Goal: Task Accomplishment & Management: Manage account settings

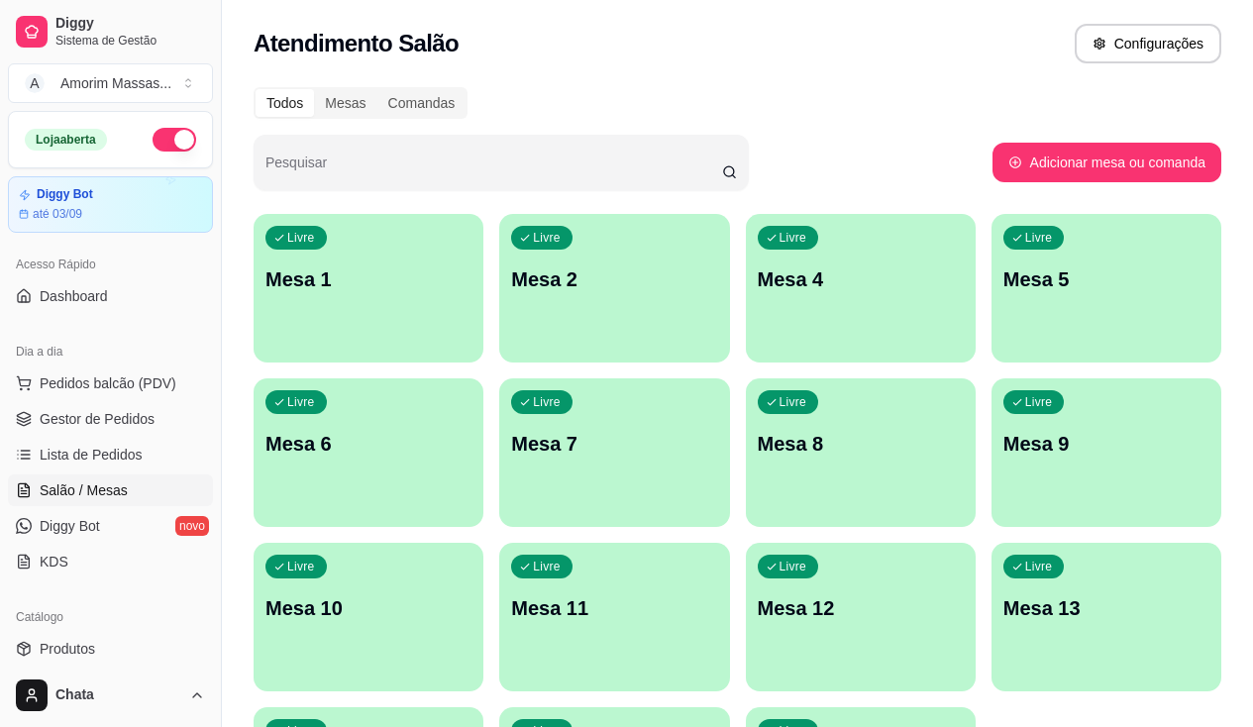
scroll to position [45, 0]
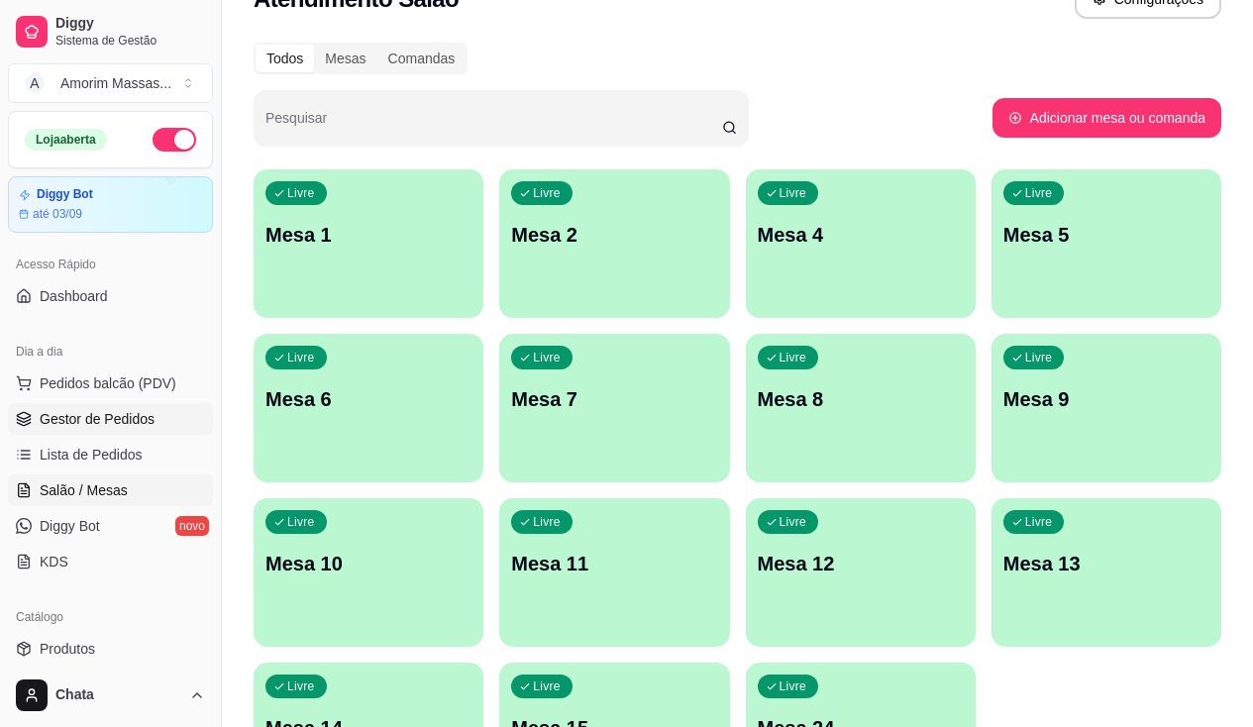
click at [48, 412] on span "Gestor de Pedidos" at bounding box center [97, 419] width 115 height 20
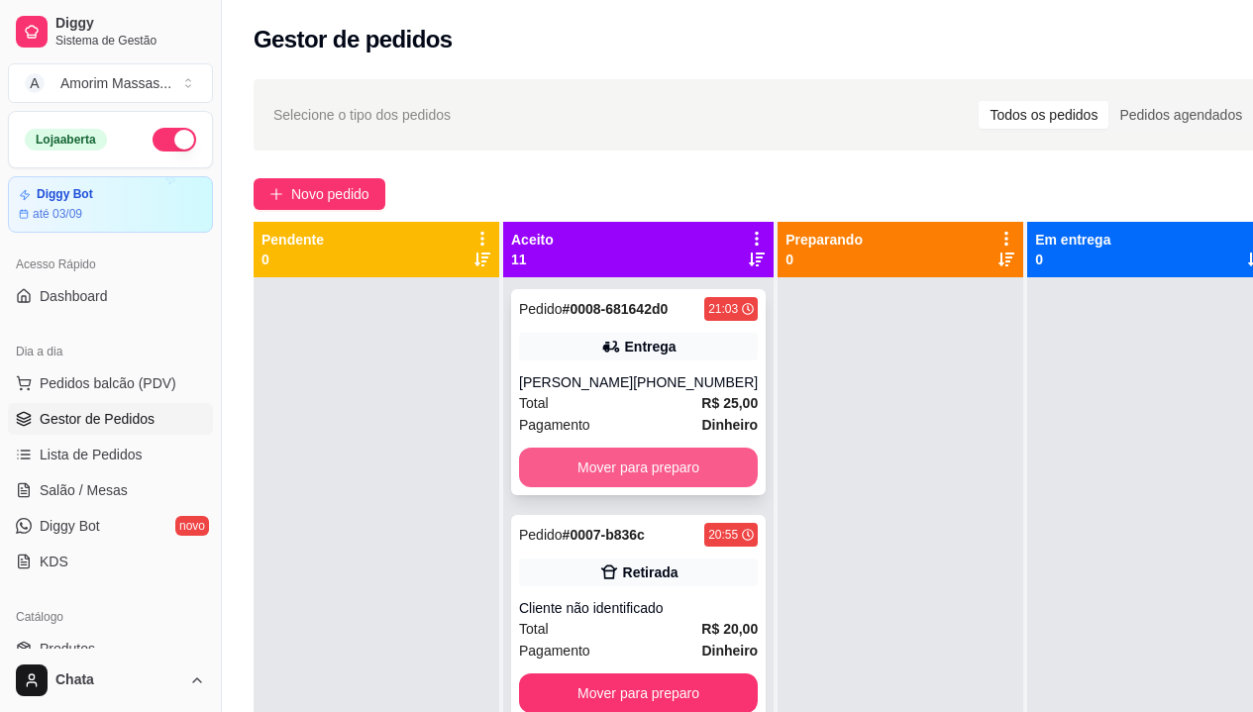
click at [580, 487] on button "Mover para preparo" at bounding box center [638, 468] width 239 height 40
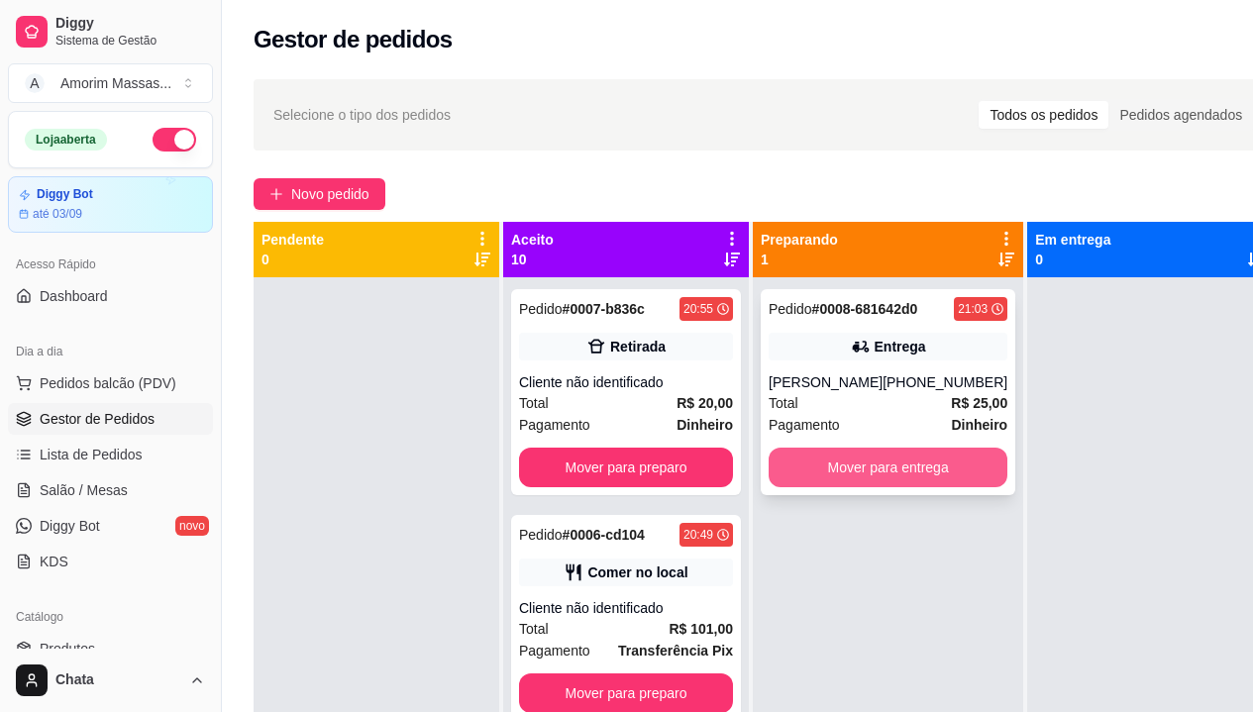
click at [858, 466] on button "Mover para entrega" at bounding box center [888, 468] width 239 height 40
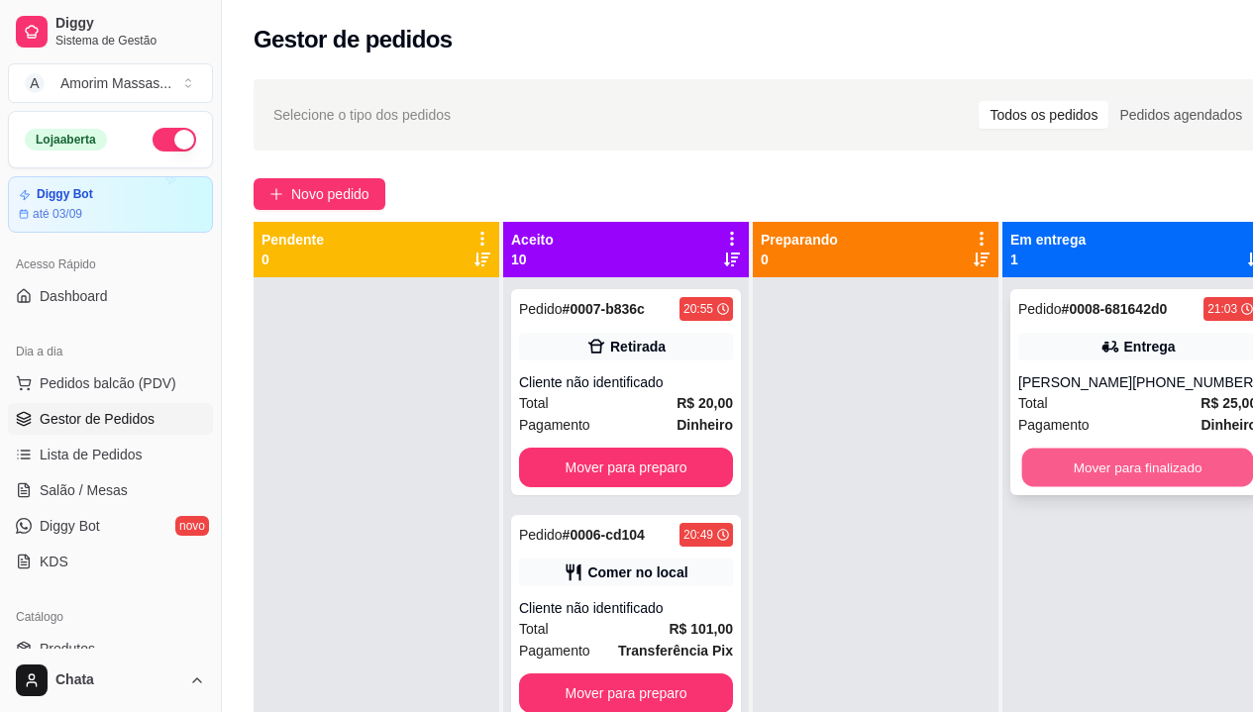
click at [1085, 465] on button "Mover para finalizado" at bounding box center [1138, 468] width 232 height 39
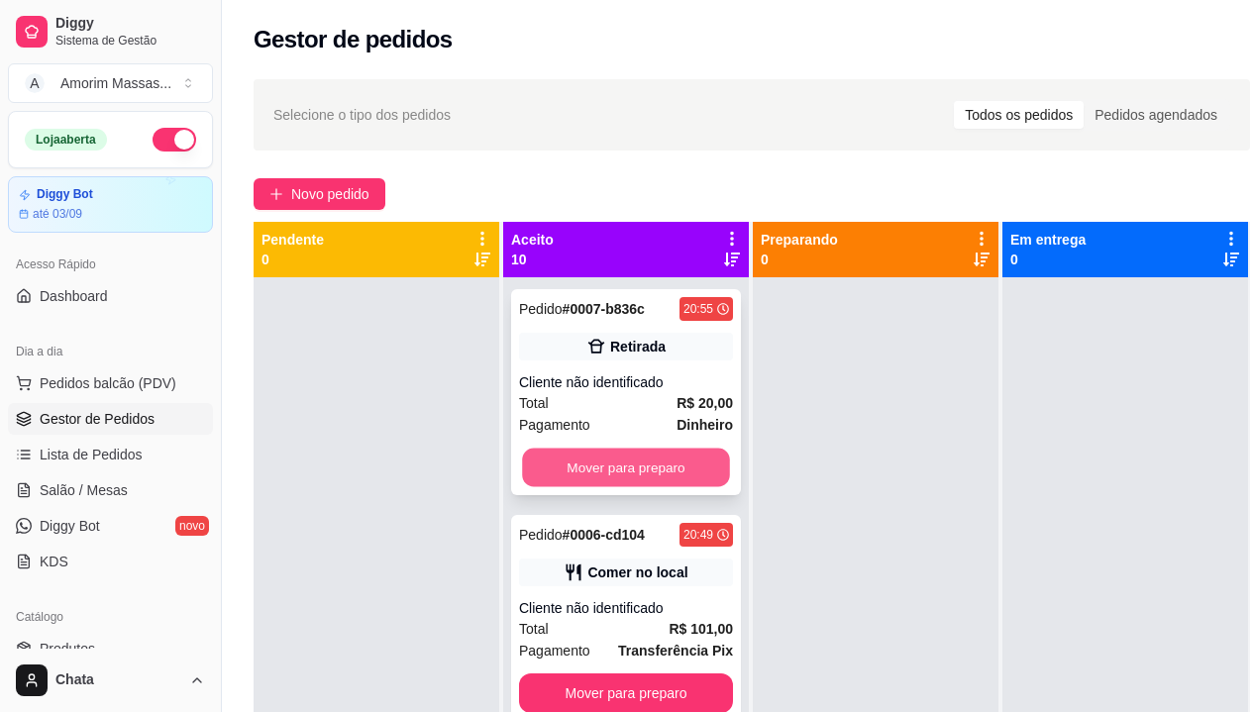
click at [595, 472] on button "Mover para preparo" at bounding box center [626, 468] width 208 height 39
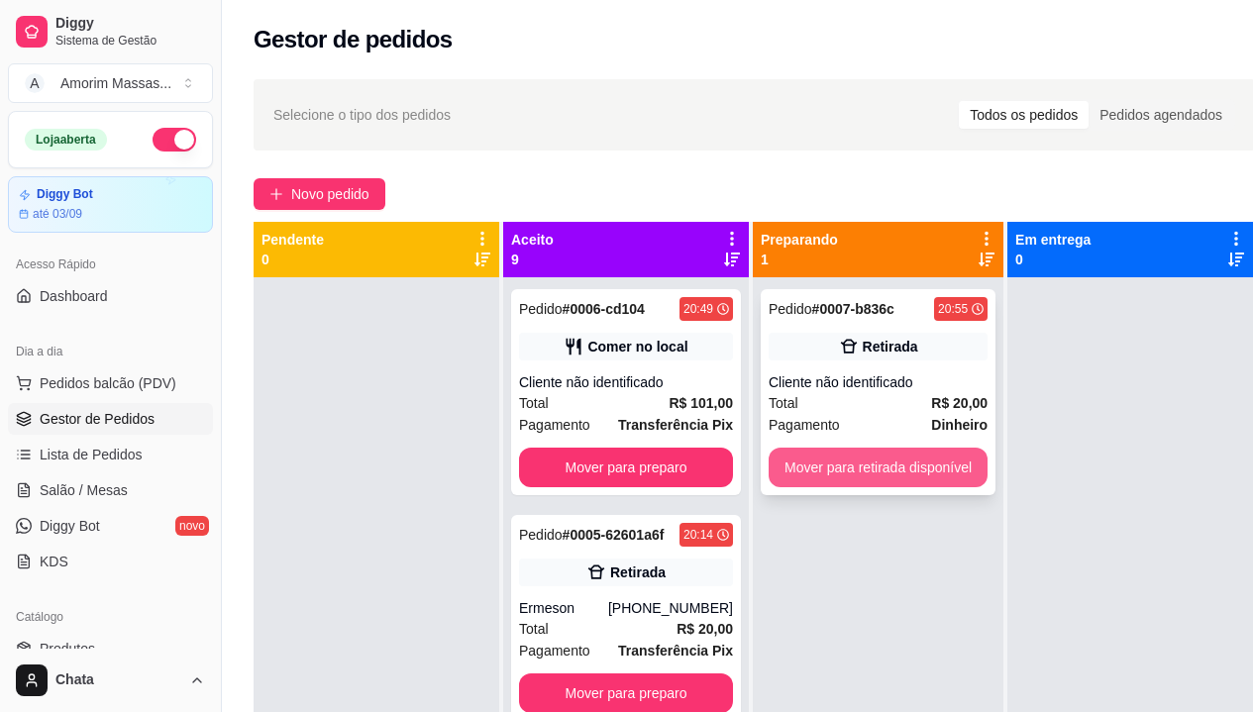
click at [811, 459] on button "Mover para retirada disponível" at bounding box center [878, 468] width 219 height 40
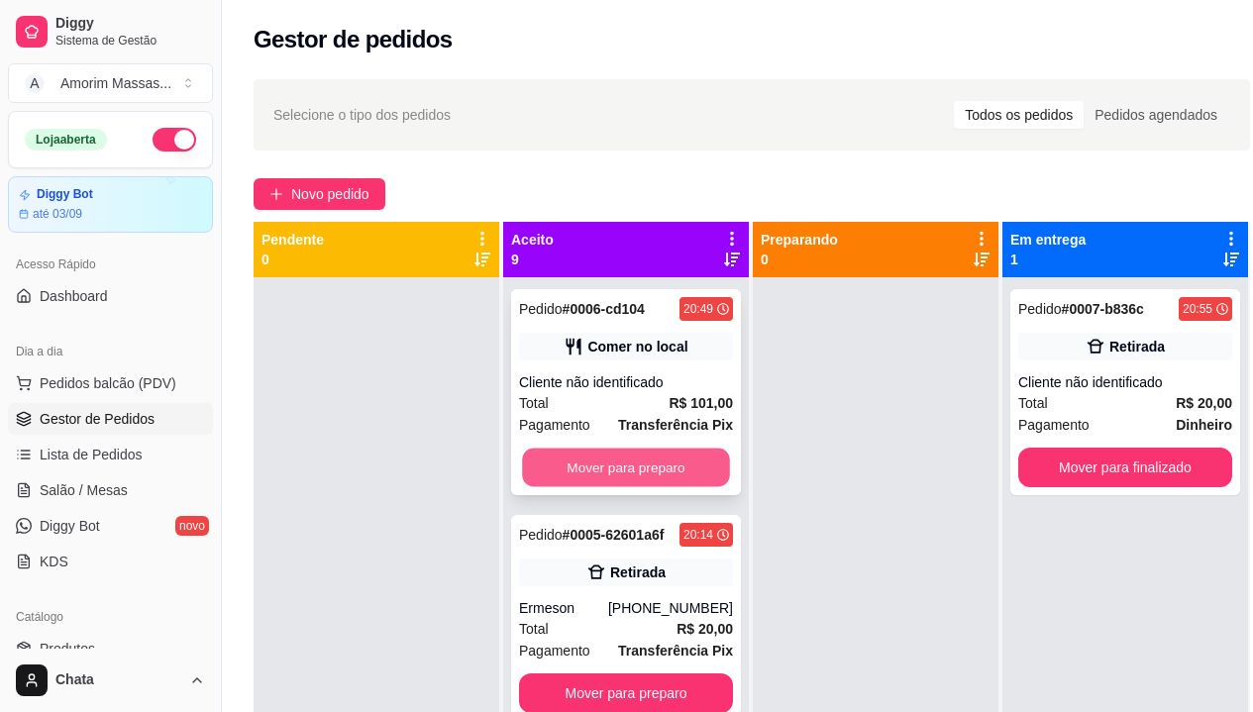
click at [619, 458] on button "Mover para preparo" at bounding box center [626, 468] width 208 height 39
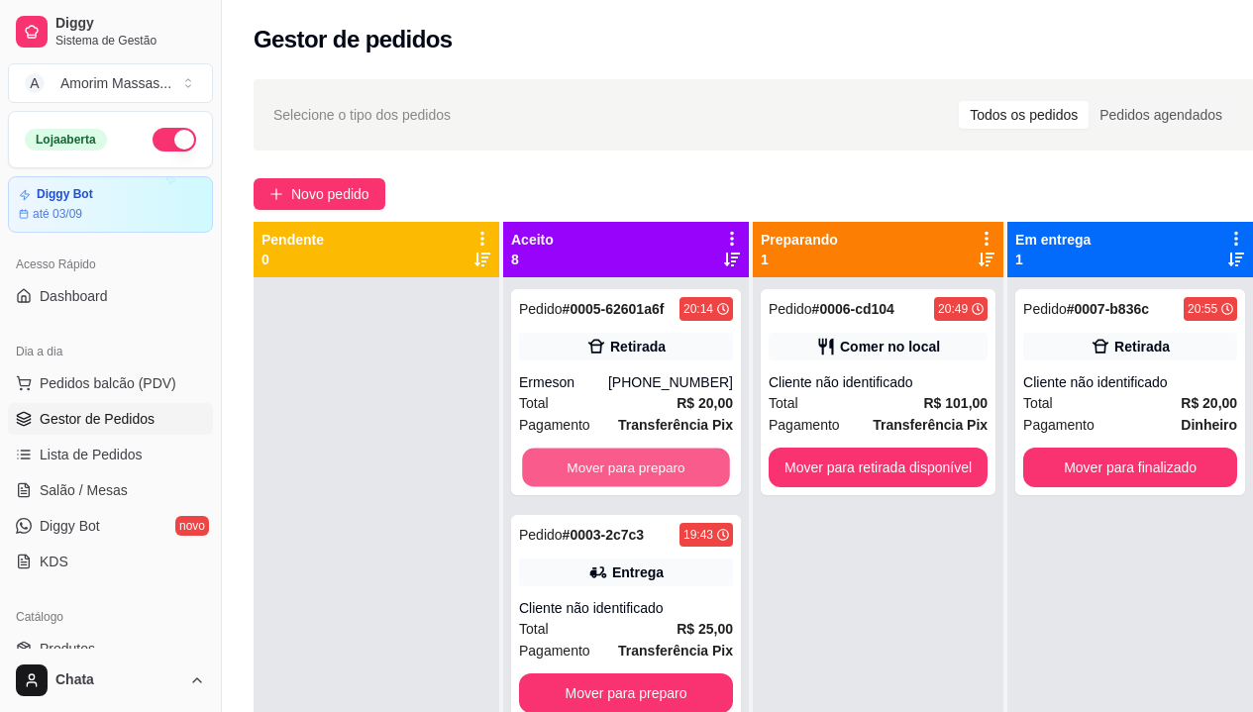
click at [619, 458] on button "Mover para preparo" at bounding box center [626, 468] width 208 height 39
click at [619, 674] on button "Mover para preparo" at bounding box center [626, 694] width 214 height 40
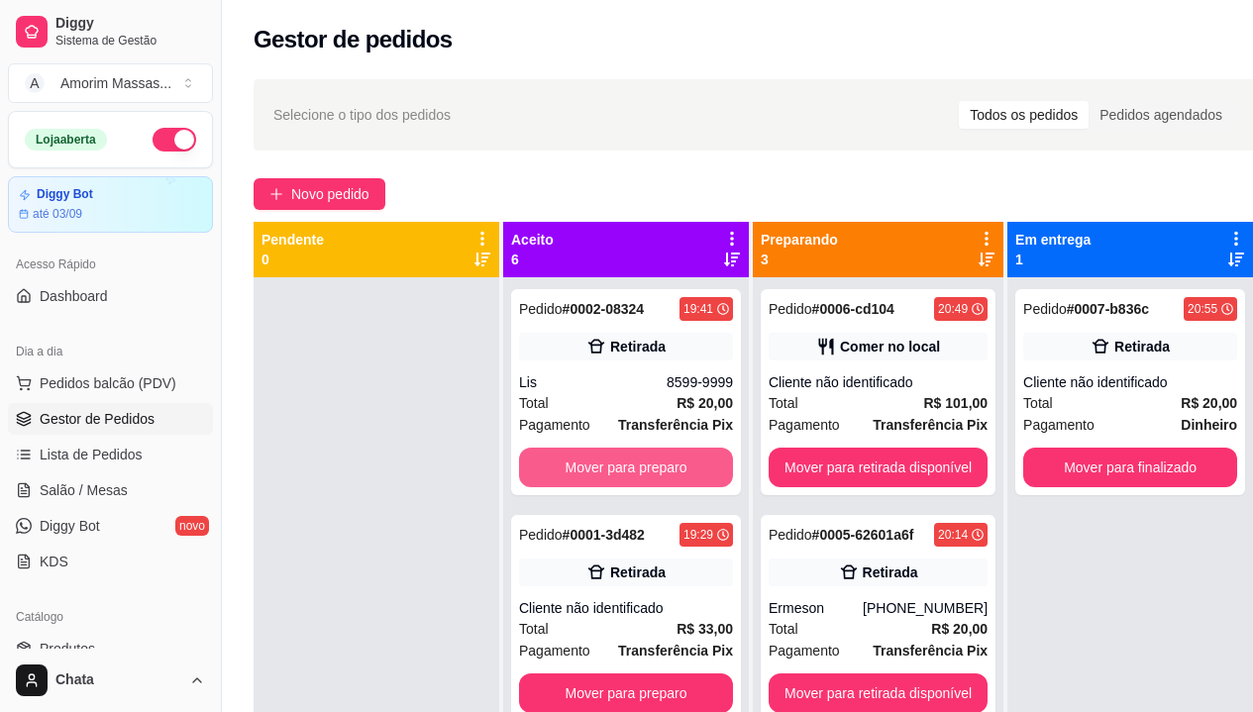
click at [619, 458] on button "Mover para preparo" at bounding box center [626, 468] width 214 height 40
click at [619, 458] on button "Mover para preparo" at bounding box center [626, 468] width 208 height 39
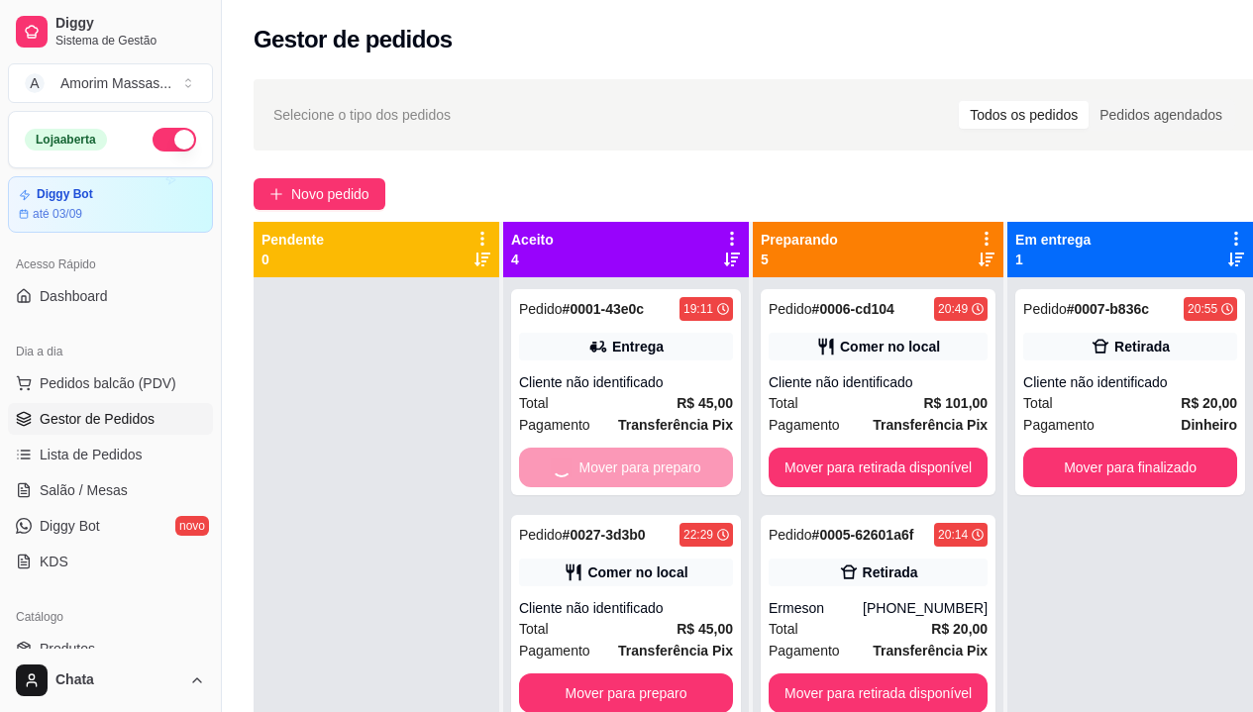
click at [619, 674] on button "Mover para preparo" at bounding box center [626, 694] width 214 height 40
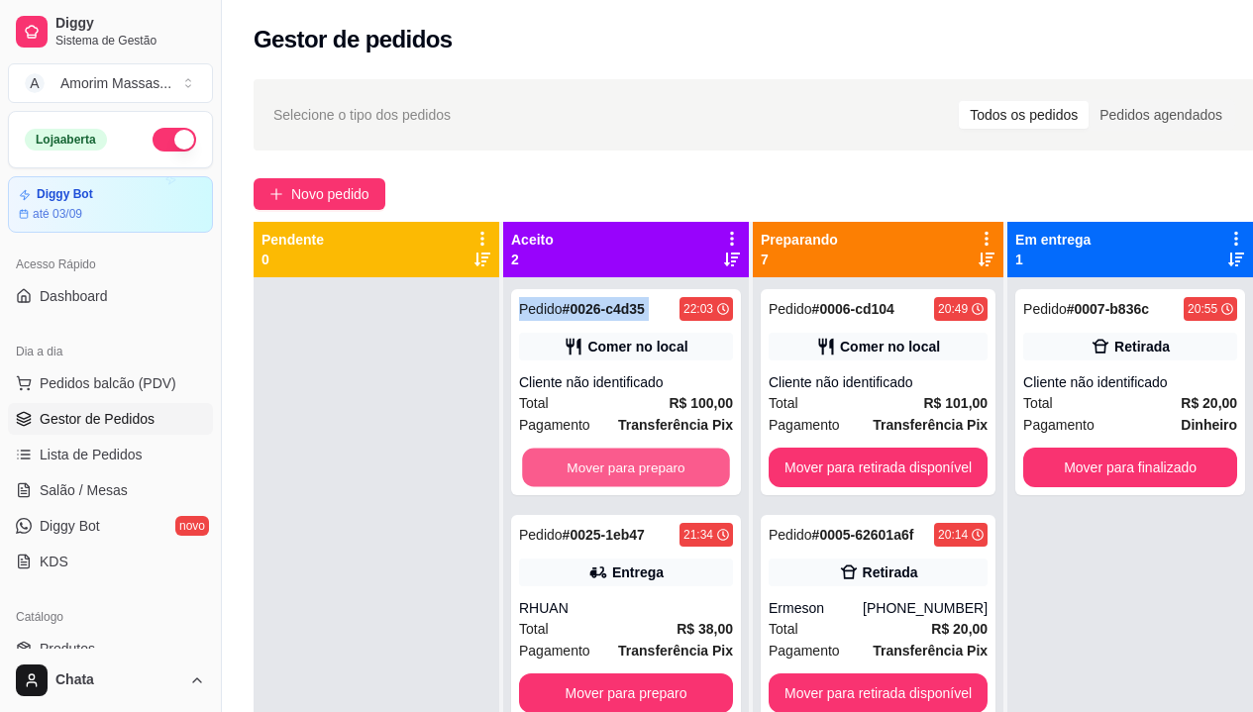
click at [619, 458] on button "Mover para preparo" at bounding box center [626, 468] width 208 height 39
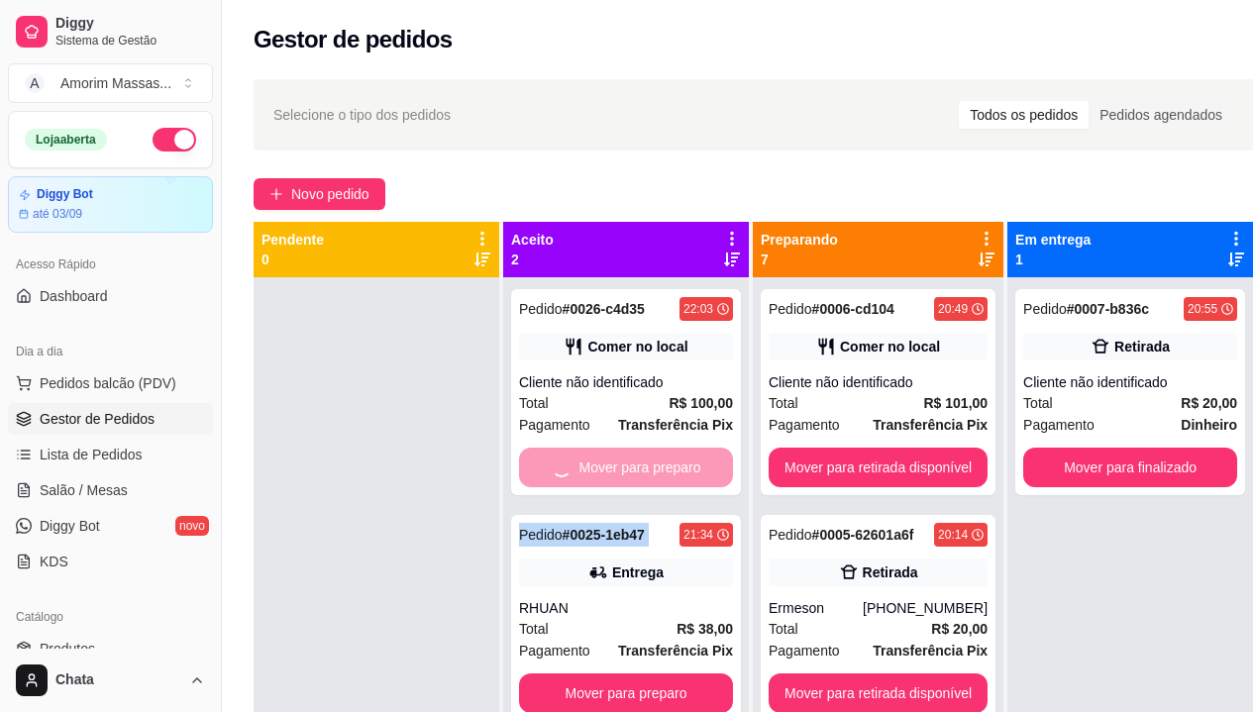
click at [619, 458] on div "Mover para preparo" at bounding box center [626, 468] width 214 height 40
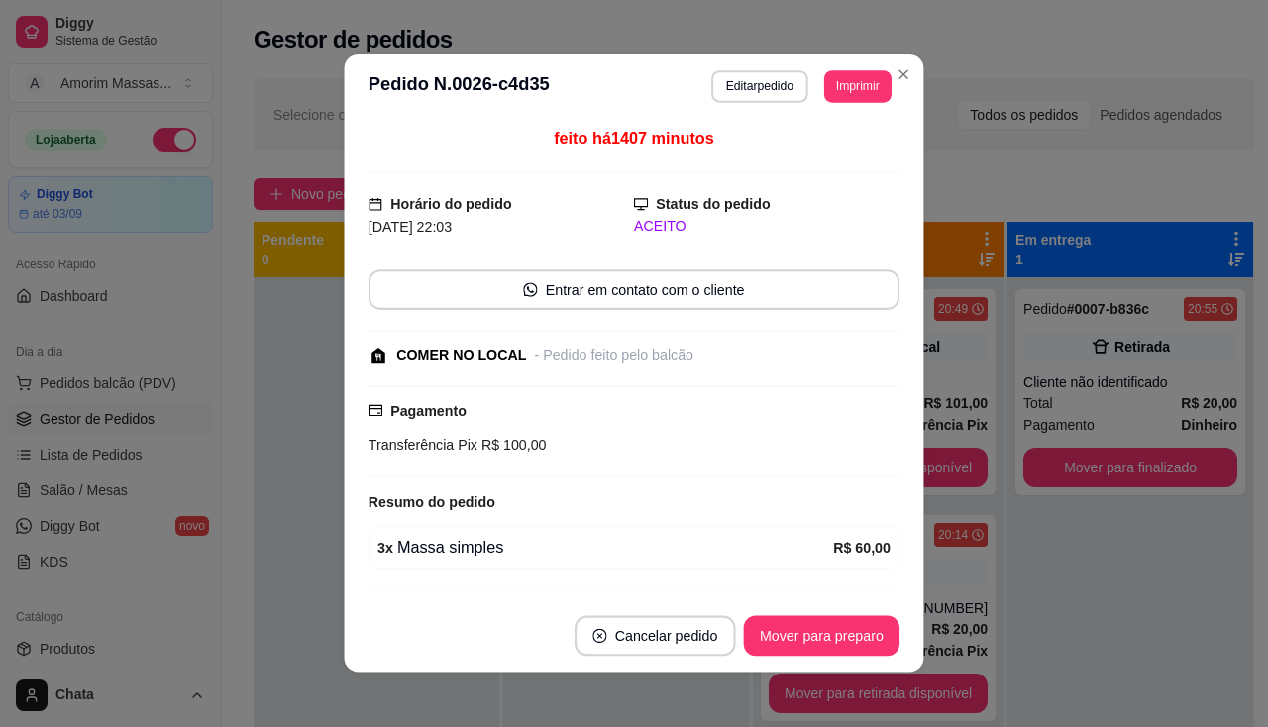
click at [619, 458] on div "Pagamento Transferência Pix R$ 100,00" at bounding box center [634, 431] width 531 height 92
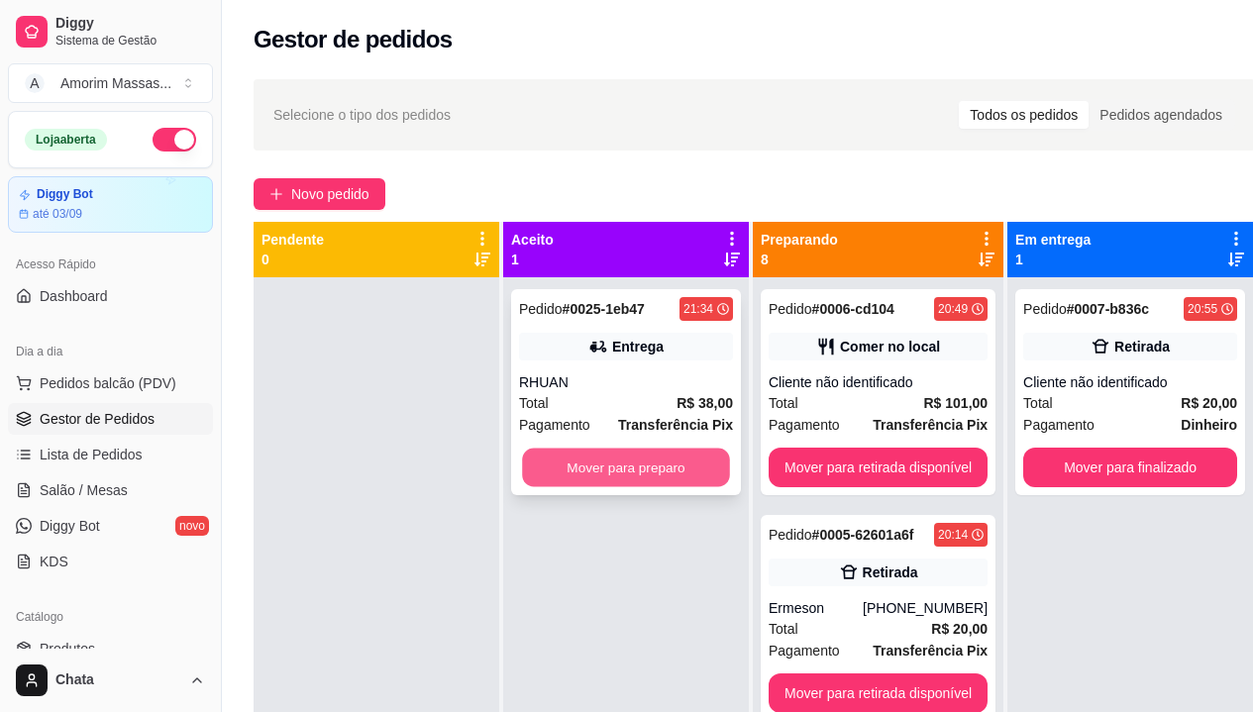
click at [653, 467] on button "Mover para preparo" at bounding box center [626, 468] width 208 height 39
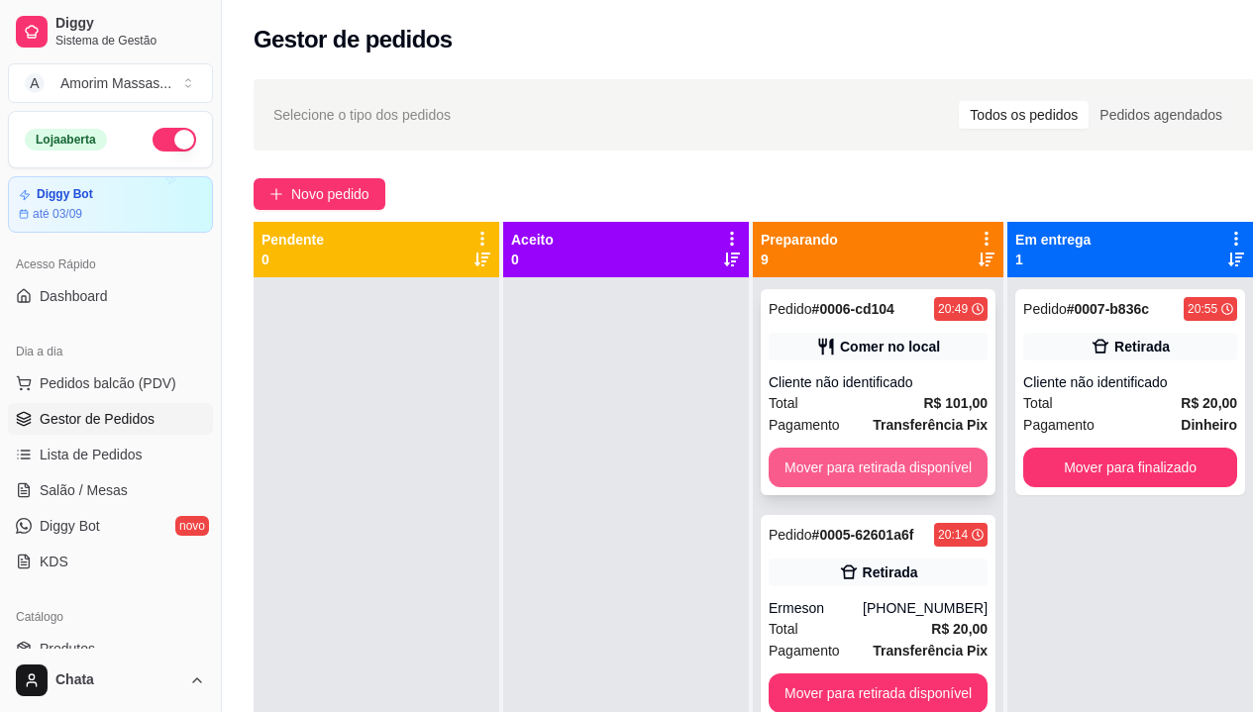
click at [905, 459] on button "Mover para retirada disponível" at bounding box center [878, 468] width 219 height 40
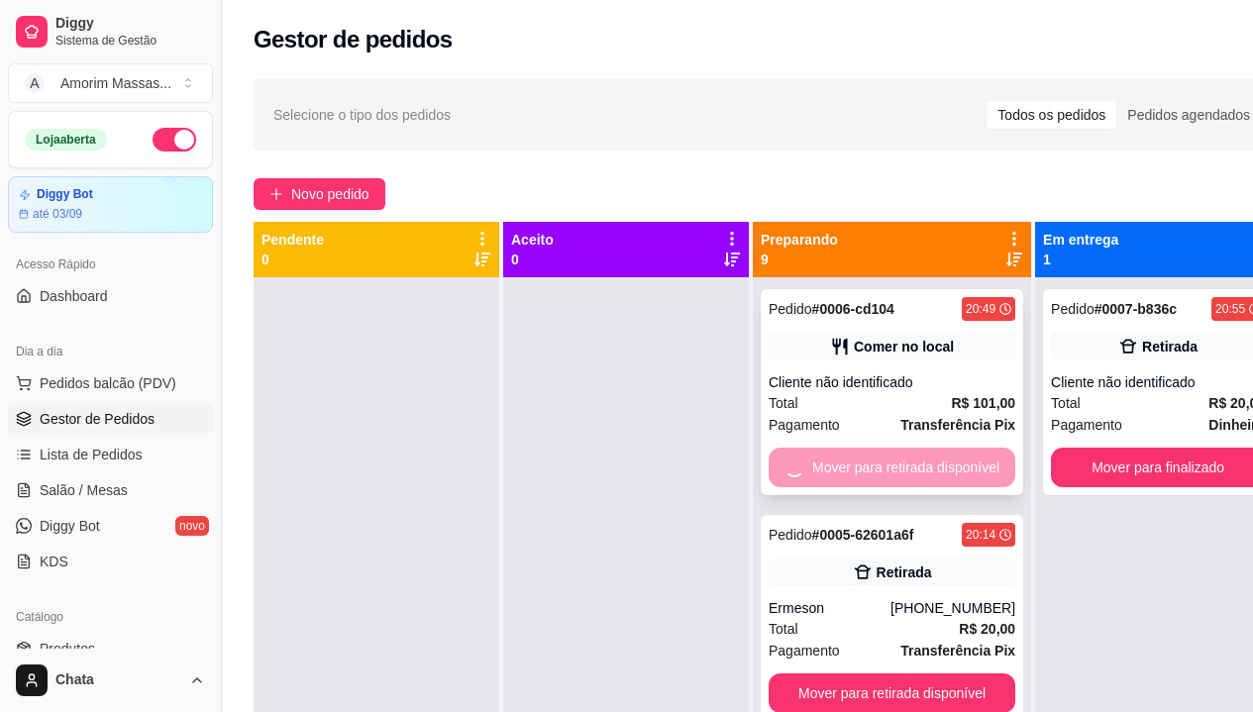
click at [905, 459] on div "Mover para retirada disponível" at bounding box center [892, 468] width 247 height 40
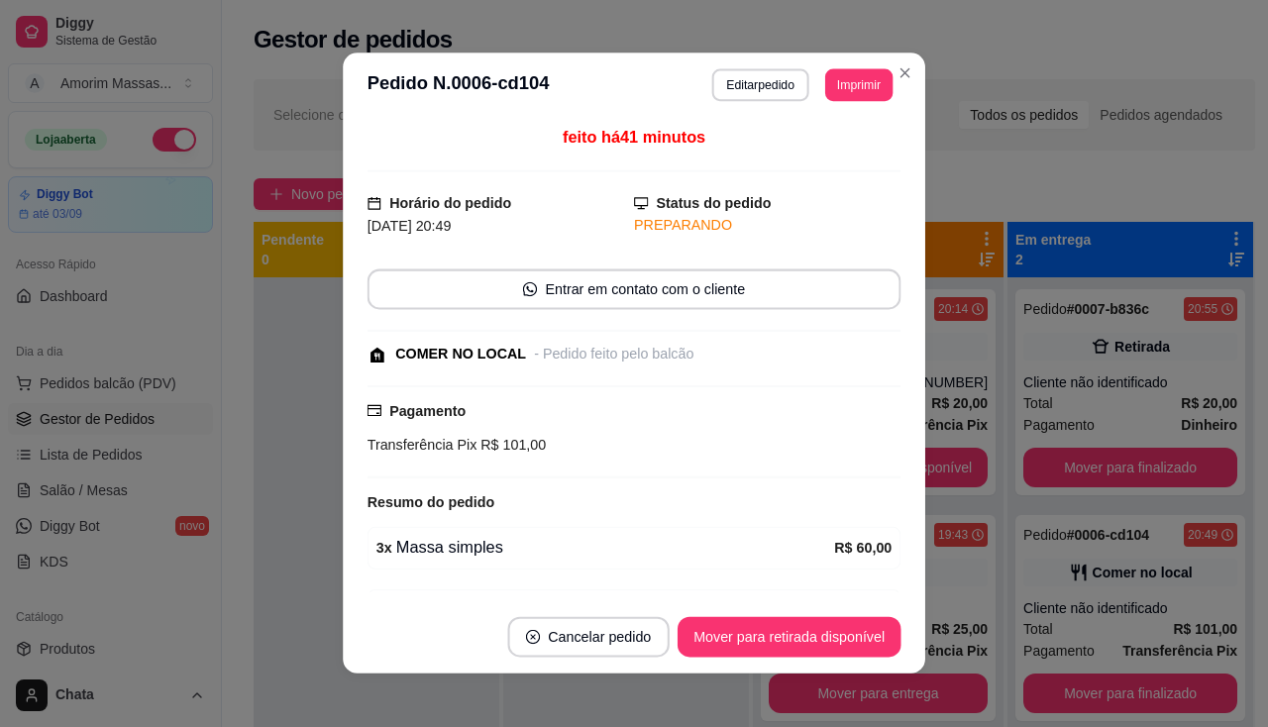
click at [905, 459] on div "feito há 41 minutos Horário do pedido [DATE] 20:49 Status do pedido PREPARANDO …" at bounding box center [634, 359] width 582 height 483
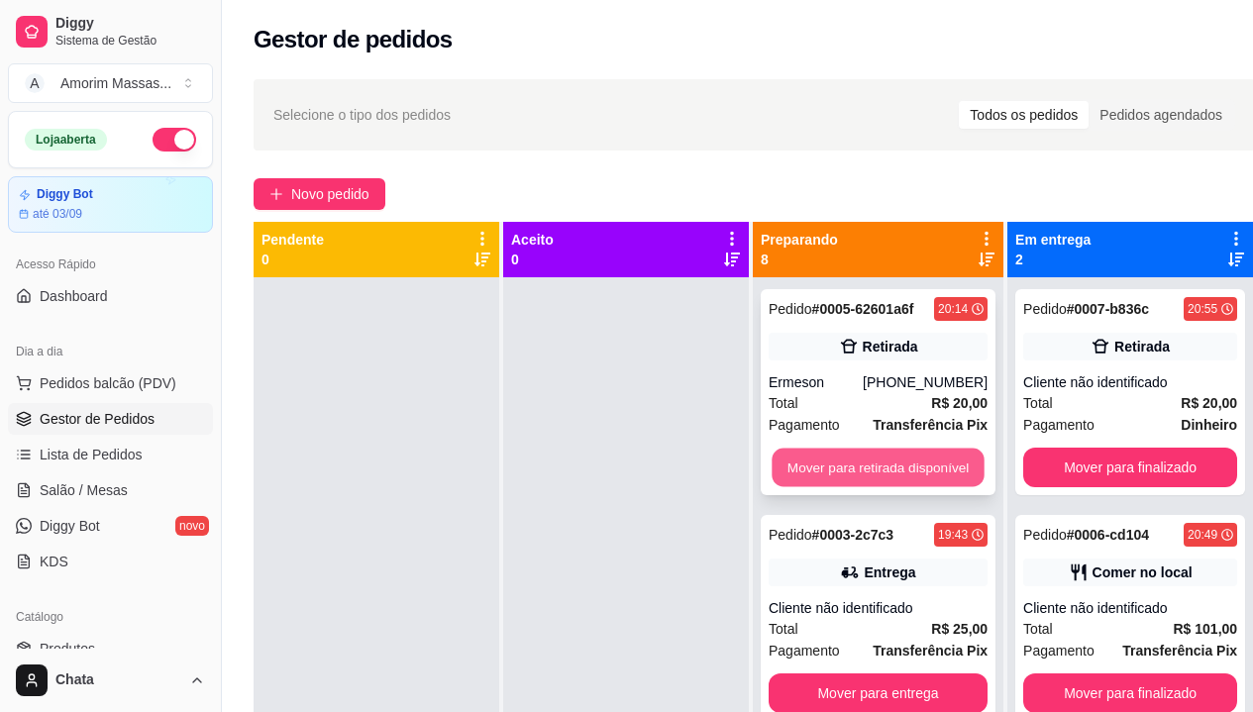
click at [921, 474] on button "Mover para retirada disponível" at bounding box center [878, 468] width 212 height 39
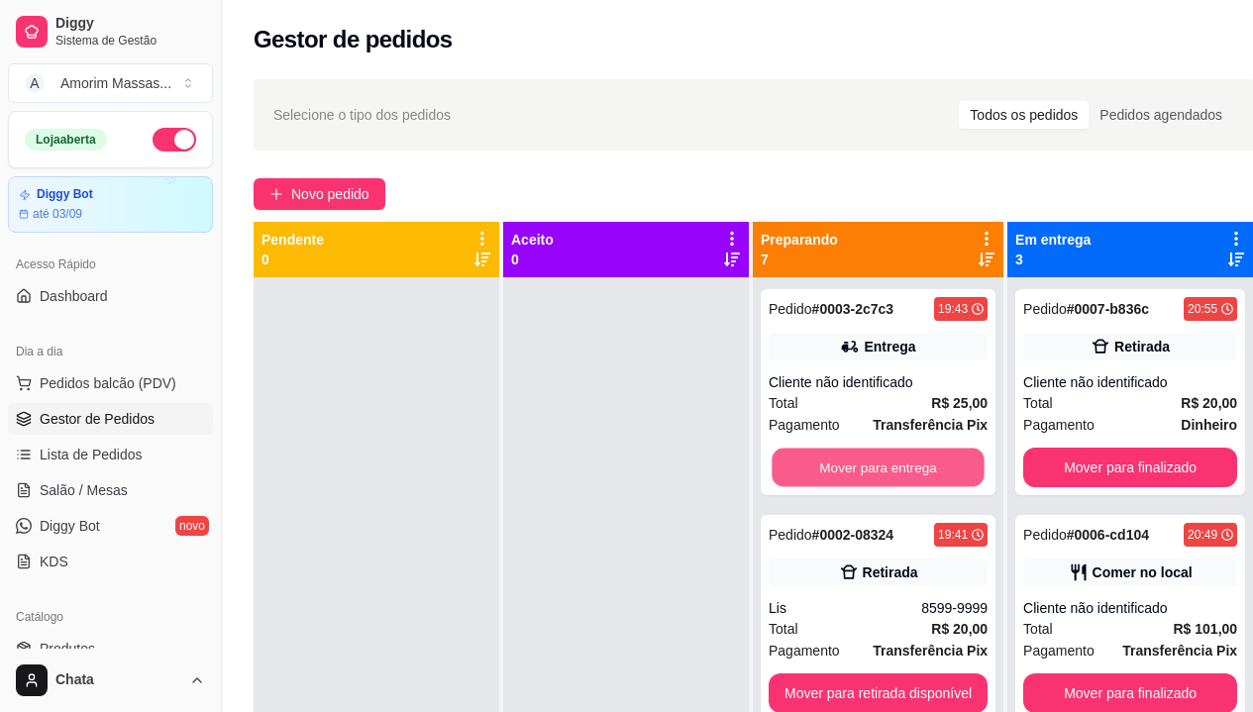
click at [921, 474] on button "Mover para entrega" at bounding box center [878, 468] width 212 height 39
click at [921, 474] on button "Mover para retirada disponível" at bounding box center [878, 468] width 212 height 39
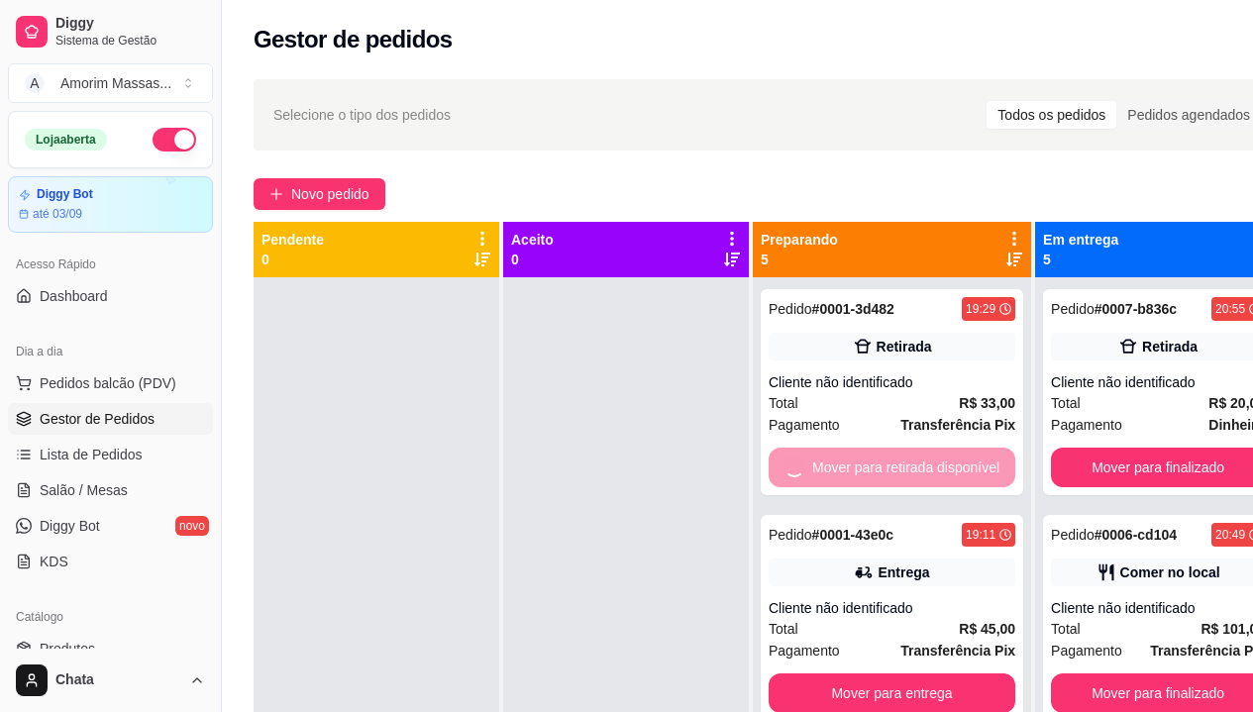
click at [921, 674] on button "Mover para entrega" at bounding box center [892, 694] width 247 height 40
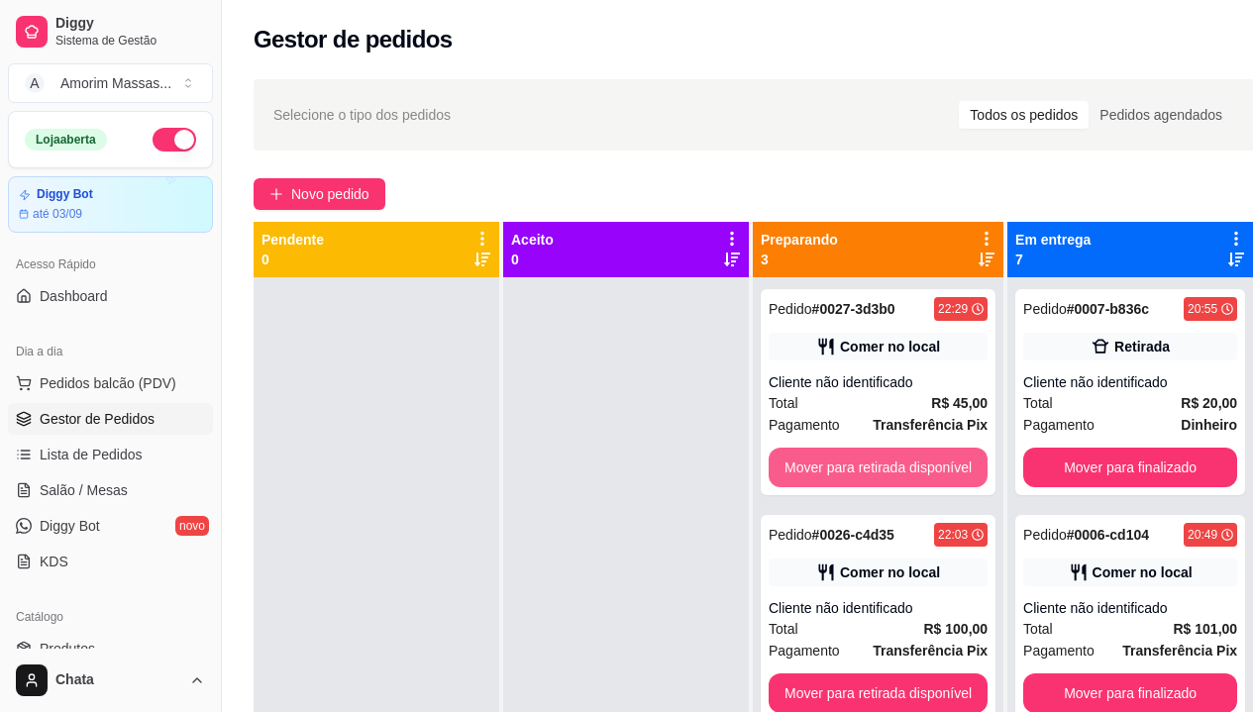
click at [921, 474] on button "Mover para retirada disponível" at bounding box center [878, 468] width 219 height 40
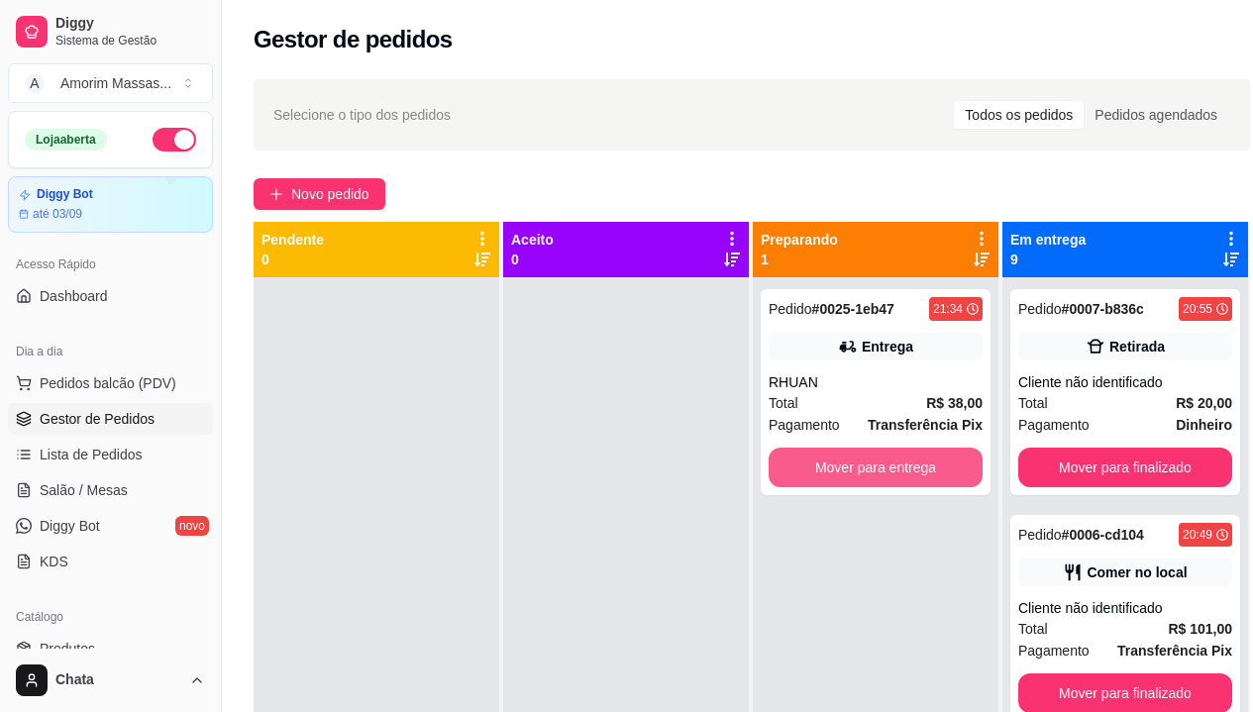
click at [921, 474] on button "Mover para entrega" at bounding box center [876, 468] width 214 height 40
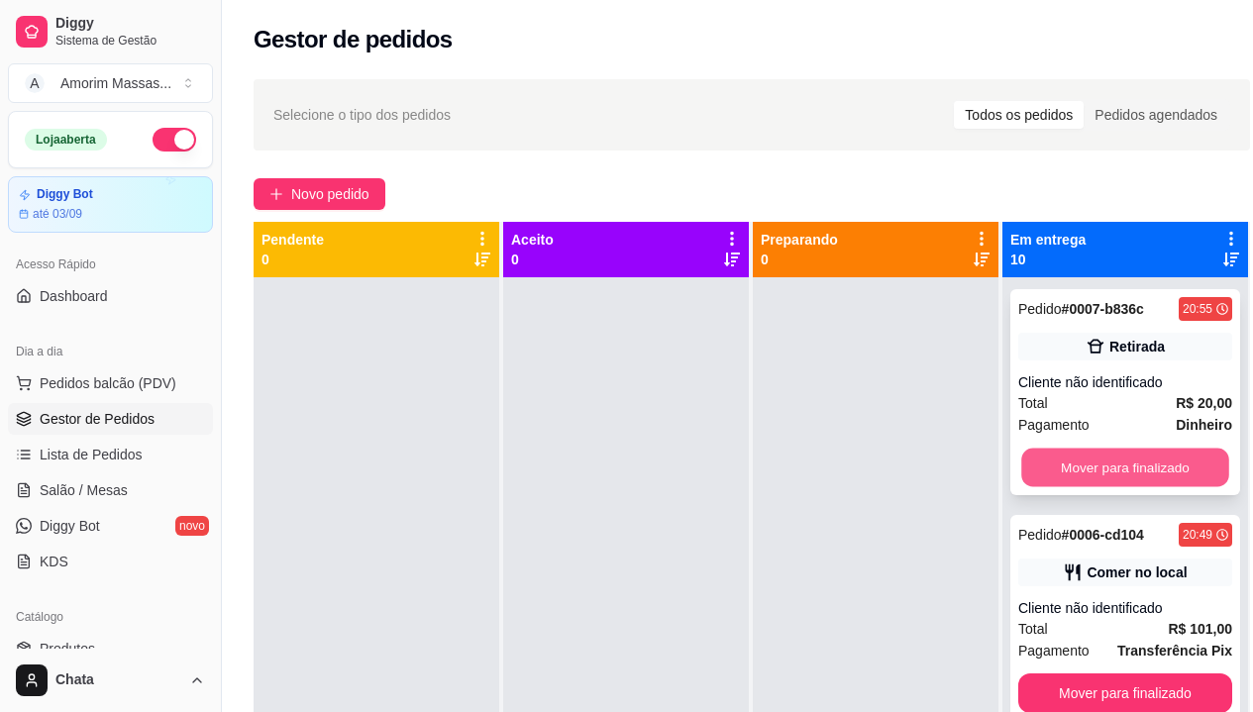
click at [1074, 461] on button "Mover para finalizado" at bounding box center [1125, 468] width 208 height 39
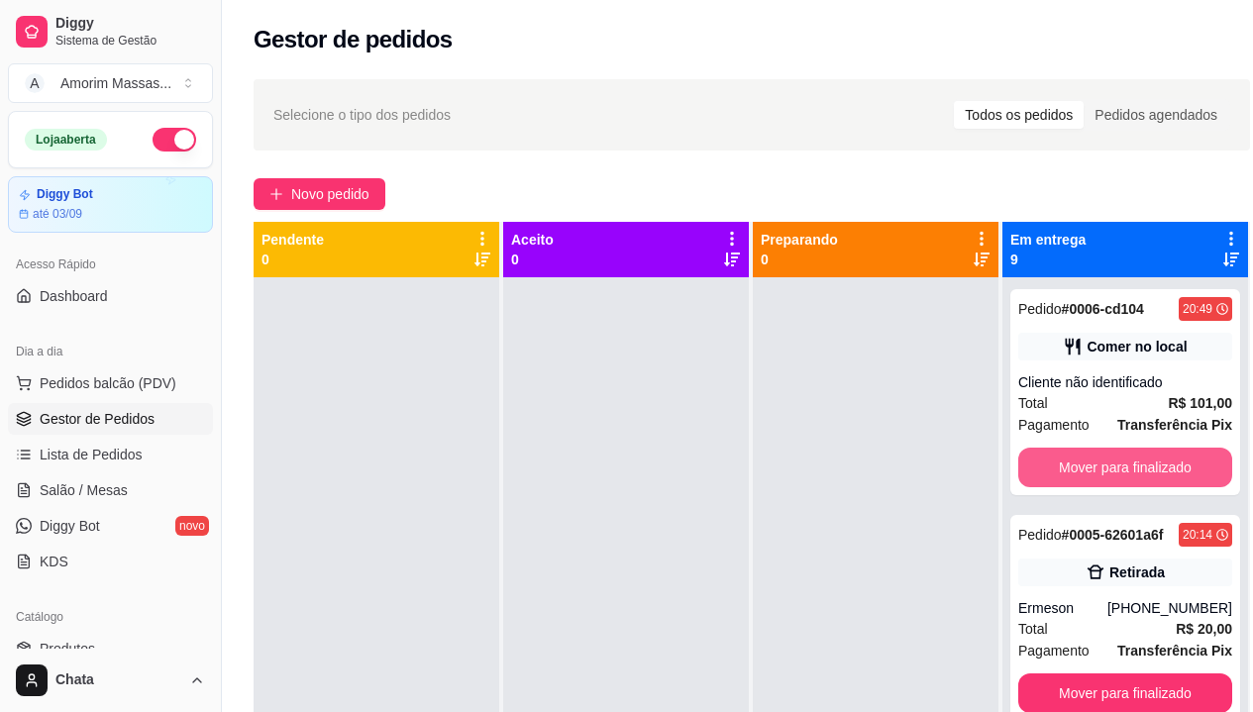
click at [1074, 461] on button "Mover para finalizado" at bounding box center [1125, 468] width 214 height 40
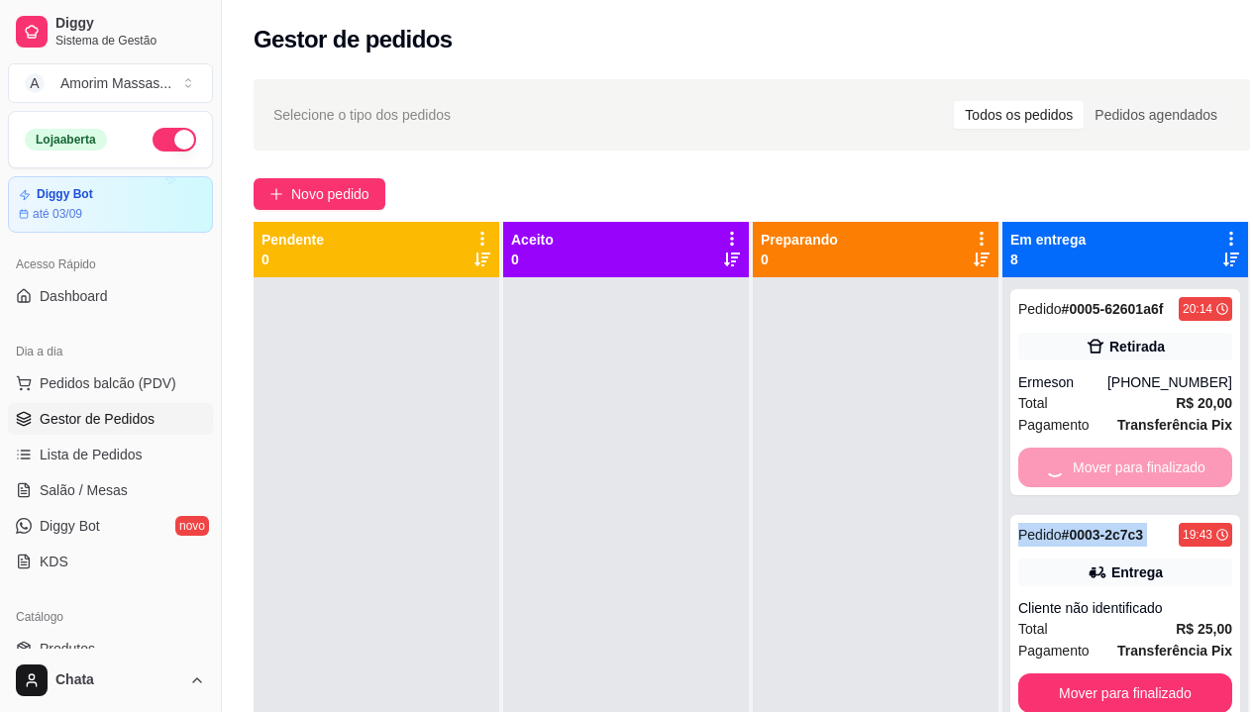
click at [1074, 461] on div "Mover para finalizado" at bounding box center [1125, 468] width 214 height 40
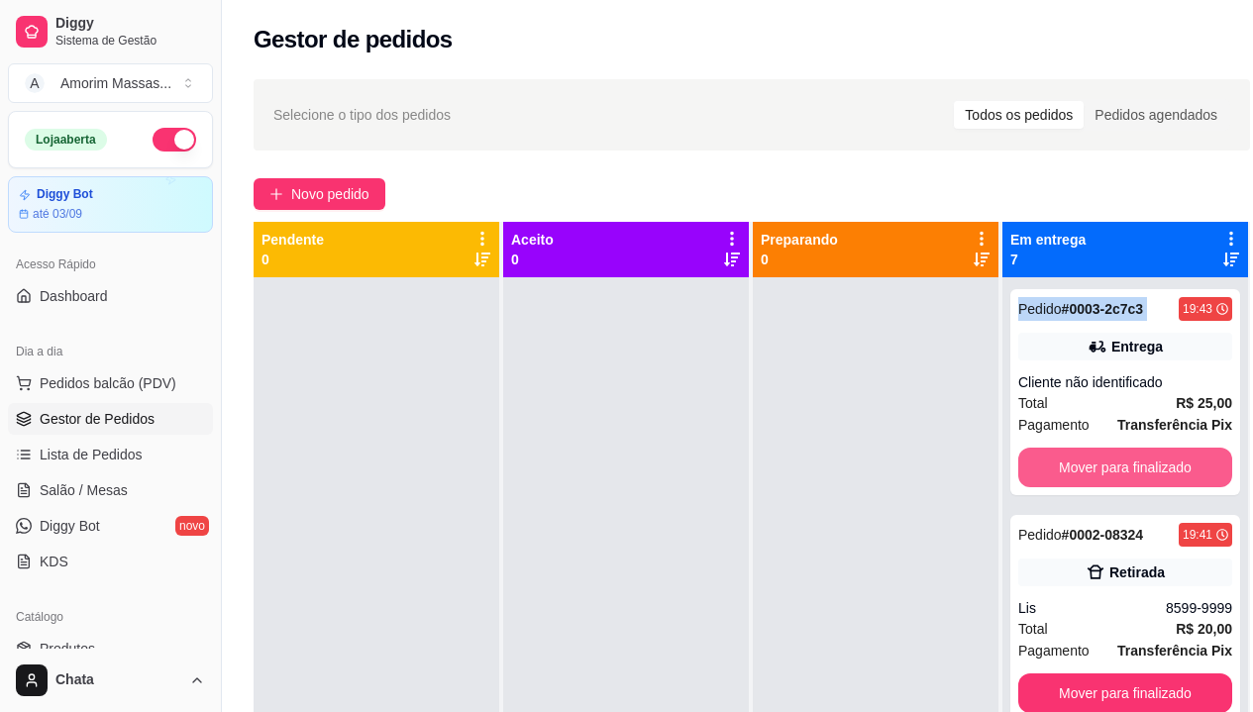
click at [1074, 461] on button "Mover para finalizado" at bounding box center [1125, 468] width 214 height 40
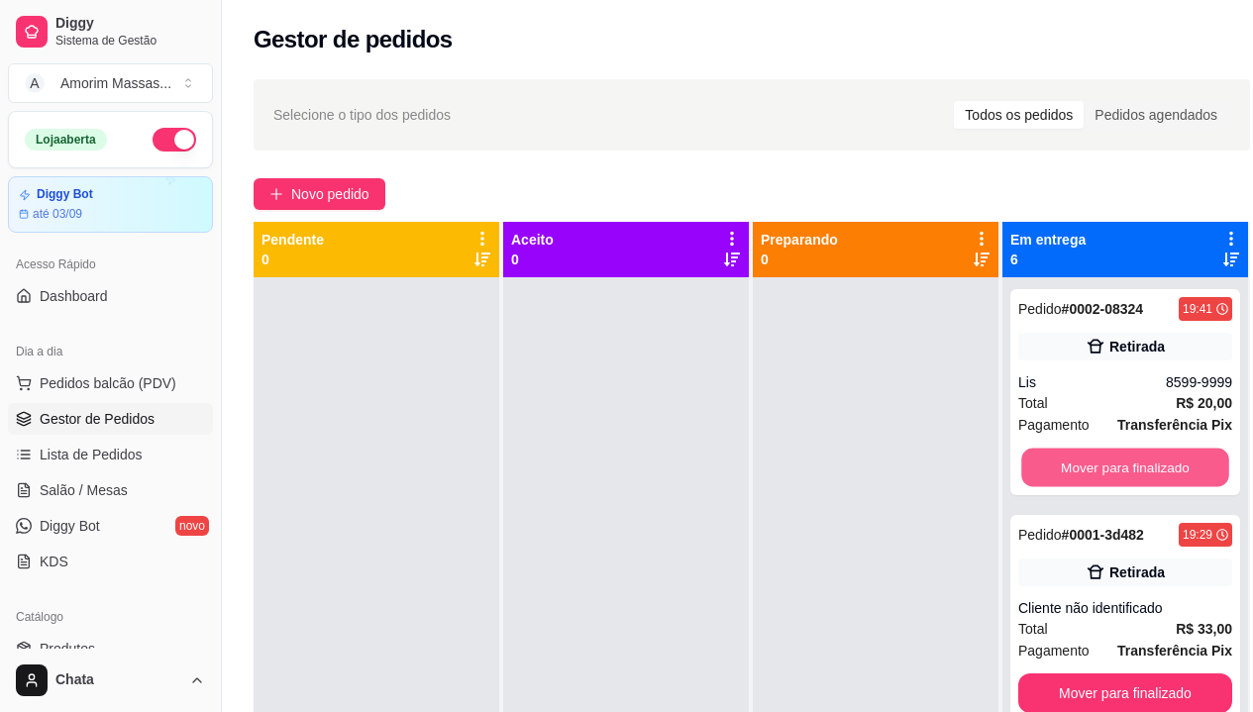
click at [1072, 466] on button "Mover para finalizado" at bounding box center [1125, 468] width 208 height 39
click at [1072, 466] on button "Mover para finalizado" at bounding box center [1125, 468] width 214 height 40
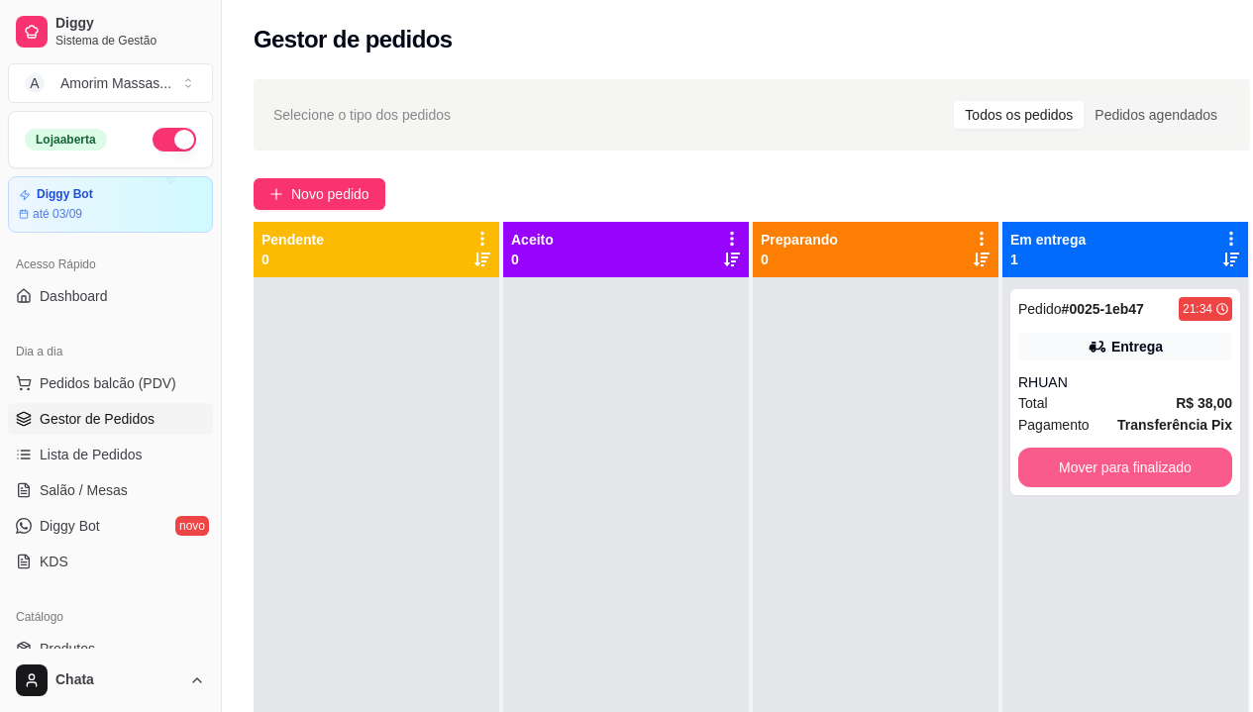
click at [1072, 466] on button "Mover para finalizado" at bounding box center [1125, 468] width 214 height 40
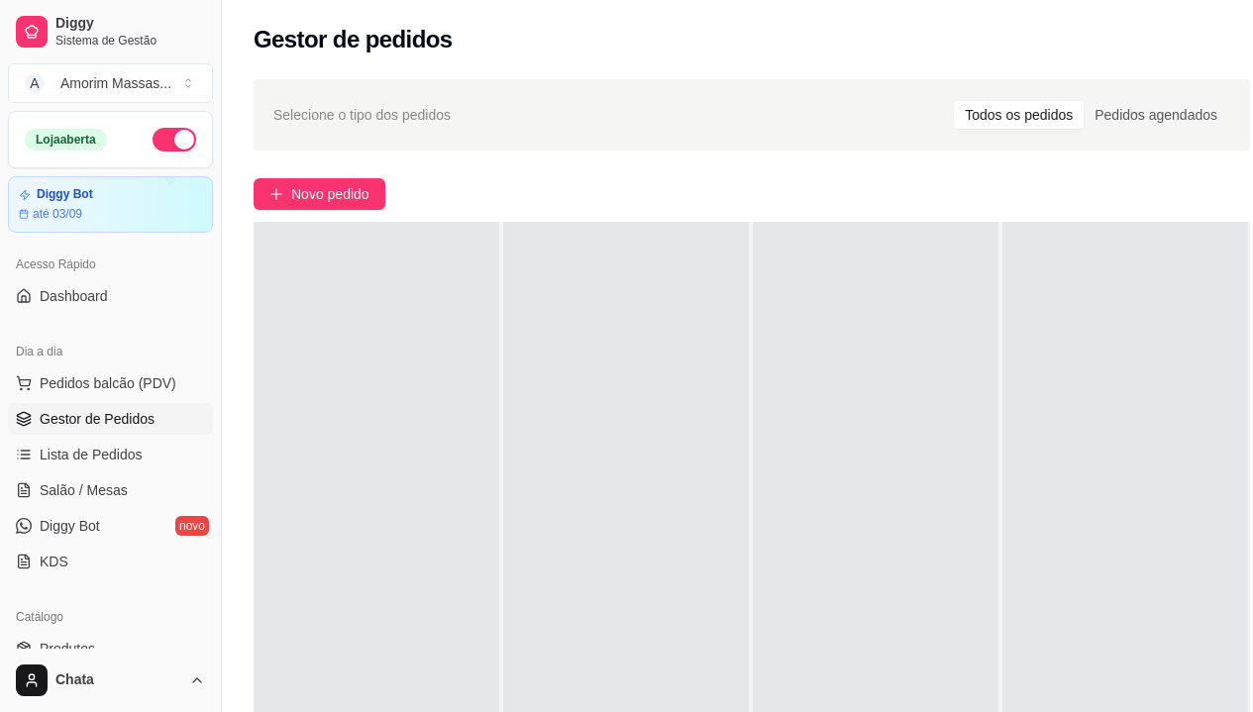
scroll to position [317, 0]
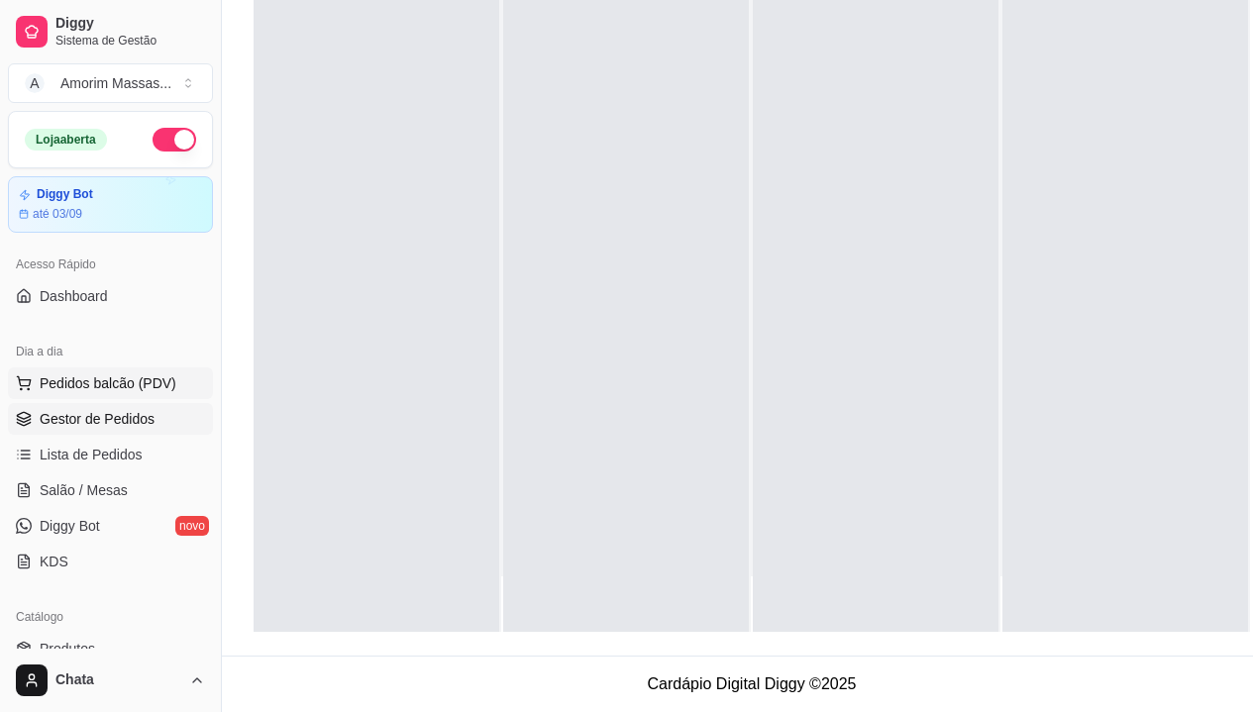
click at [80, 379] on span "Pedidos balcão (PDV)" at bounding box center [108, 383] width 137 height 20
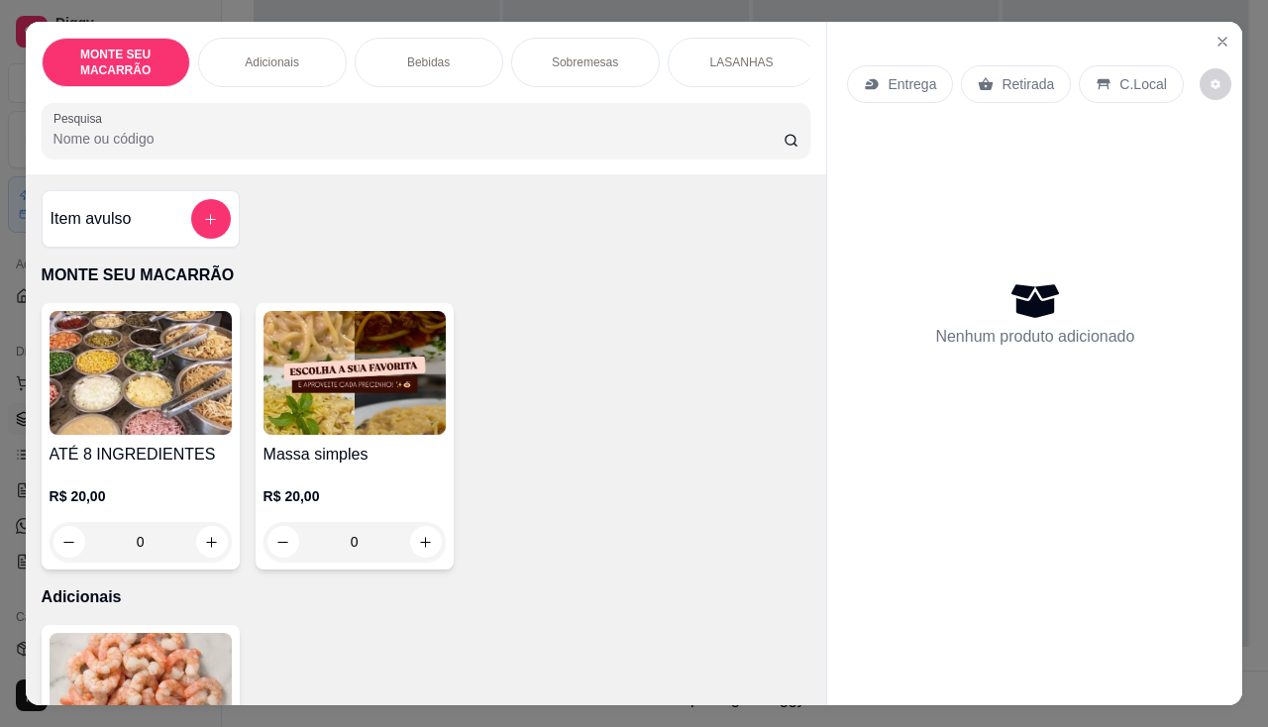
click at [425, 546] on div "0" at bounding box center [354, 542] width 182 height 40
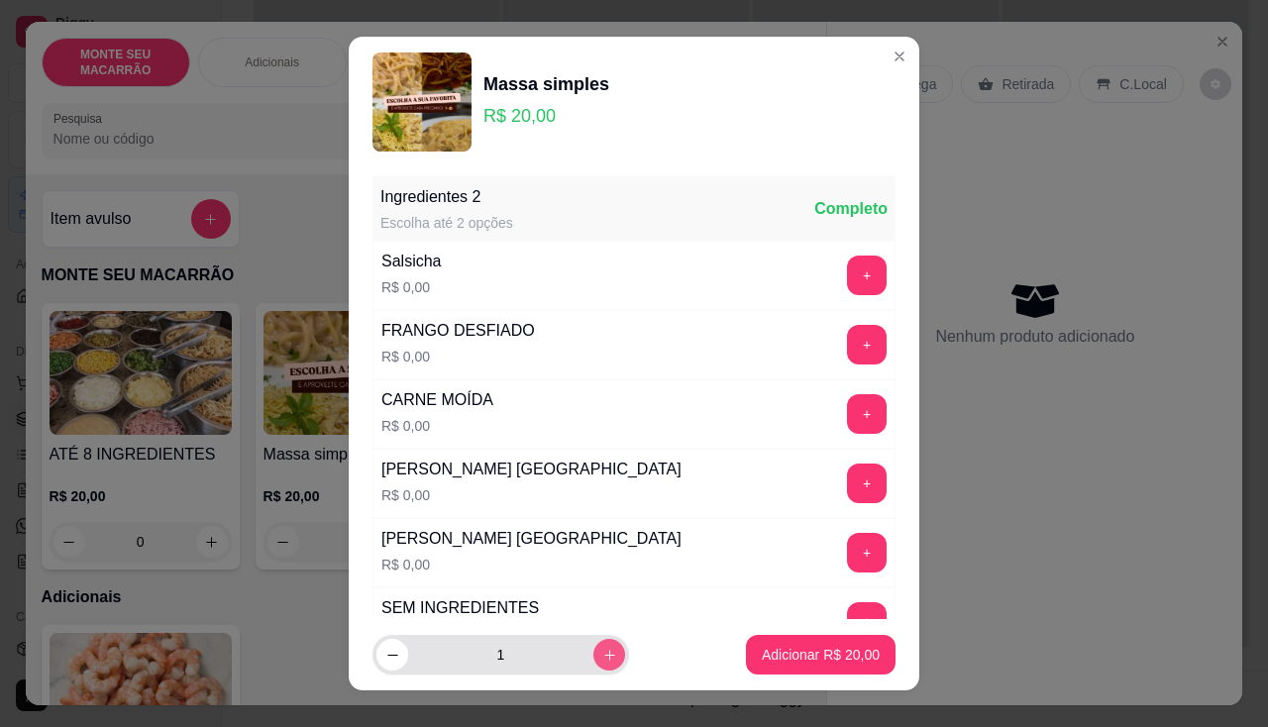
click at [598, 649] on button "increase-product-quantity" at bounding box center [609, 655] width 32 height 32
type input "2"
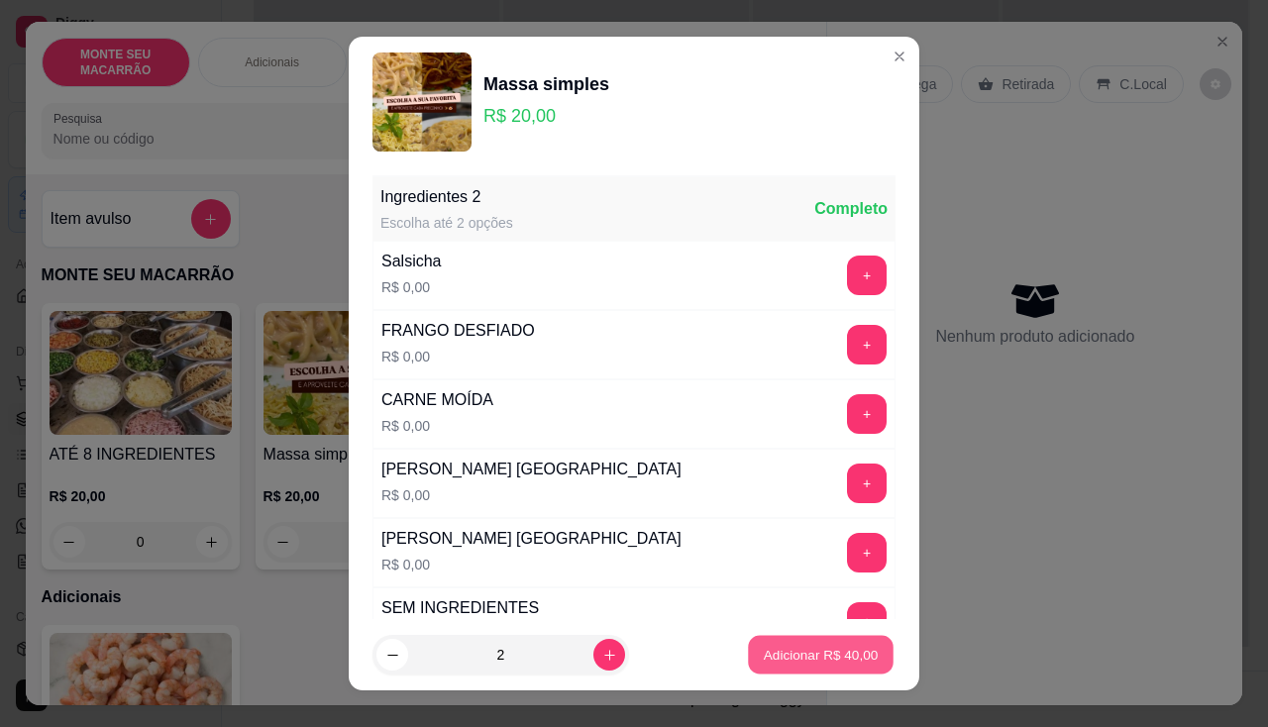
click at [764, 651] on p "Adicionar R$ 40,00" at bounding box center [821, 655] width 115 height 19
type input "2"
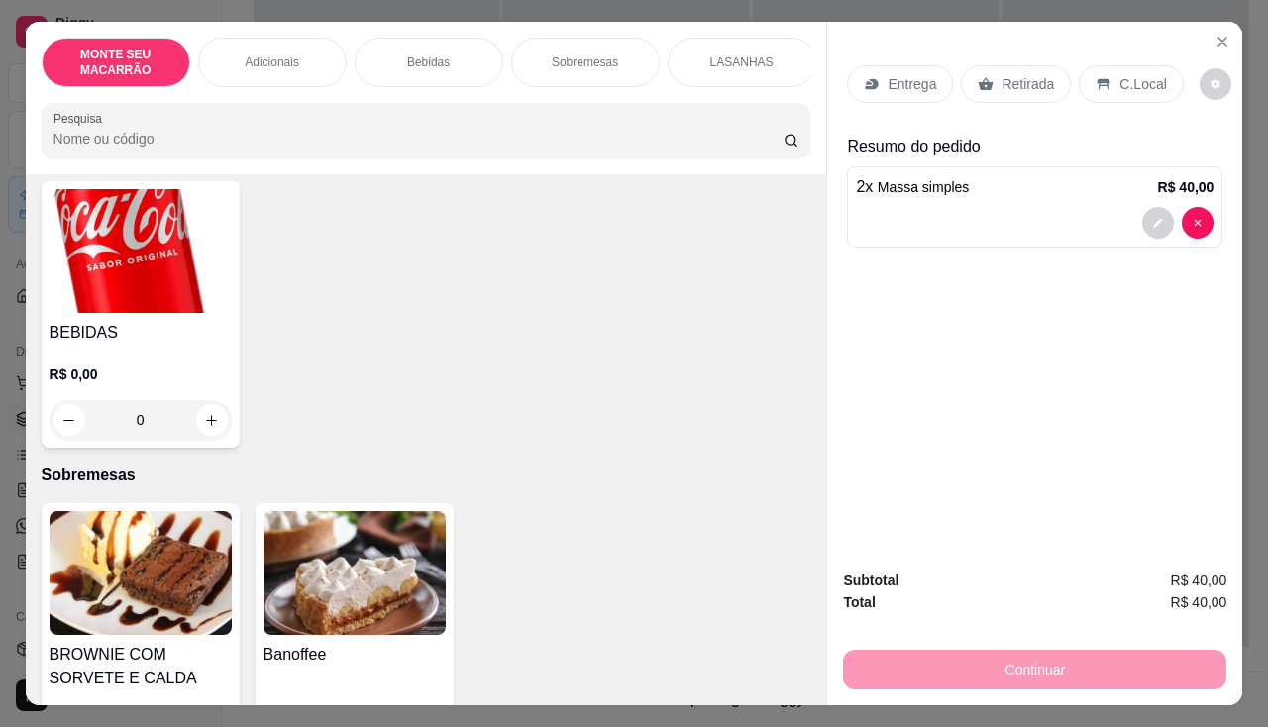
scroll to position [792, 0]
click at [125, 256] on img at bounding box center [141, 250] width 182 height 124
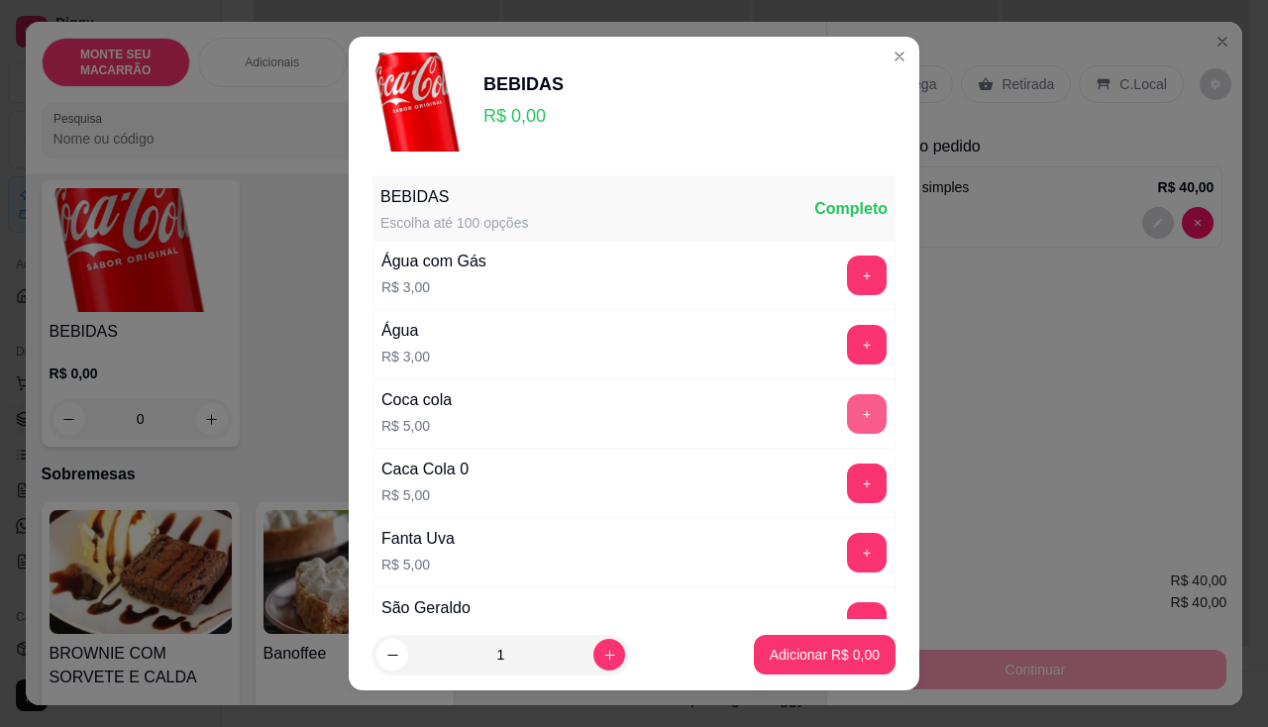
click at [847, 407] on button "+" at bounding box center [867, 414] width 40 height 40
click at [760, 417] on button "-" at bounding box center [779, 413] width 39 height 39
click at [857, 667] on button "Adicionar R$ 5,00" at bounding box center [825, 655] width 138 height 39
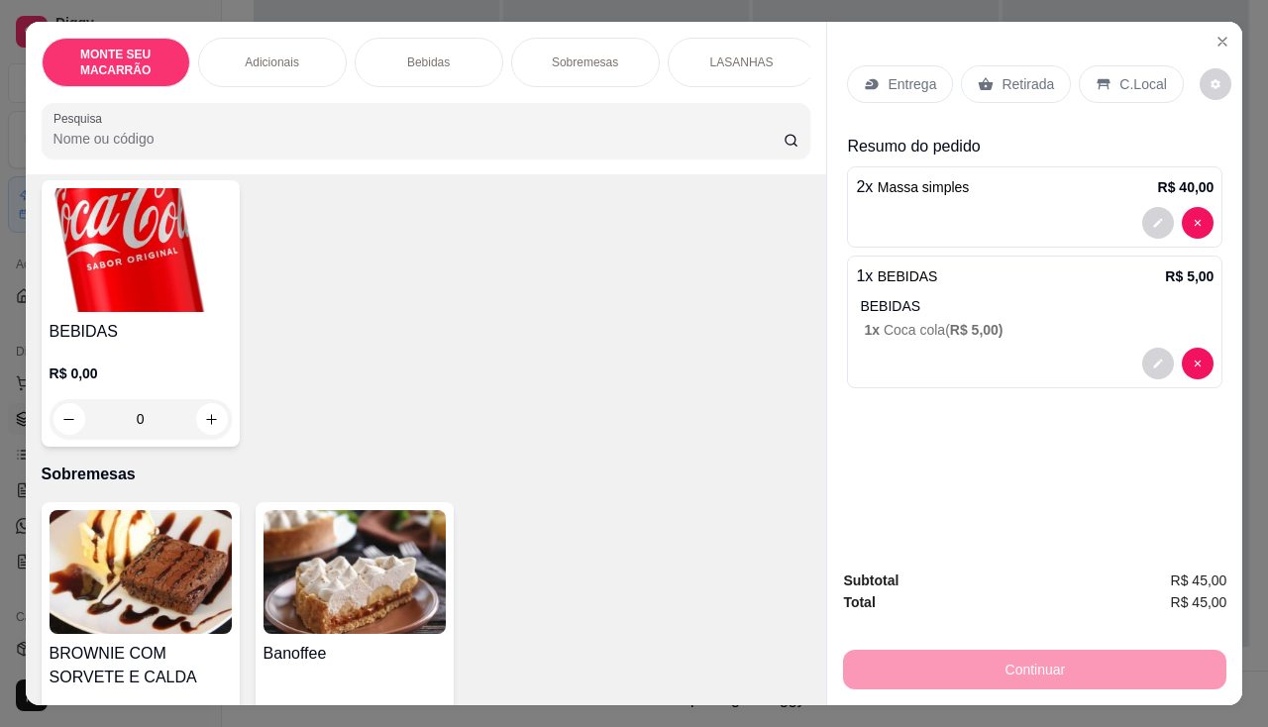
click at [888, 78] on p "Entrega" at bounding box center [912, 84] width 49 height 20
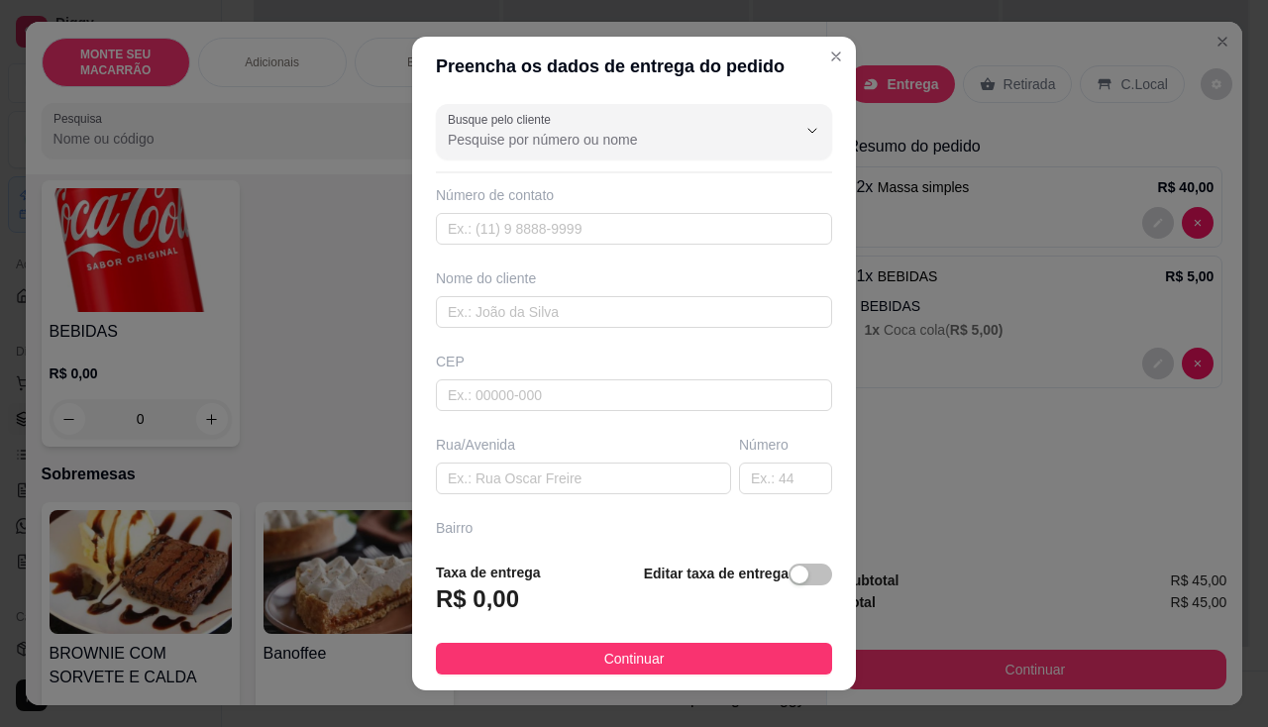
click at [790, 578] on div "button" at bounding box center [799, 575] width 18 height 18
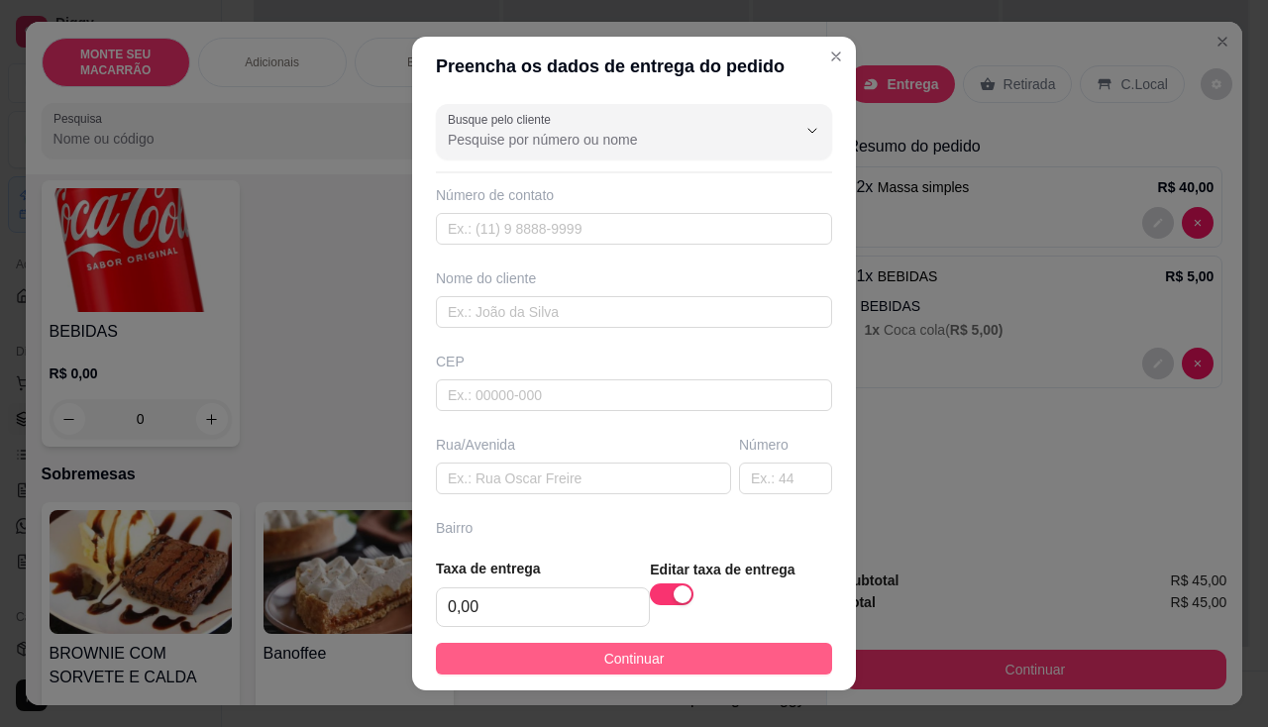
click at [602, 643] on button "Continuar" at bounding box center [634, 659] width 396 height 32
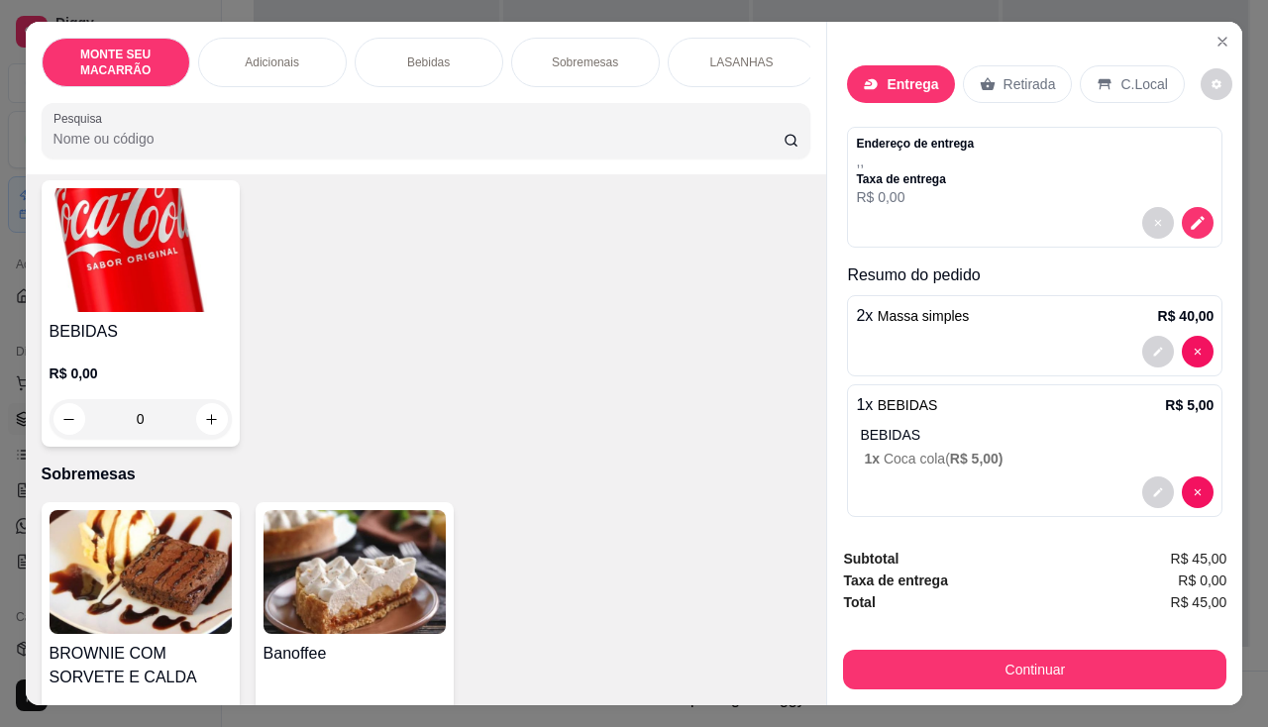
click at [915, 187] on p "R$ 0,00" at bounding box center [915, 197] width 118 height 20
click at [1186, 223] on button "decrease-product-quantity" at bounding box center [1198, 223] width 31 height 31
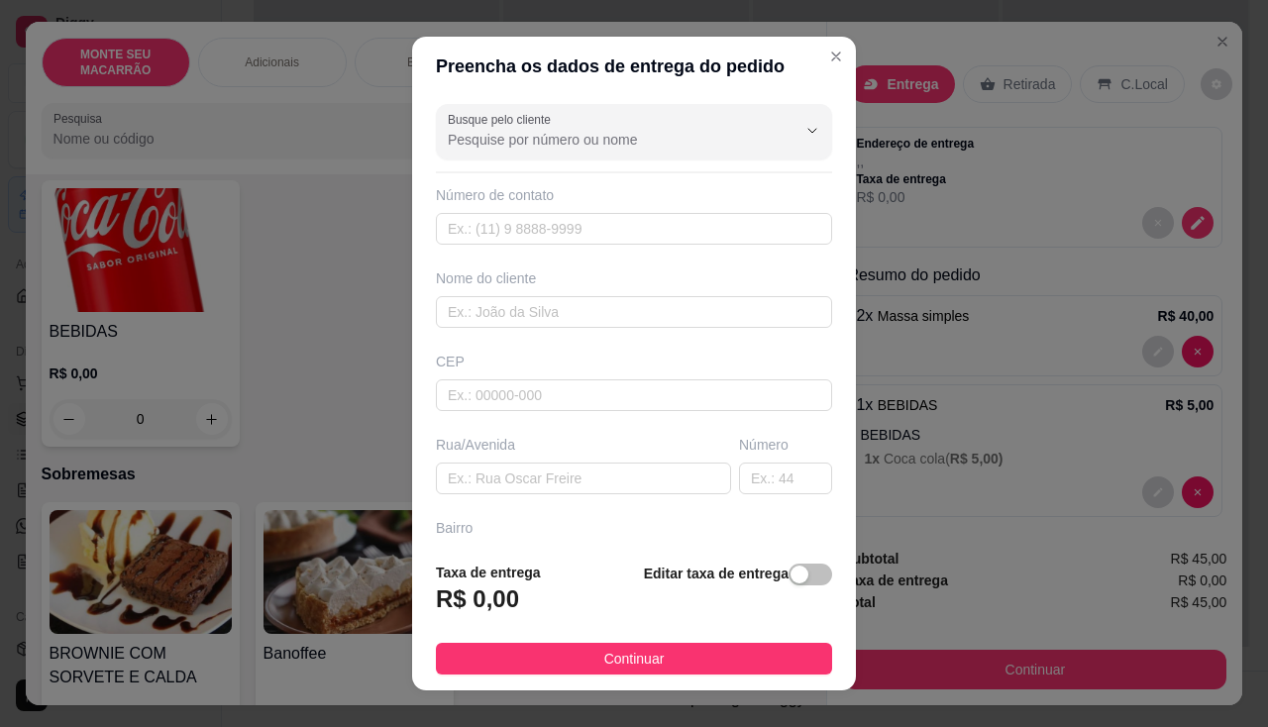
click at [475, 605] on h3 "R$ 0,00" at bounding box center [477, 599] width 83 height 32
click at [526, 596] on div "R$ 0,00" at bounding box center [488, 605] width 105 height 44
click at [793, 579] on span "button" at bounding box center [811, 575] width 44 height 22
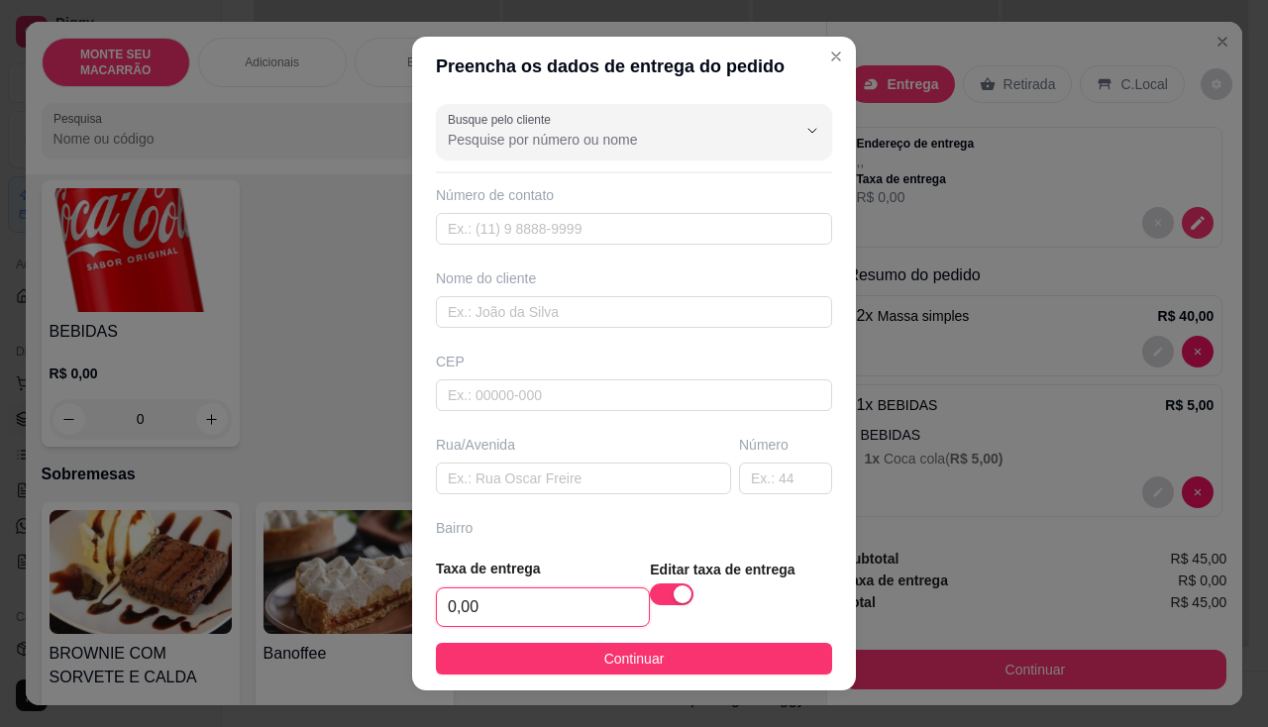
click at [498, 594] on input "0,00" at bounding box center [543, 607] width 212 height 38
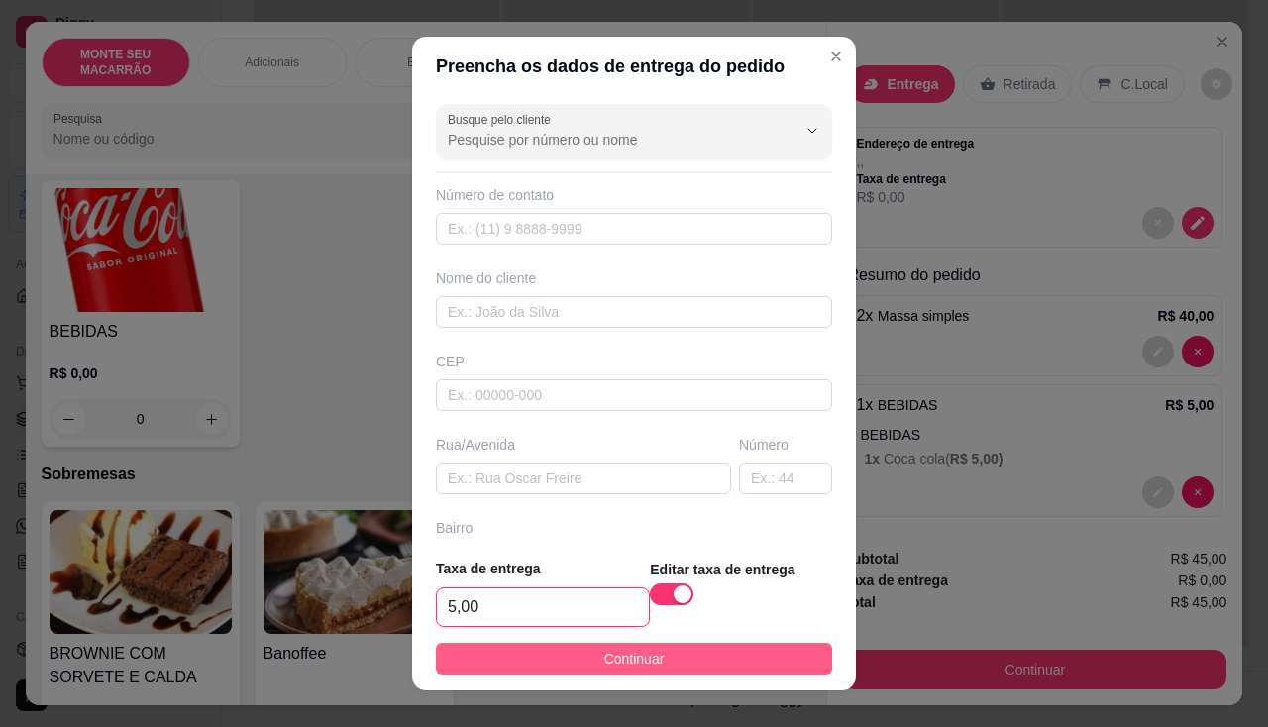
type input "5,00"
click at [642, 647] on button "Continuar" at bounding box center [634, 659] width 396 height 32
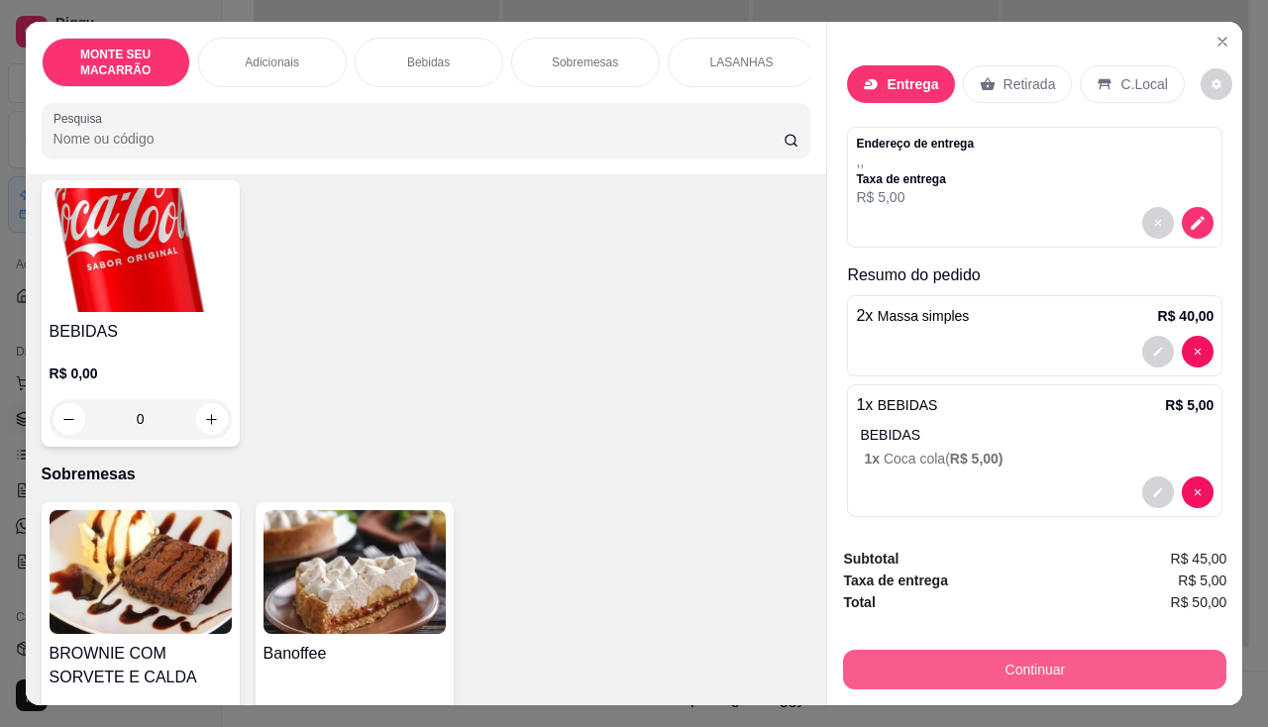
click at [1048, 652] on button "Continuar" at bounding box center [1034, 670] width 383 height 40
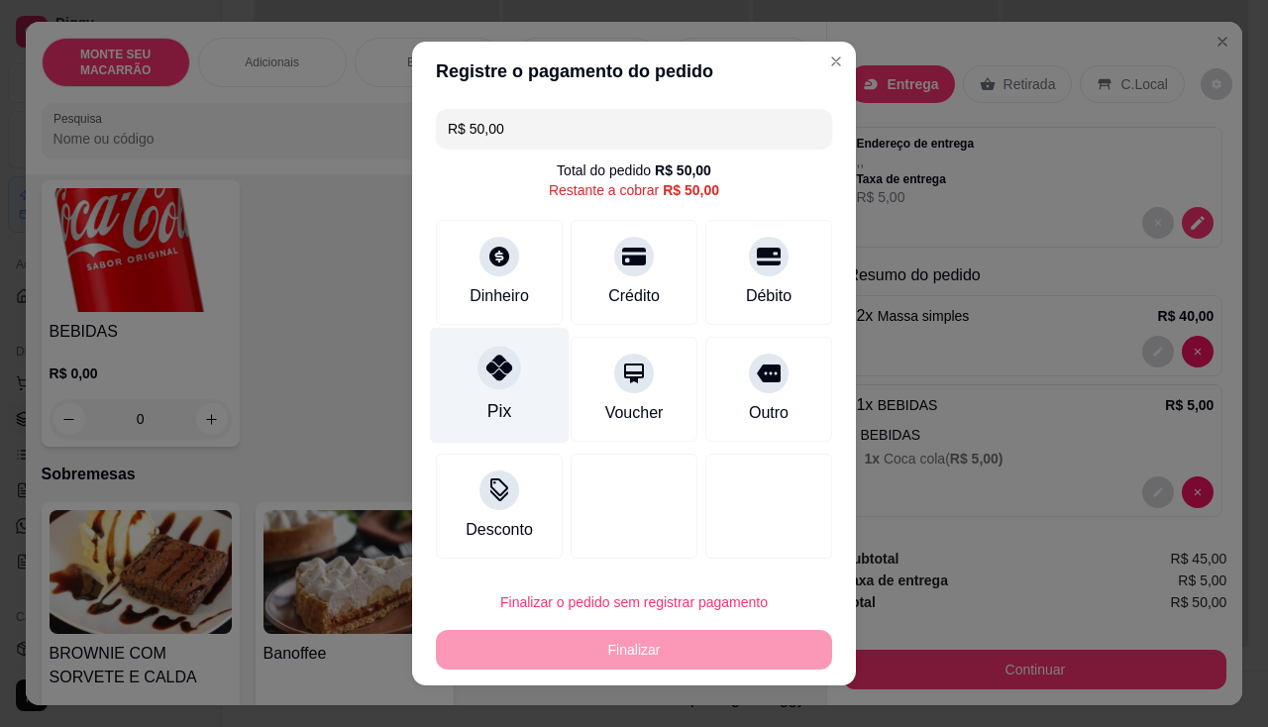
click at [496, 400] on div "Pix" at bounding box center [499, 411] width 24 height 26
type input "R$ 0,00"
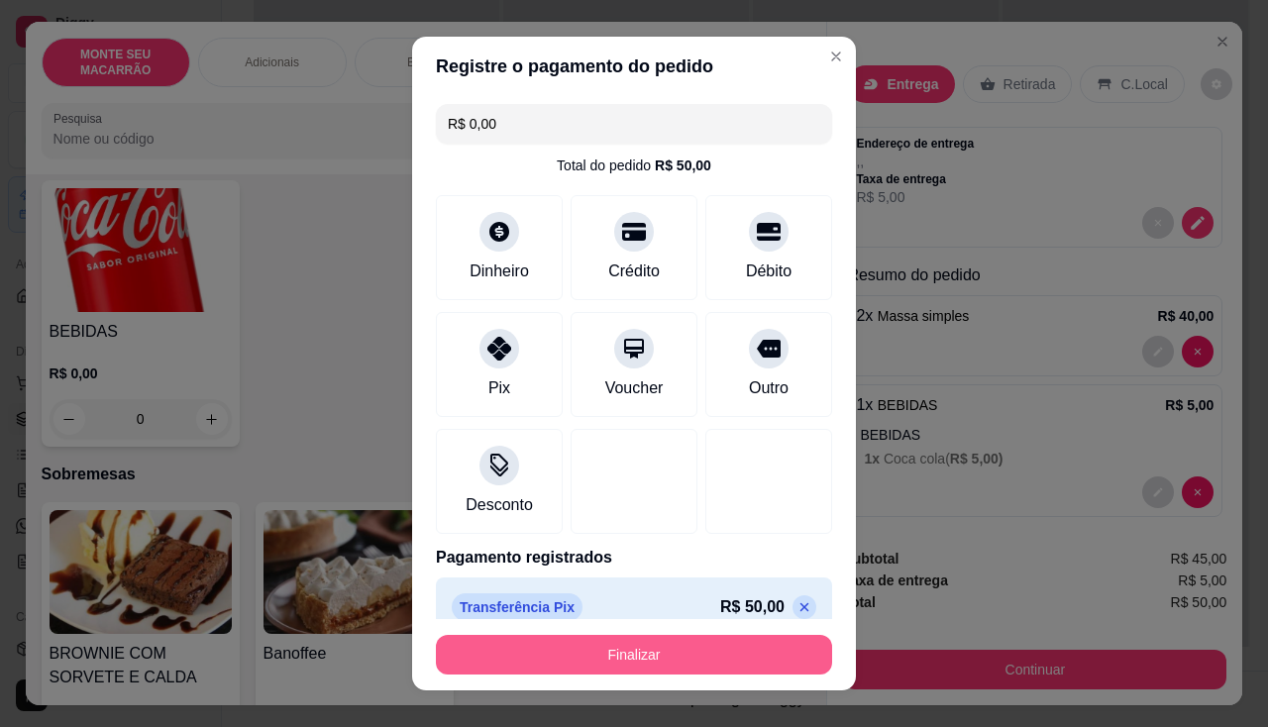
click at [657, 641] on button "Finalizar" at bounding box center [634, 655] width 396 height 40
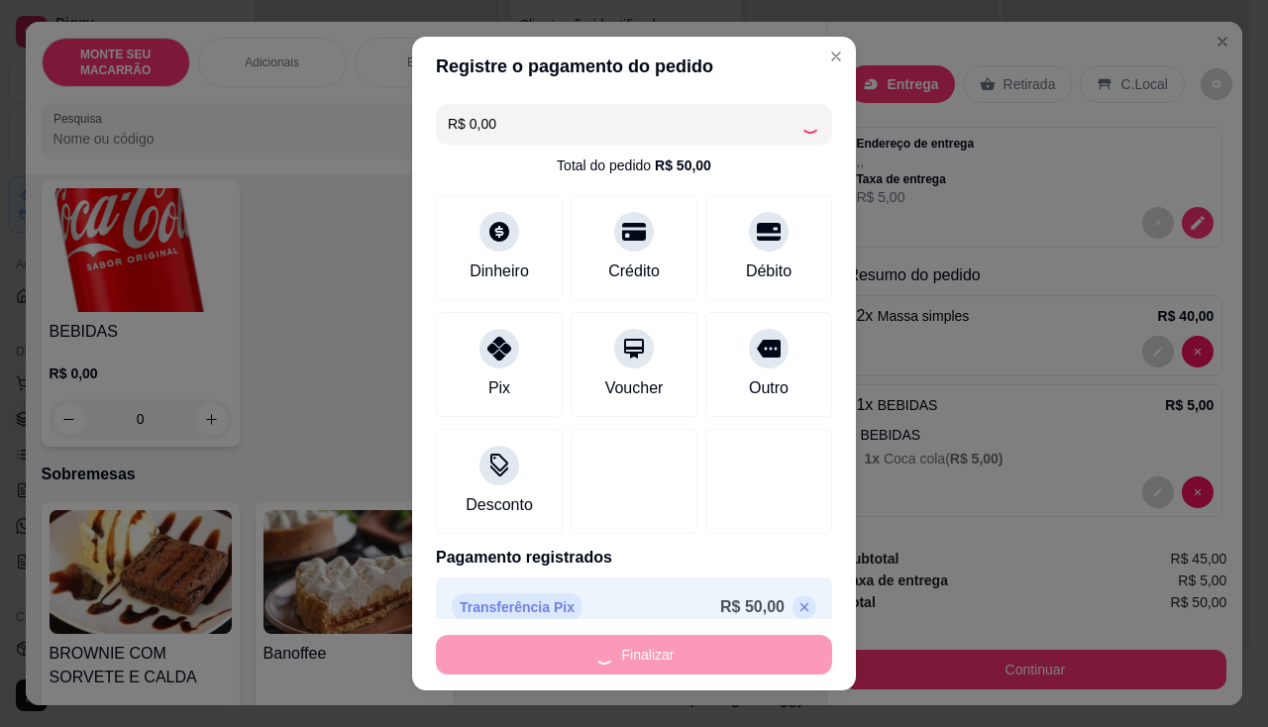
type input "0"
type input "-R$ 50,00"
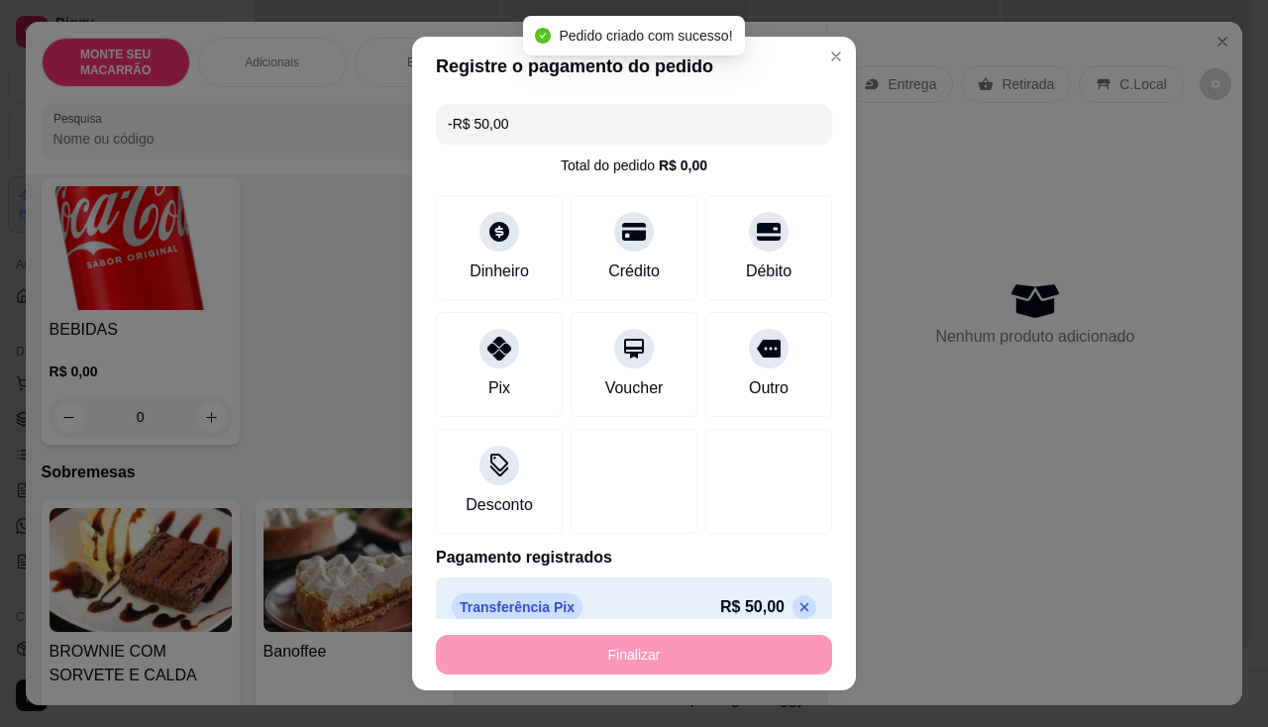
scroll to position [790, 0]
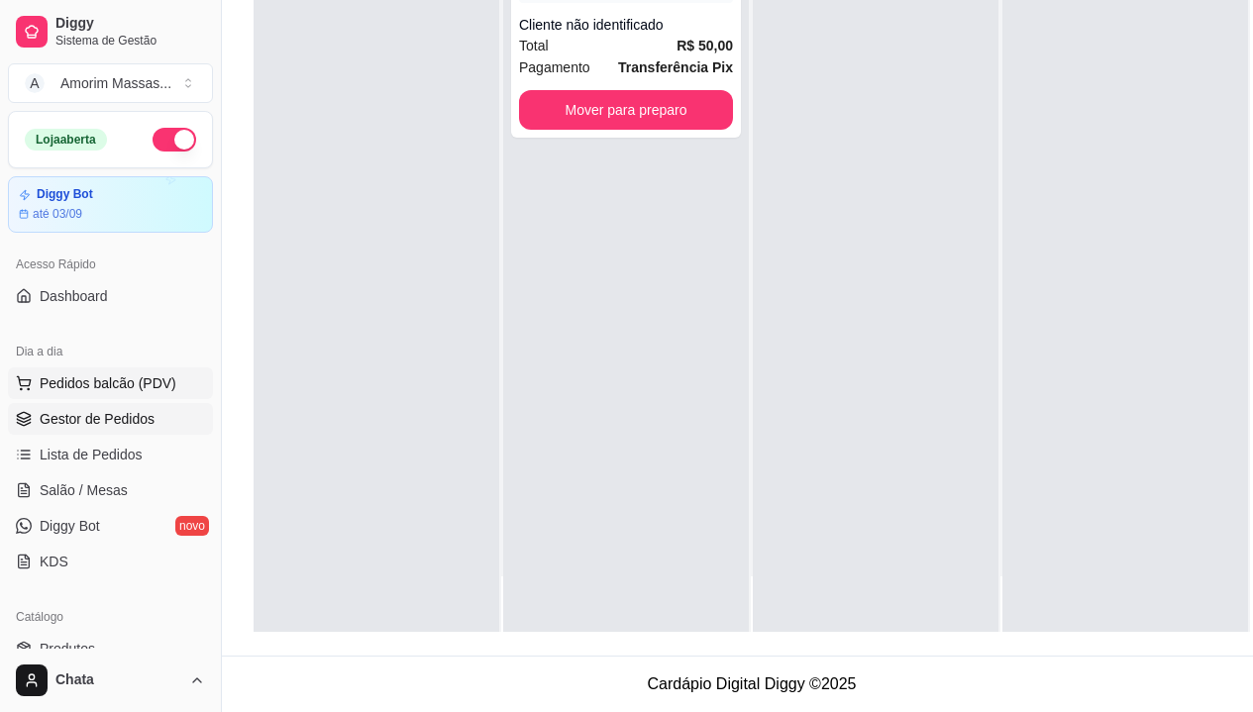
click at [80, 377] on span "Pedidos balcão (PDV)" at bounding box center [108, 383] width 137 height 20
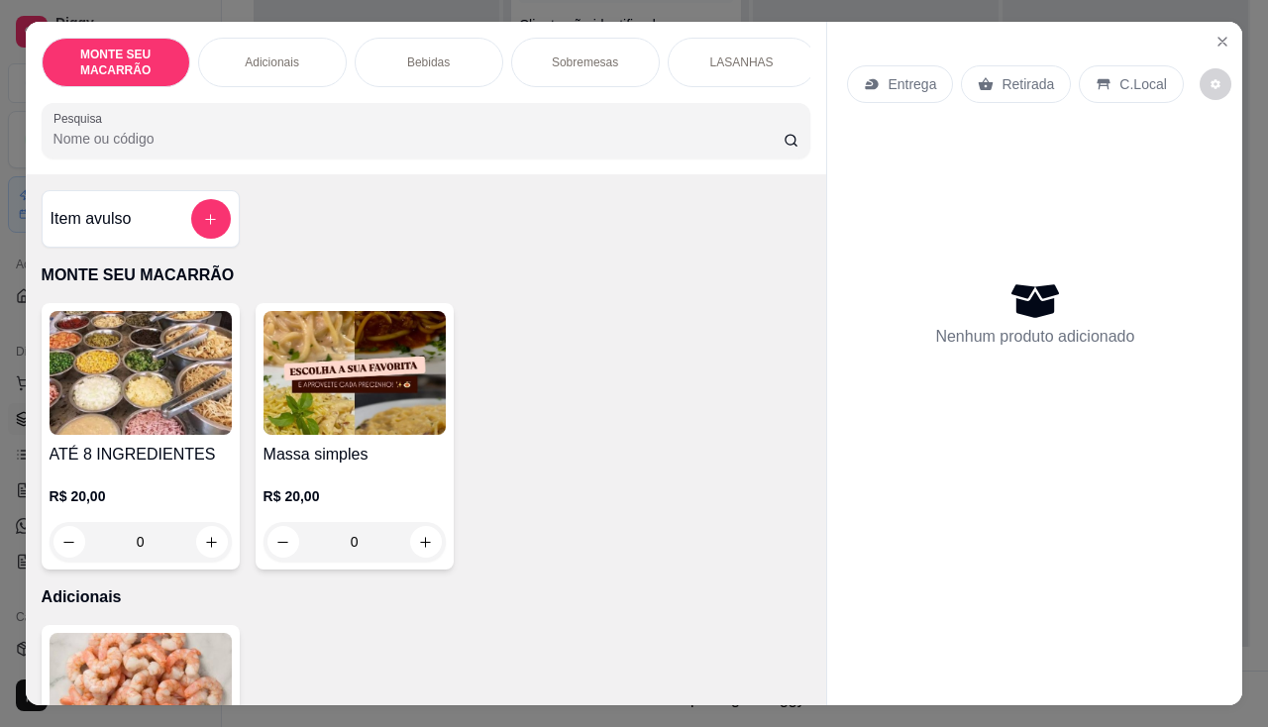
click at [343, 406] on img at bounding box center [354, 373] width 182 height 124
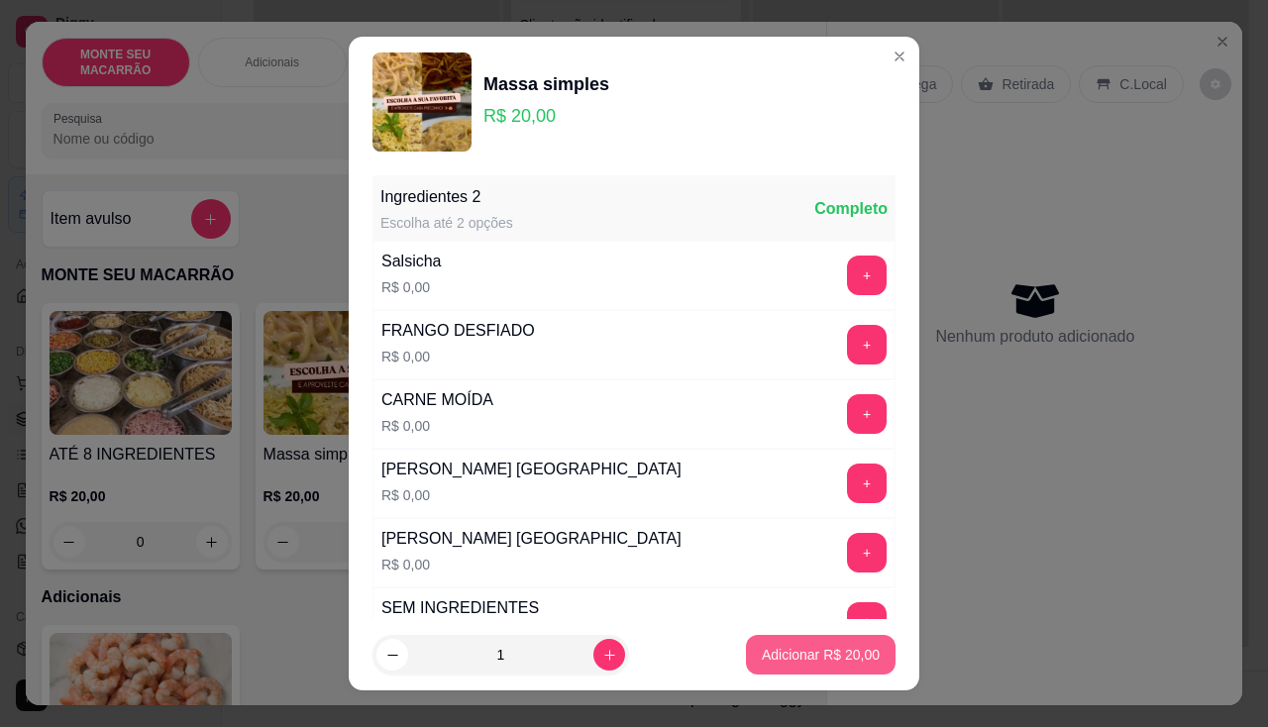
click at [768, 656] on p "Adicionar R$ 20,00" at bounding box center [821, 655] width 118 height 20
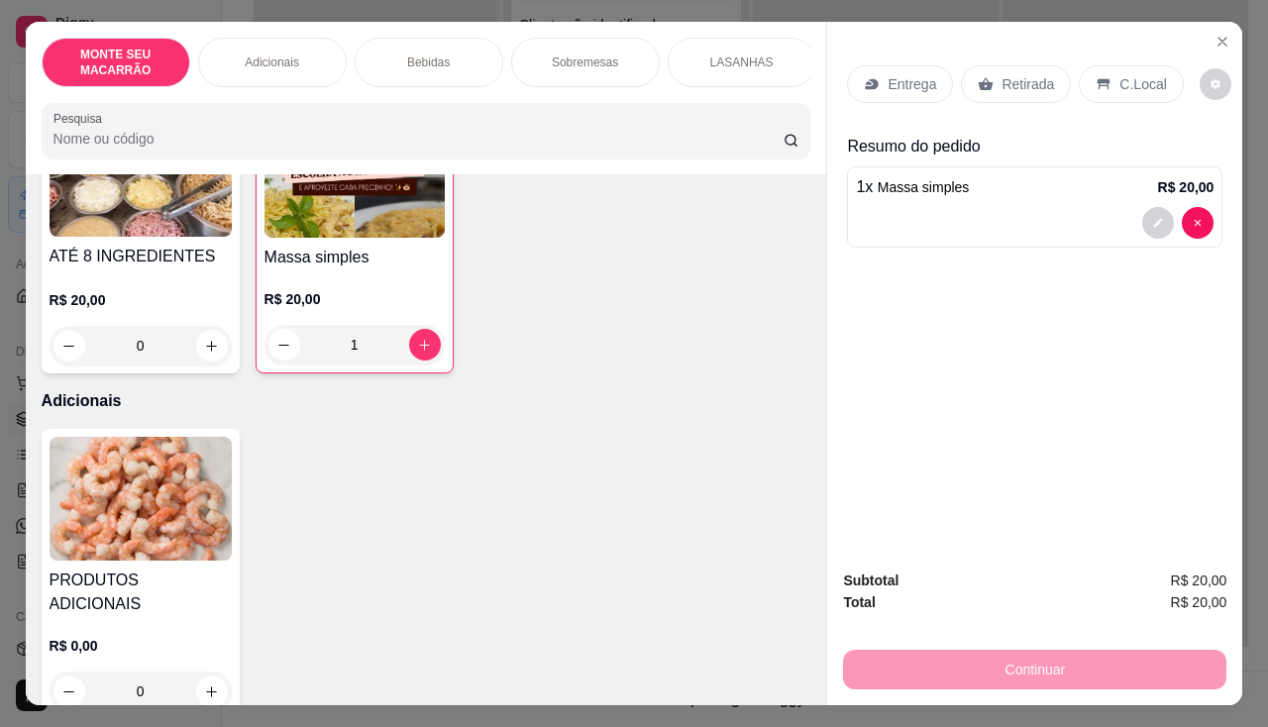
scroll to position [495, 0]
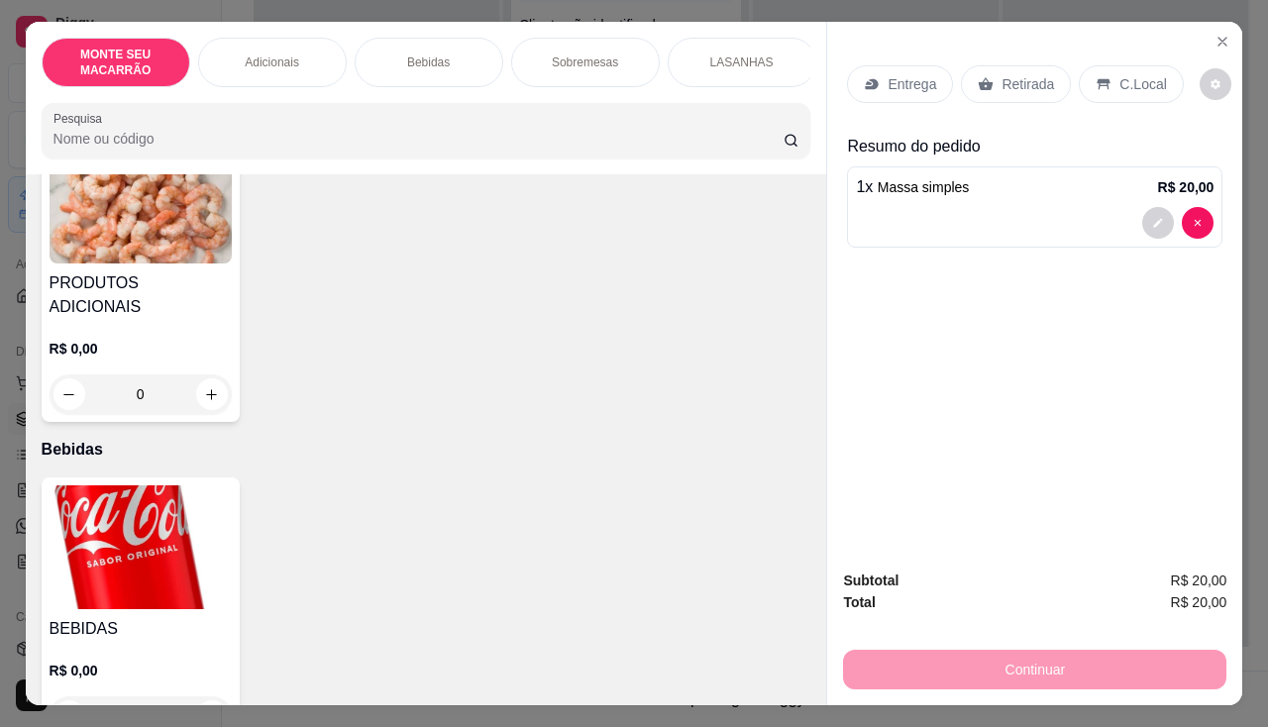
click at [138, 223] on img at bounding box center [141, 202] width 182 height 124
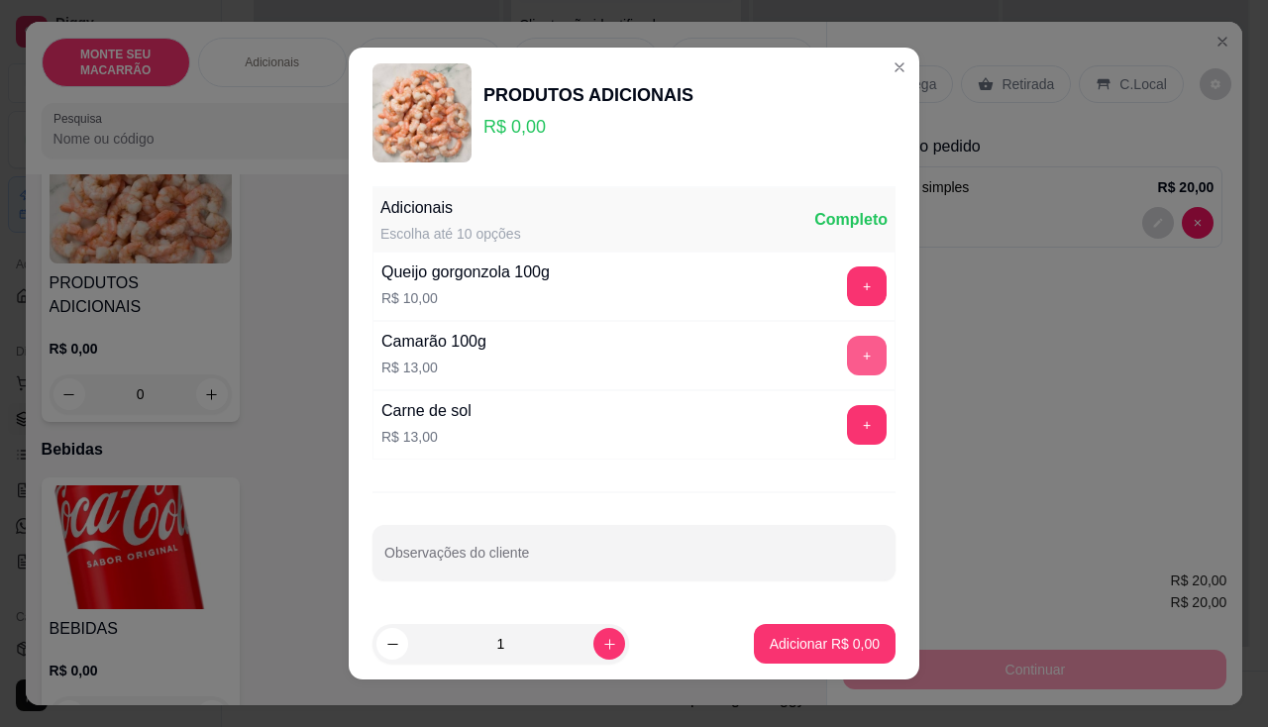
click at [847, 359] on button "+" at bounding box center [867, 356] width 40 height 40
click at [810, 629] on button "Adicionar R$ 13,00" at bounding box center [821, 644] width 150 height 40
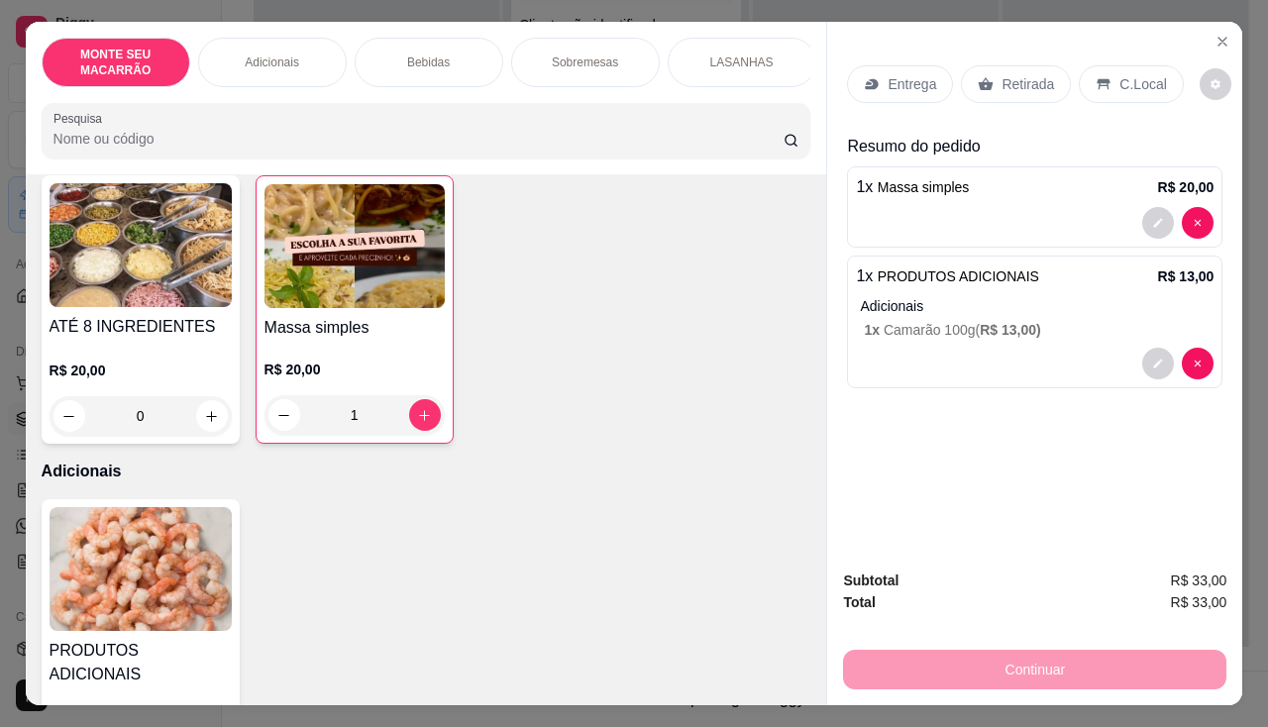
scroll to position [99, 0]
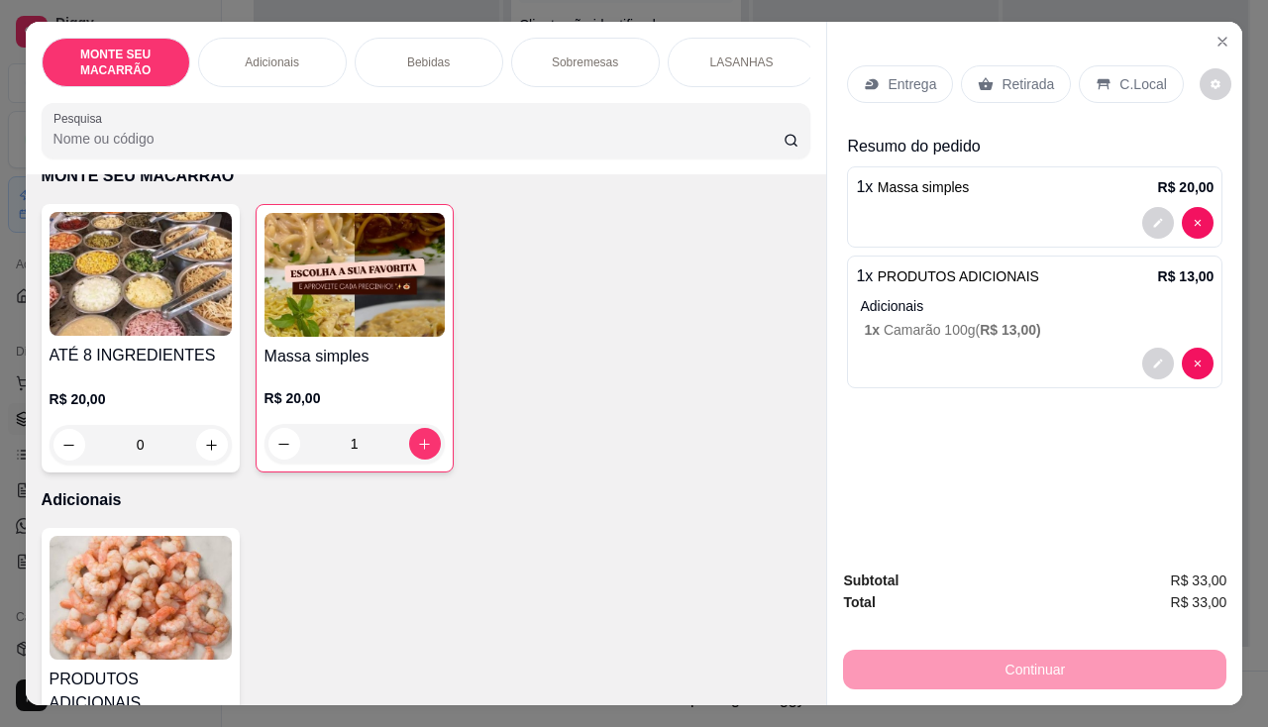
click at [380, 282] on img at bounding box center [354, 275] width 180 height 124
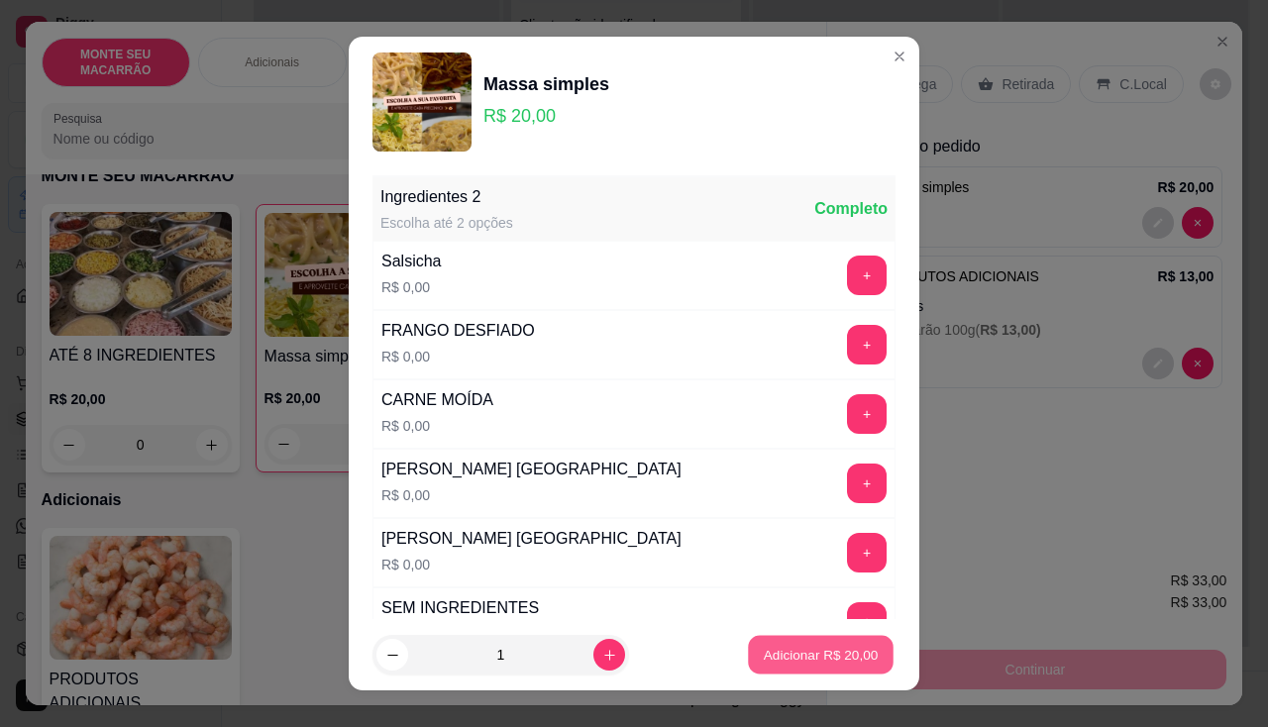
click at [837, 655] on p "Adicionar R$ 20,00" at bounding box center [821, 655] width 115 height 19
type input "2"
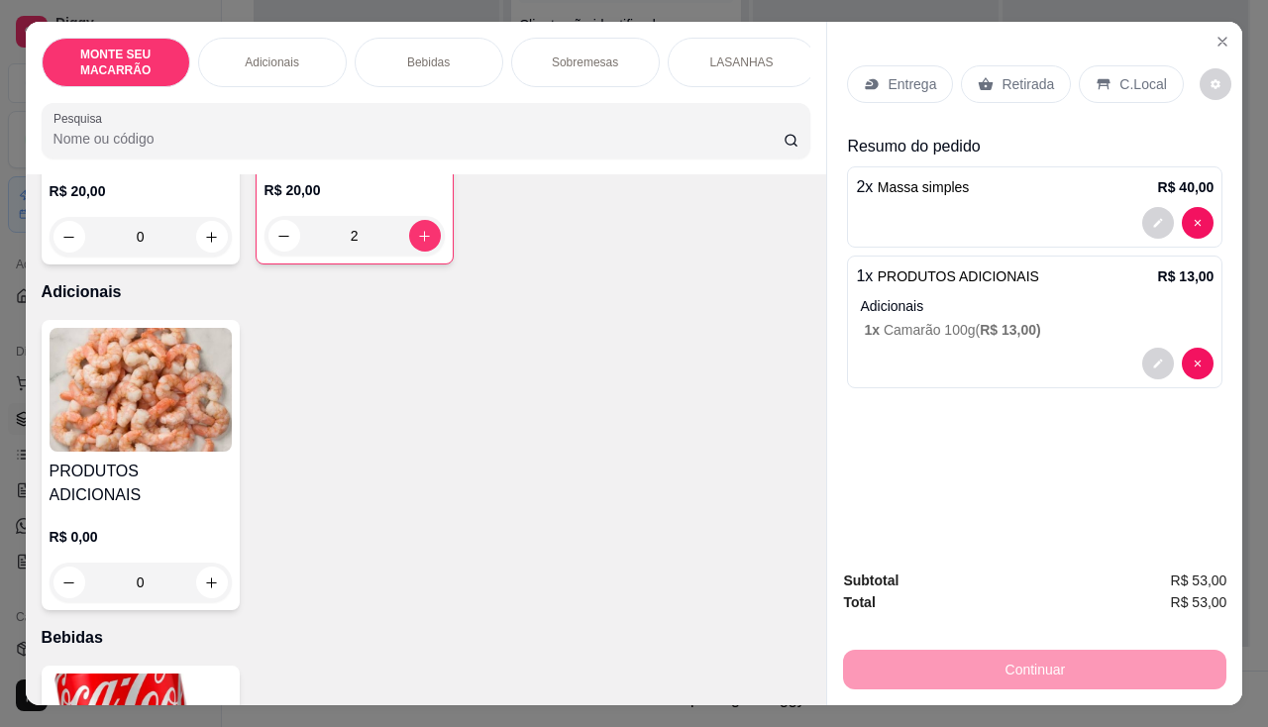
scroll to position [396, 0]
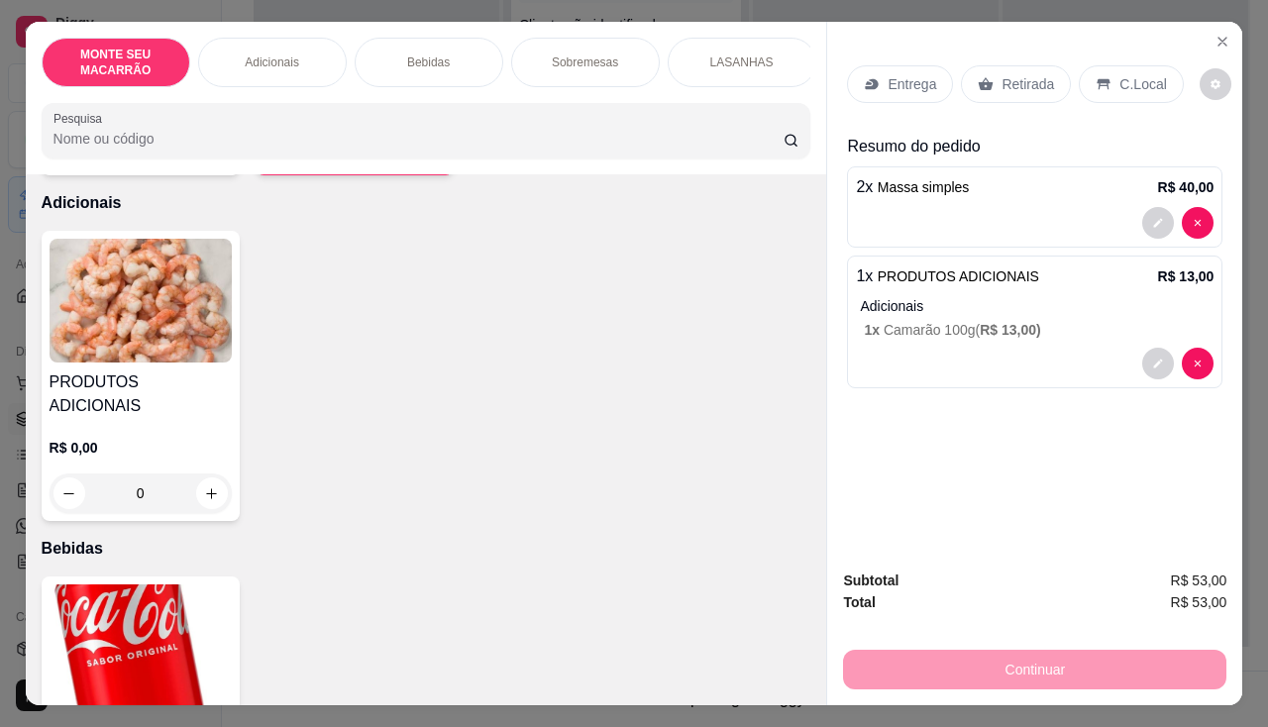
click at [104, 332] on img at bounding box center [141, 301] width 182 height 124
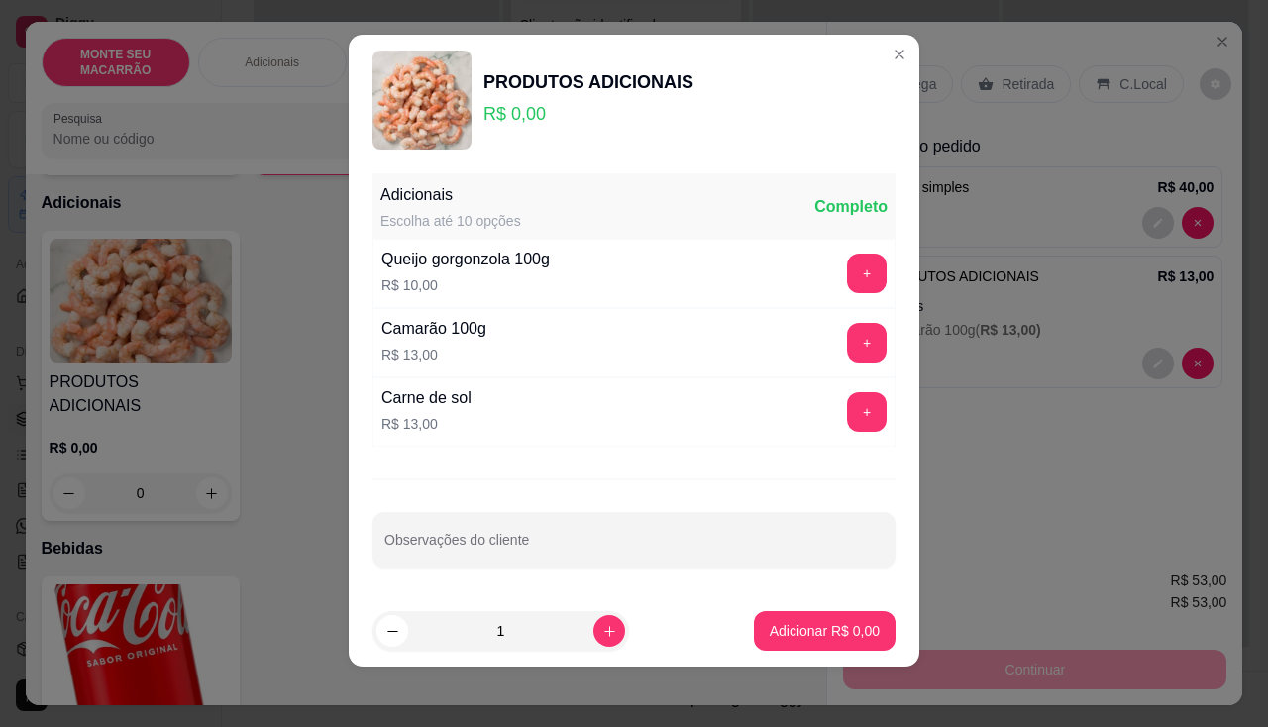
scroll to position [16, 0]
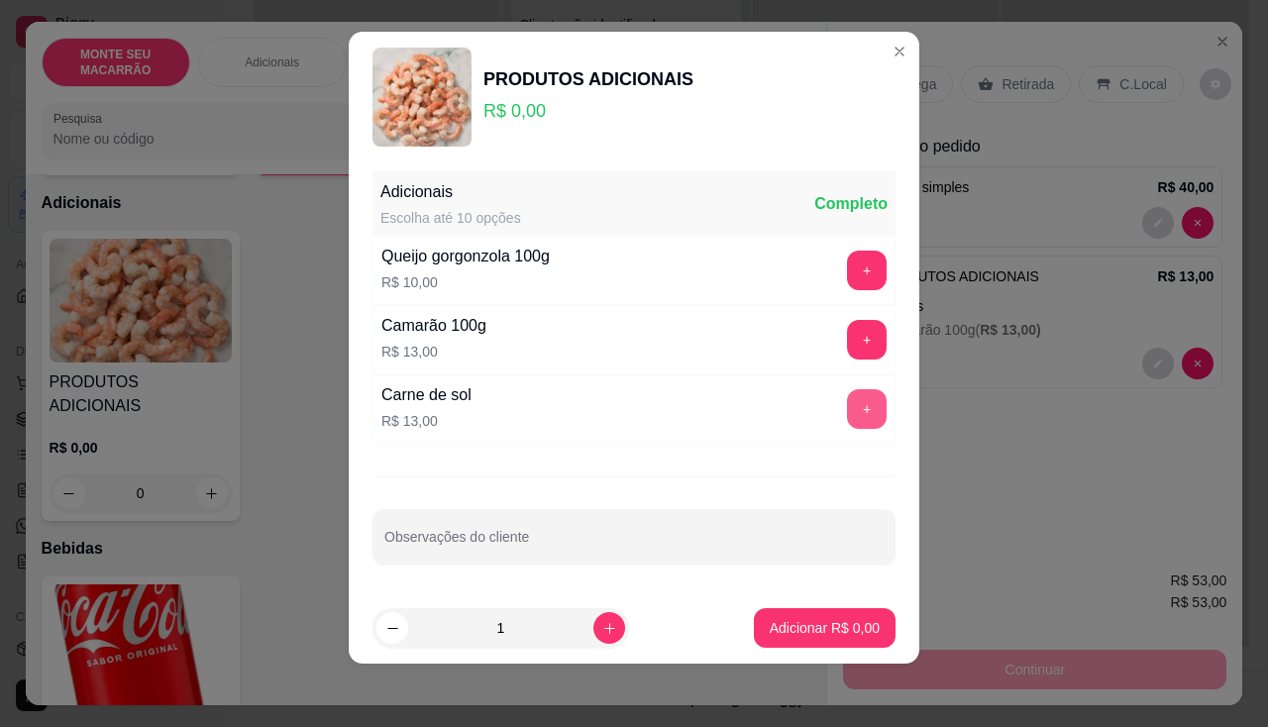
click at [853, 411] on button "+" at bounding box center [867, 409] width 40 height 40
click at [778, 624] on p "Adicionar R$ 13,00" at bounding box center [821, 628] width 118 height 20
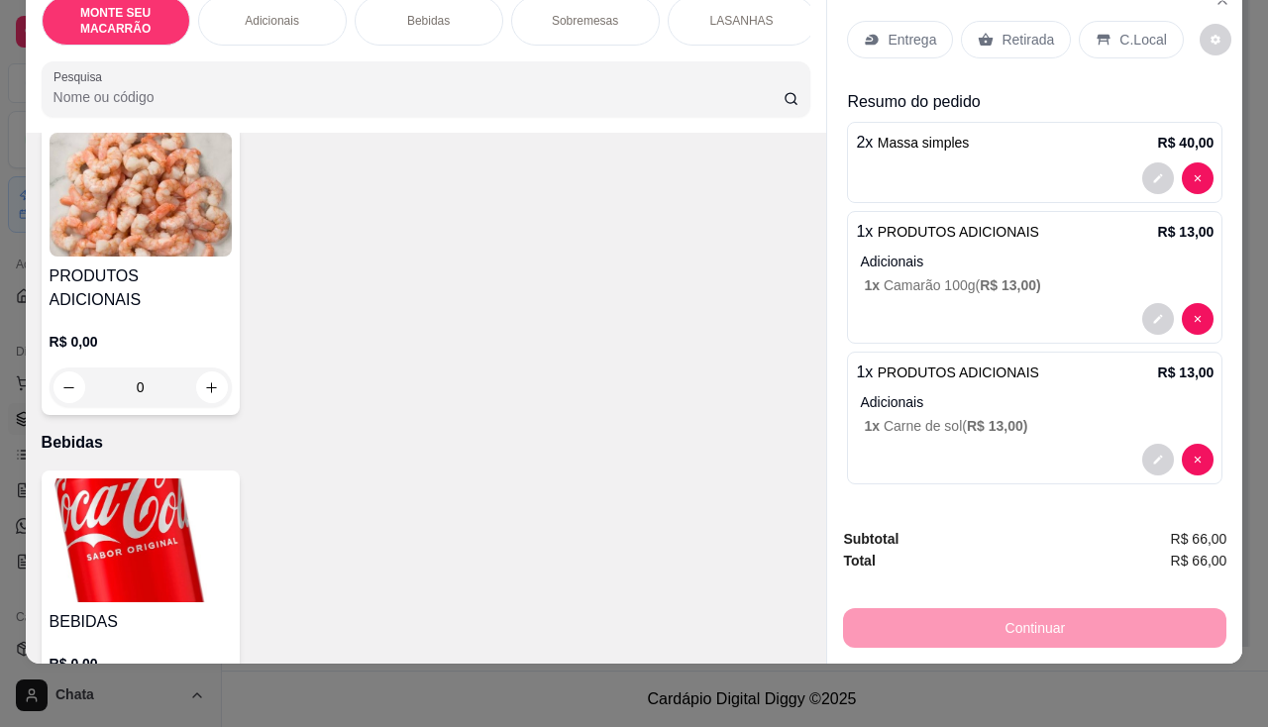
scroll to position [495, 0]
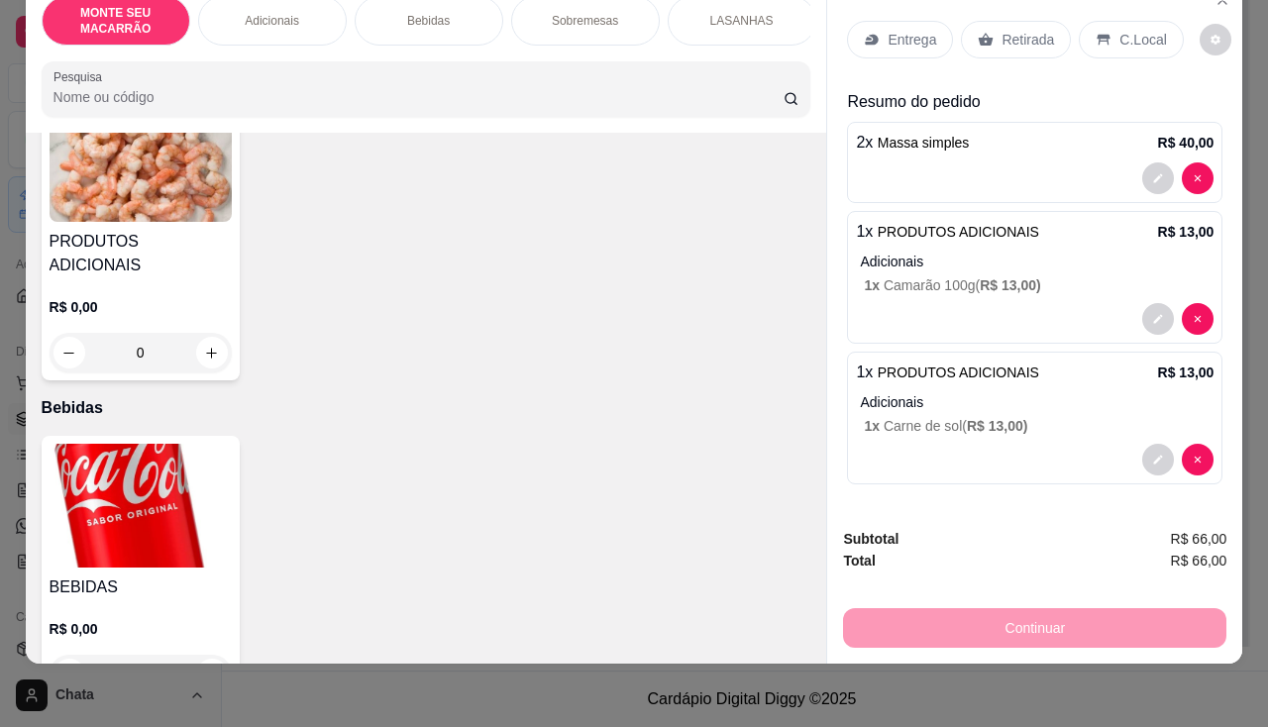
click at [158, 473] on img at bounding box center [141, 506] width 182 height 124
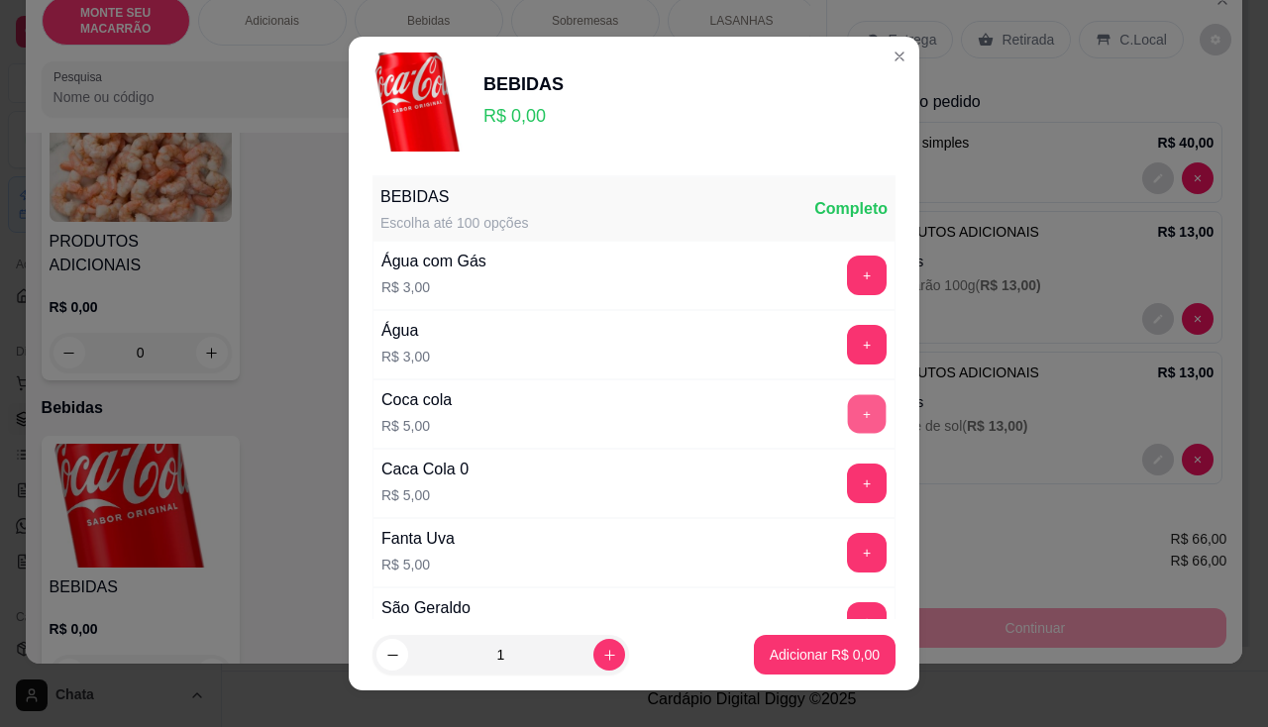
click at [848, 405] on button "+" at bounding box center [867, 413] width 39 height 39
click at [847, 480] on button "+" at bounding box center [867, 484] width 40 height 40
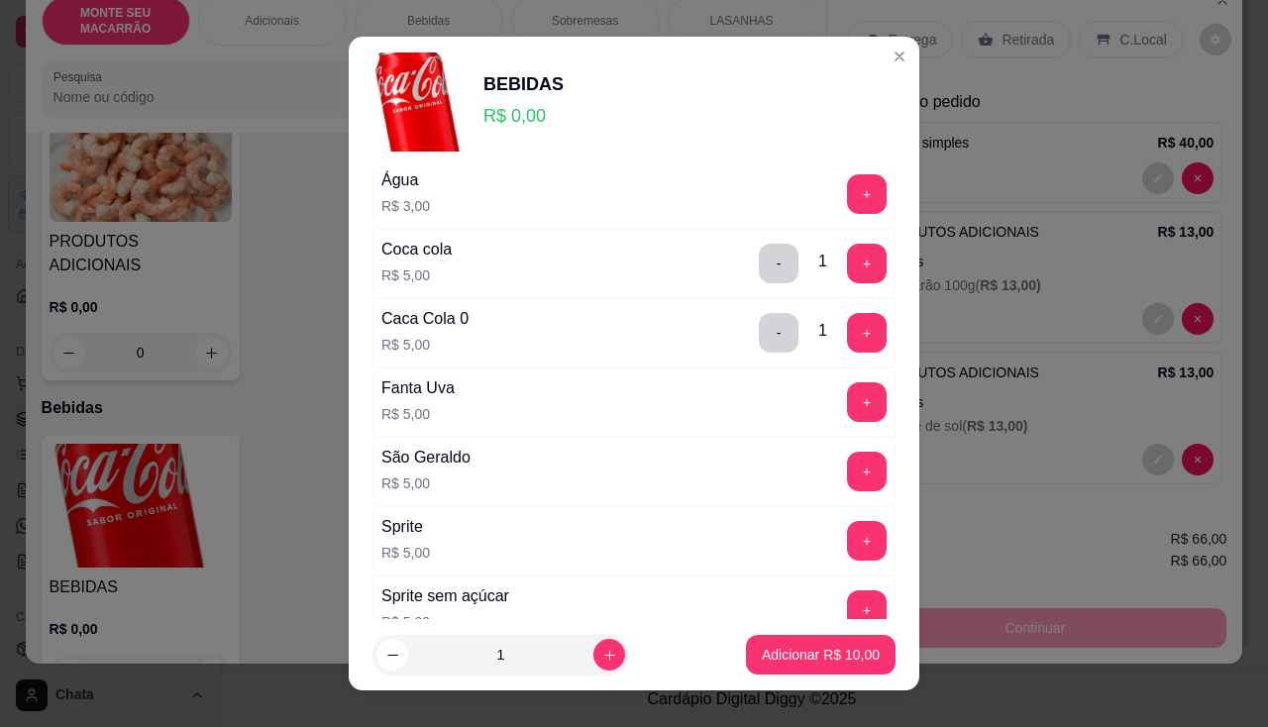
scroll to position [297, 0]
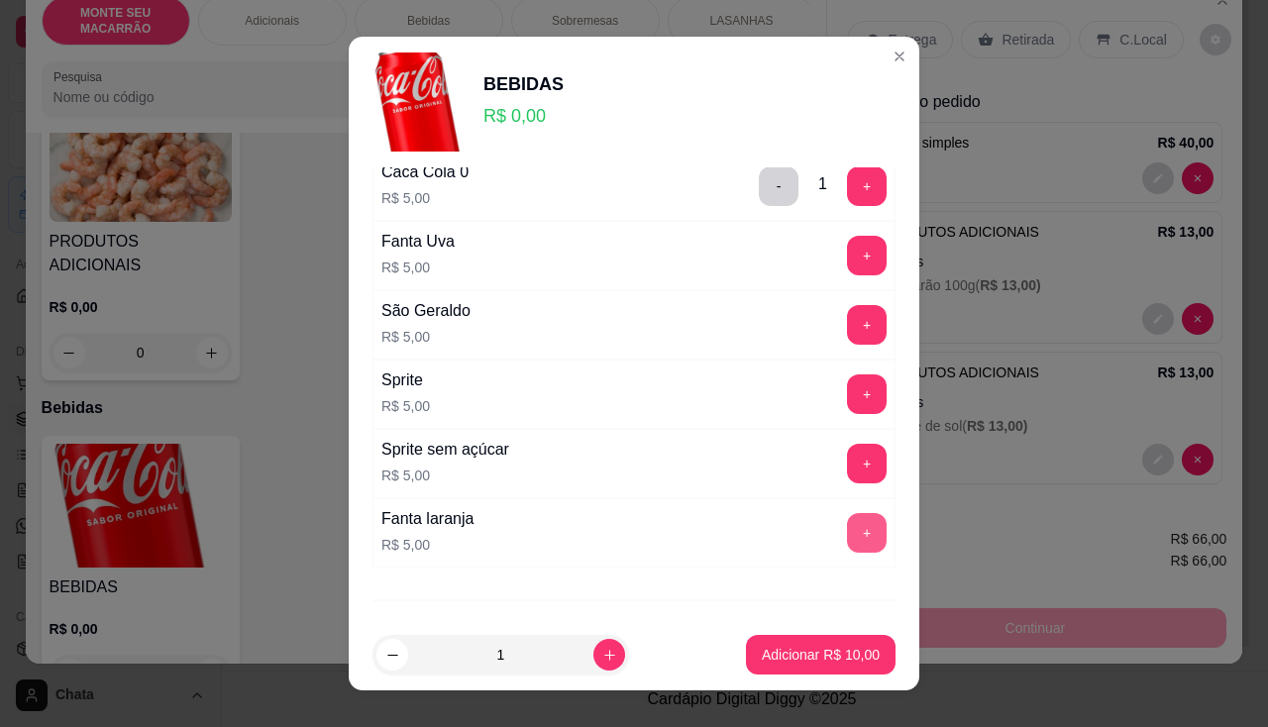
click at [847, 526] on button "+" at bounding box center [867, 533] width 40 height 40
click at [837, 652] on p "Adicionar R$ 15,00" at bounding box center [821, 655] width 118 height 20
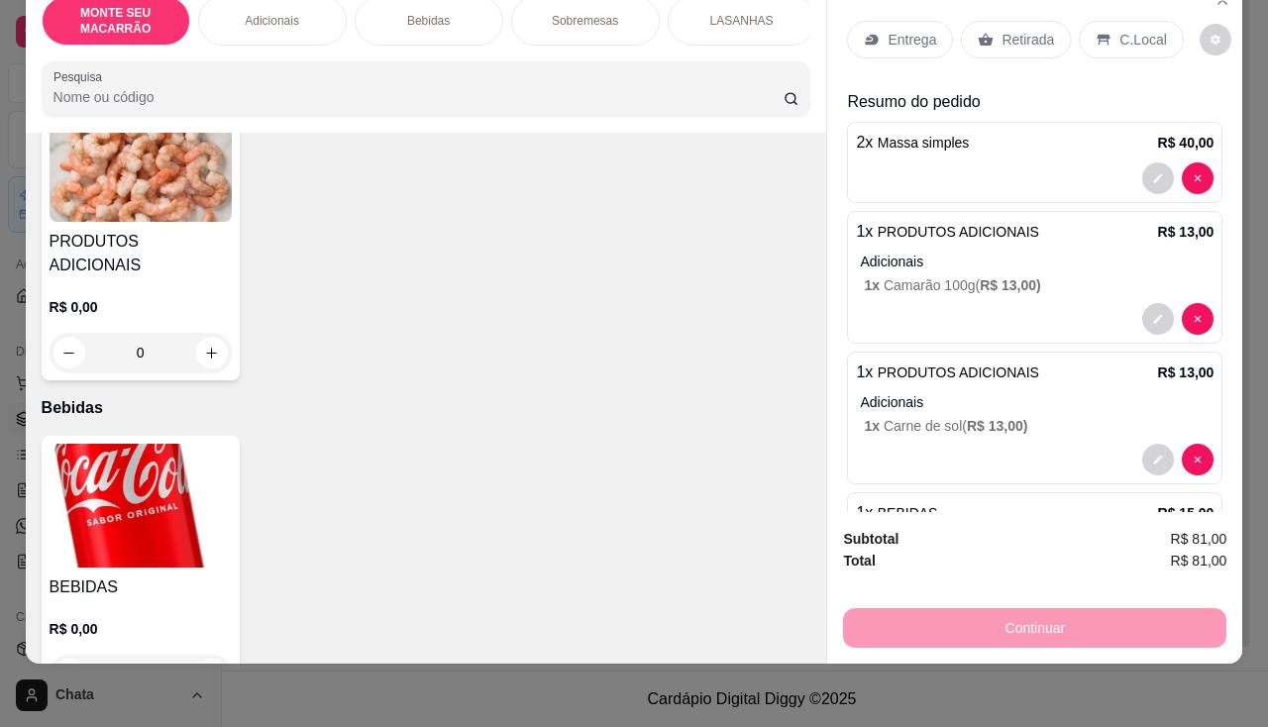
click at [1147, 30] on p "C.Local" at bounding box center [1142, 40] width 47 height 20
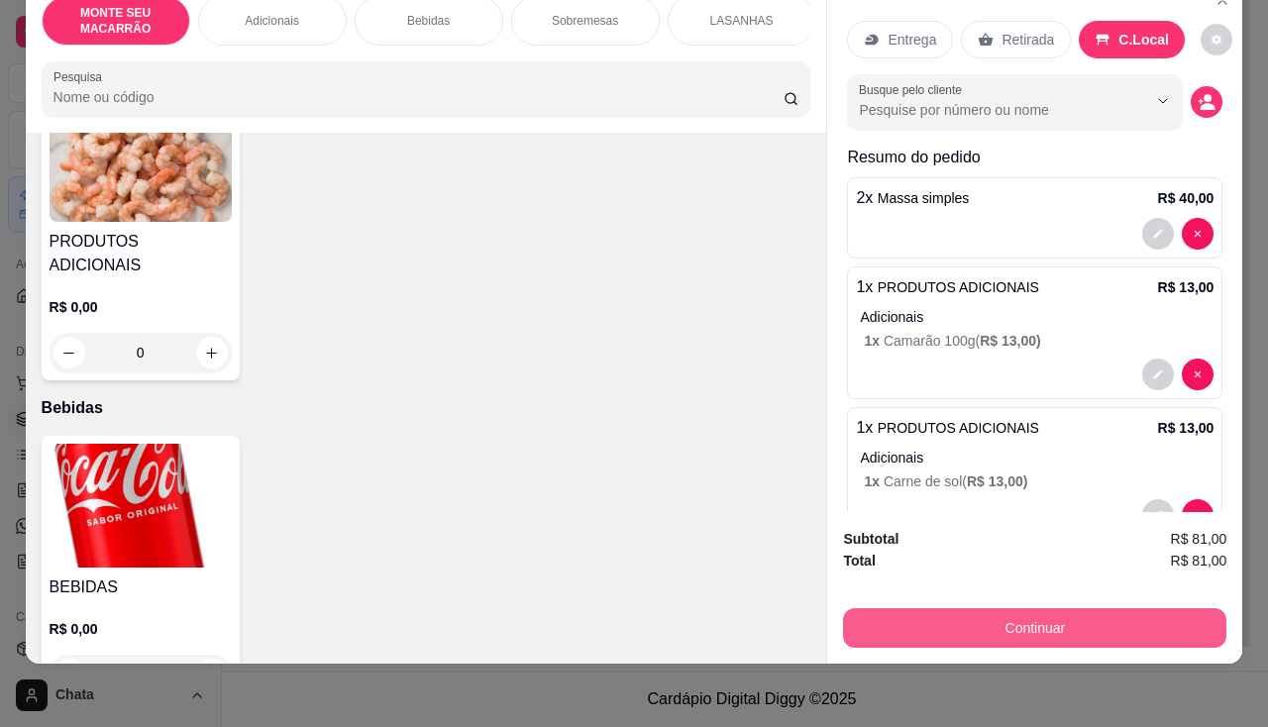
click at [1033, 615] on button "Continuar" at bounding box center [1034, 628] width 383 height 40
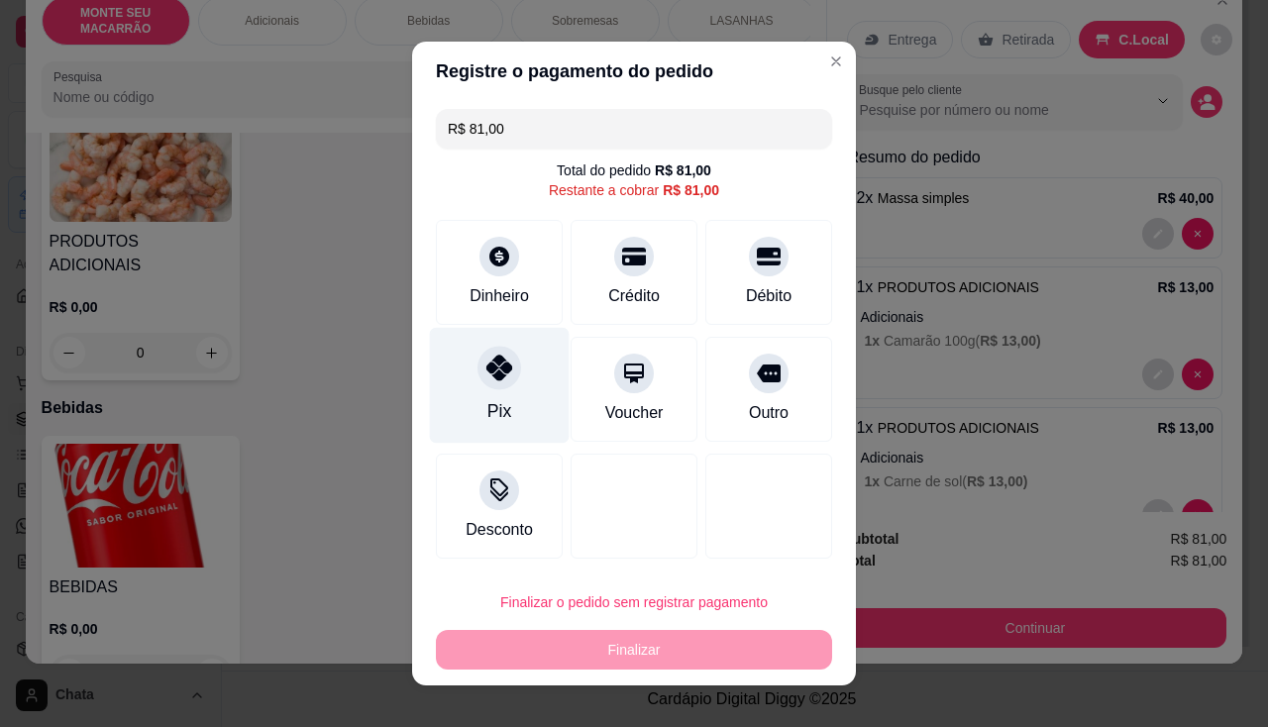
click at [490, 375] on icon at bounding box center [499, 368] width 26 height 26
type input "R$ 0,00"
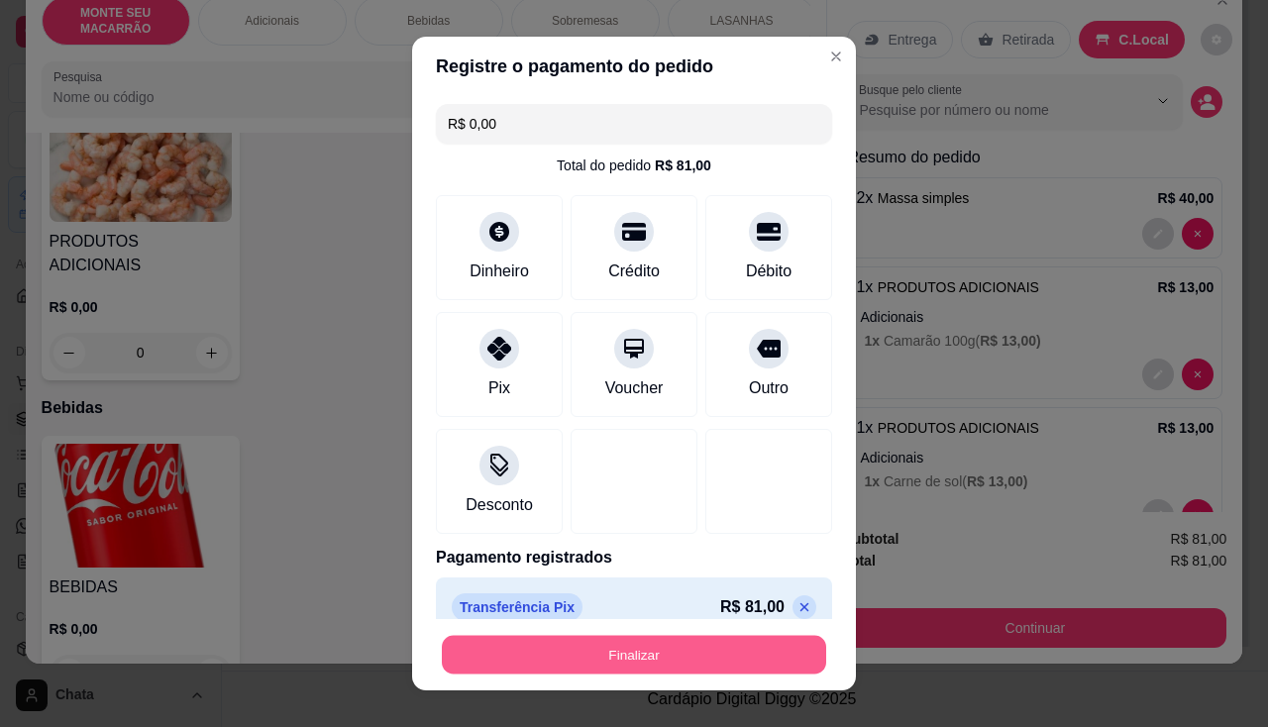
click at [650, 647] on button "Finalizar" at bounding box center [634, 655] width 384 height 39
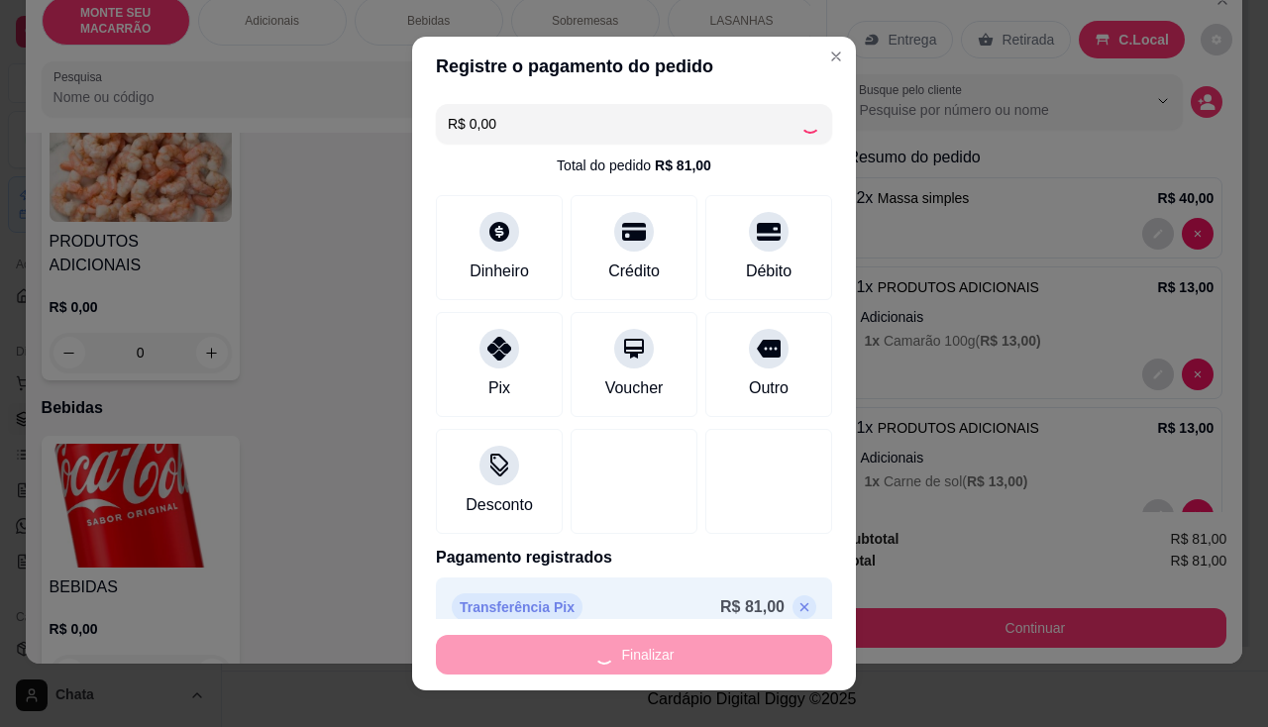
type input "0"
type input "-R$ 81,00"
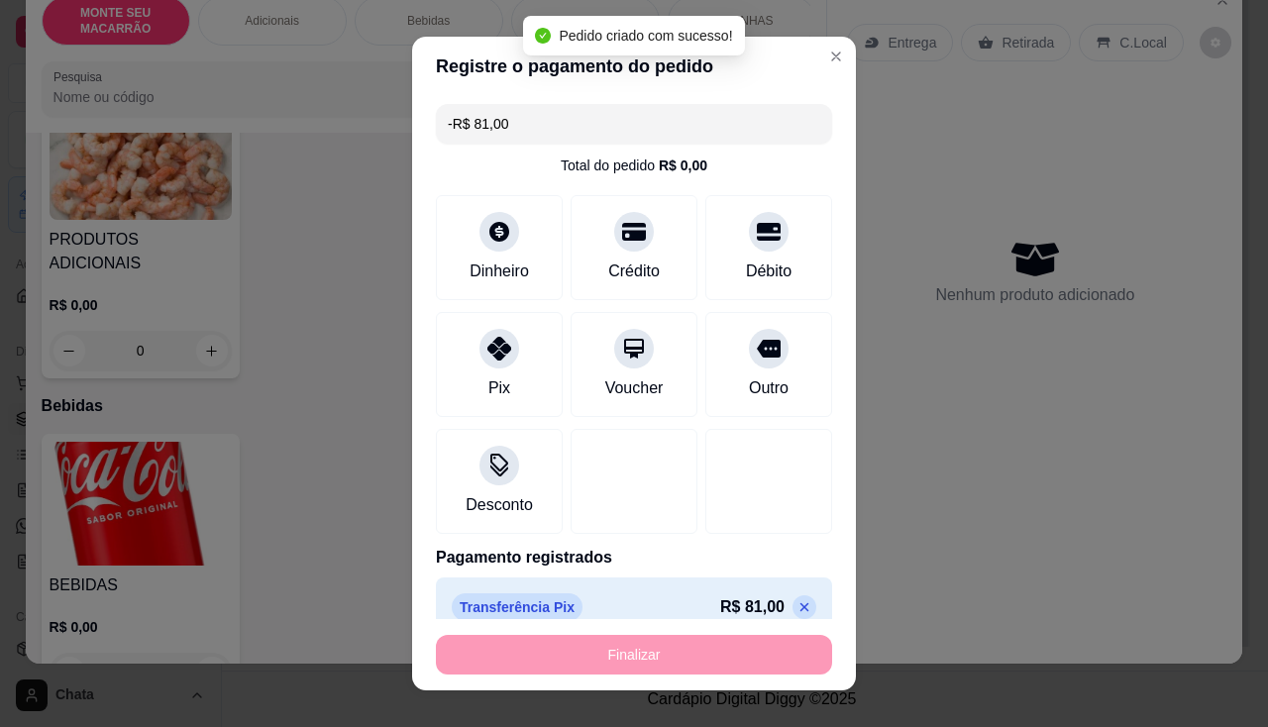
scroll to position [493, 0]
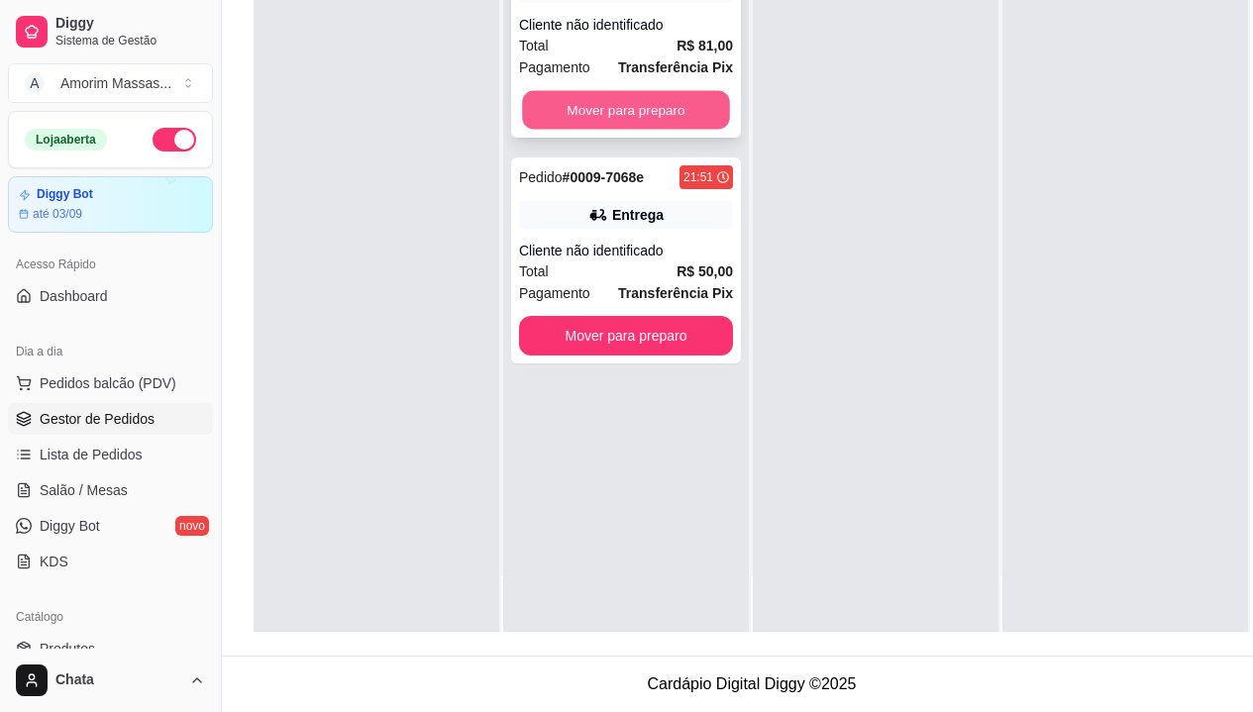
click at [598, 110] on button "Mover para preparo" at bounding box center [626, 110] width 208 height 39
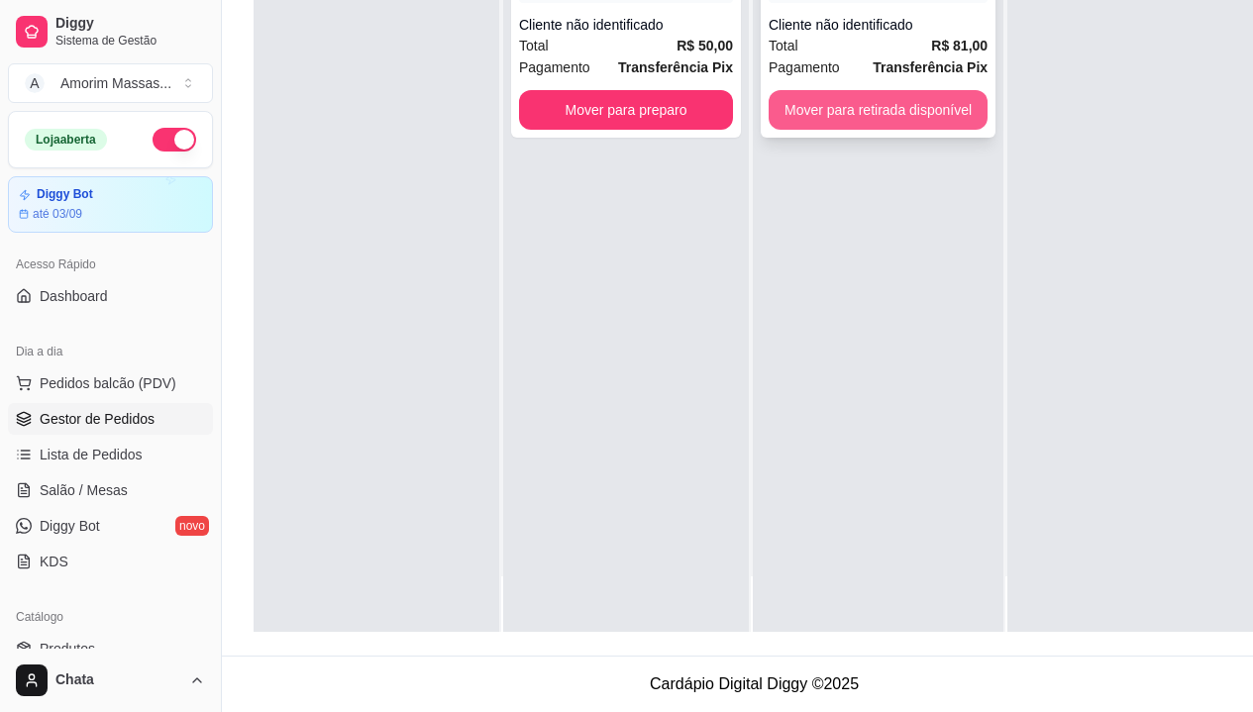
click at [857, 111] on button "Mover para retirada disponível" at bounding box center [878, 110] width 219 height 40
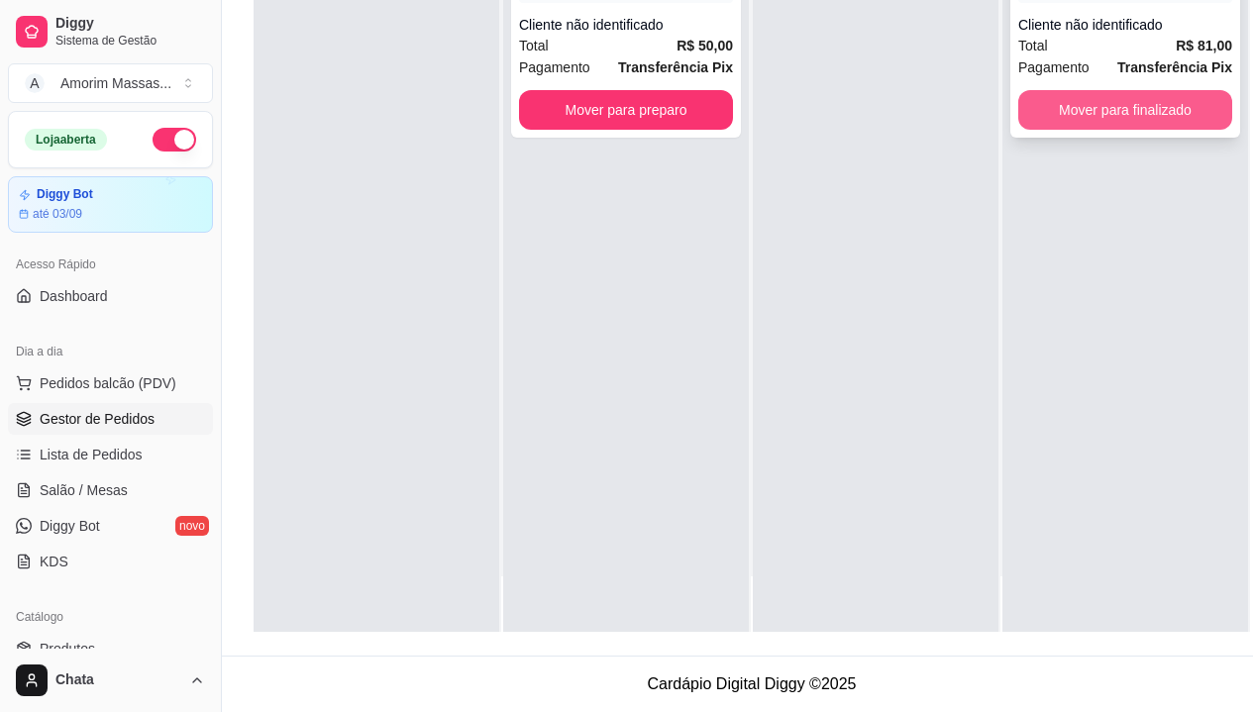
click at [1110, 113] on button "Mover para finalizado" at bounding box center [1125, 110] width 214 height 40
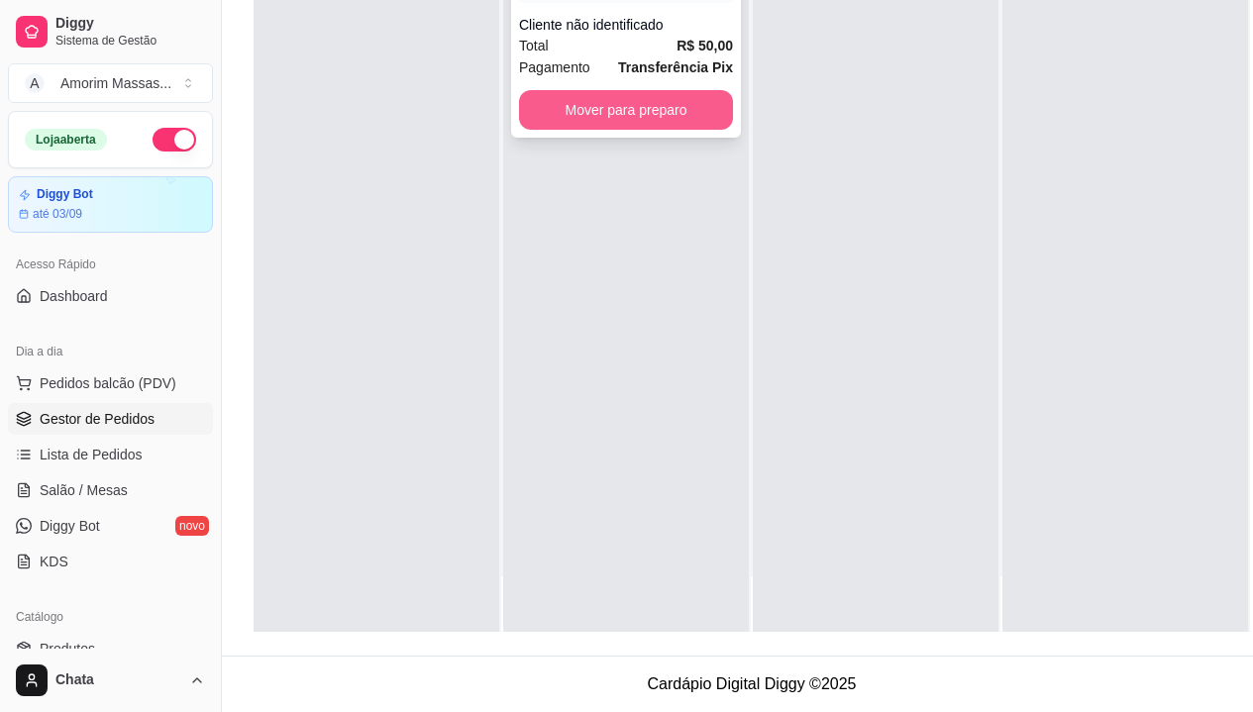
click at [582, 118] on button "Mover para preparo" at bounding box center [626, 110] width 214 height 40
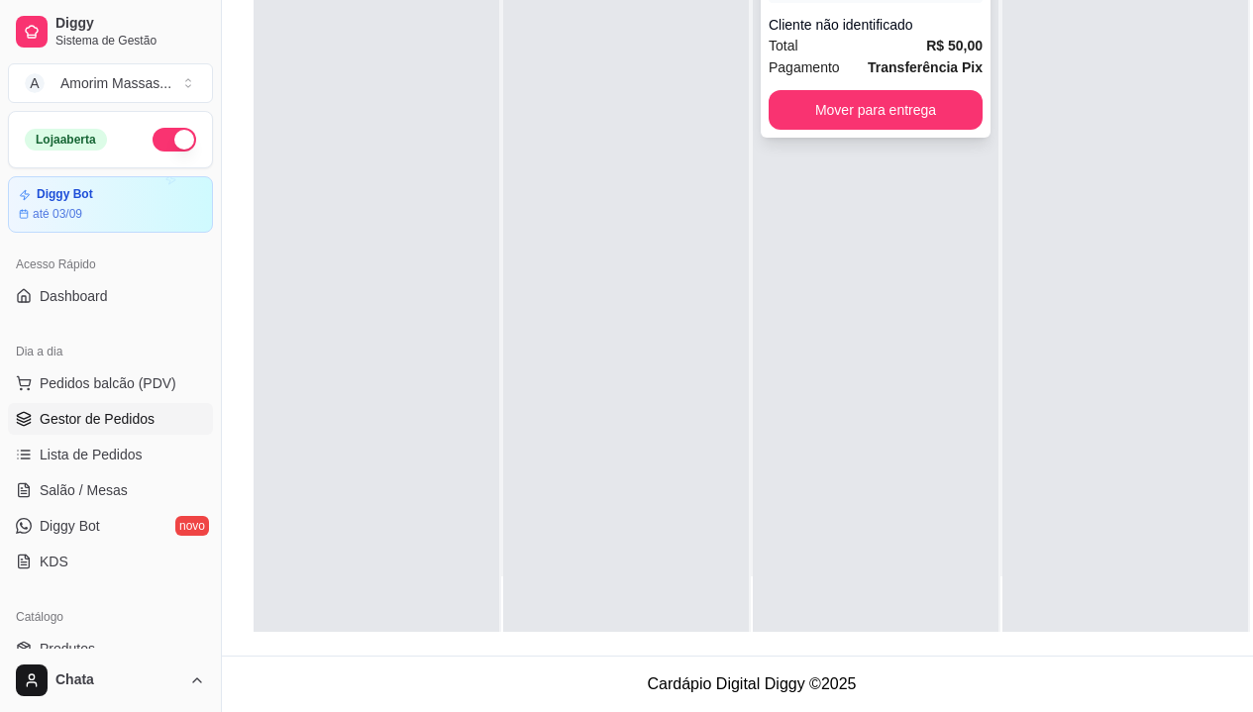
click at [914, 55] on div "Total R$ 50,00" at bounding box center [876, 46] width 214 height 22
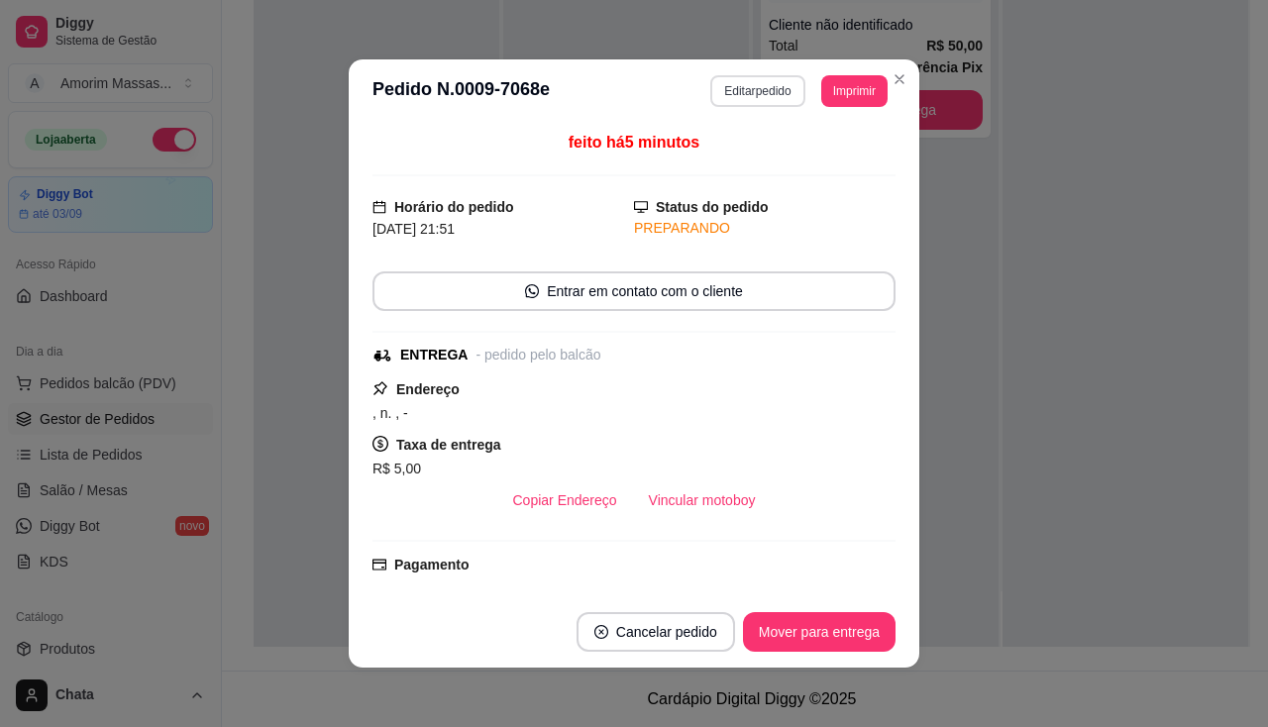
click at [749, 88] on button "Editar pedido" at bounding box center [757, 91] width 94 height 32
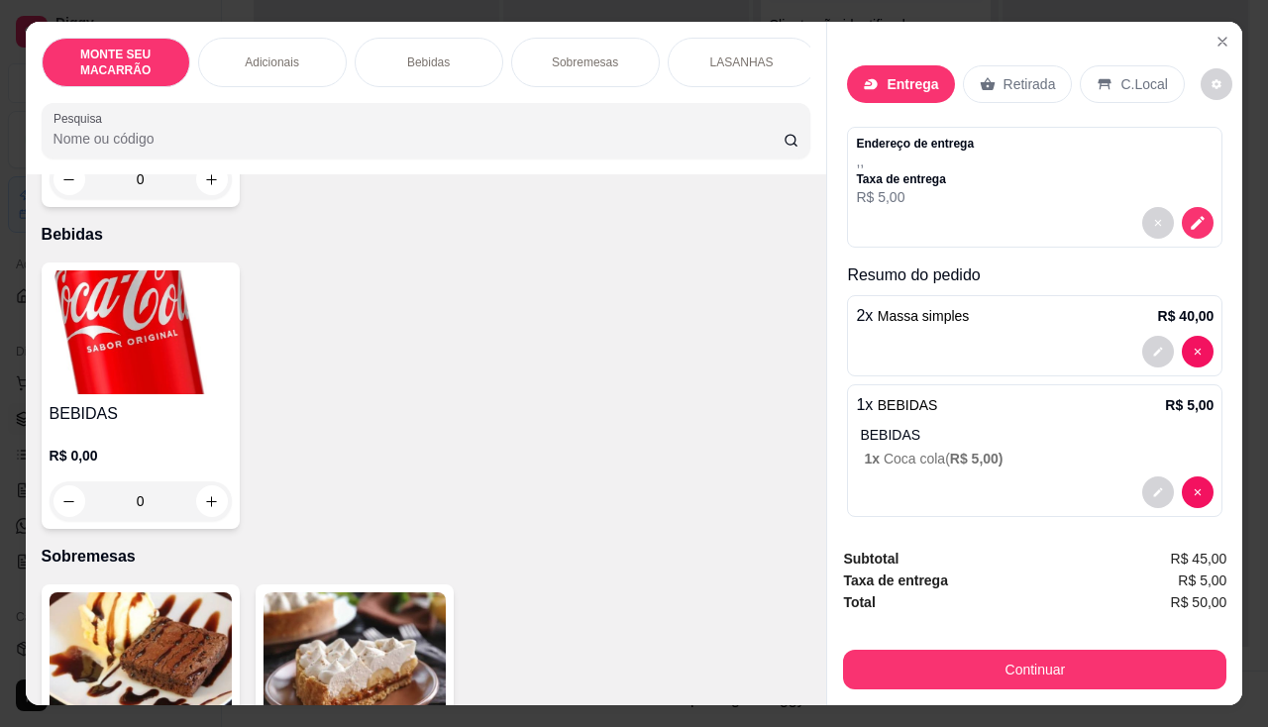
scroll to position [792, 0]
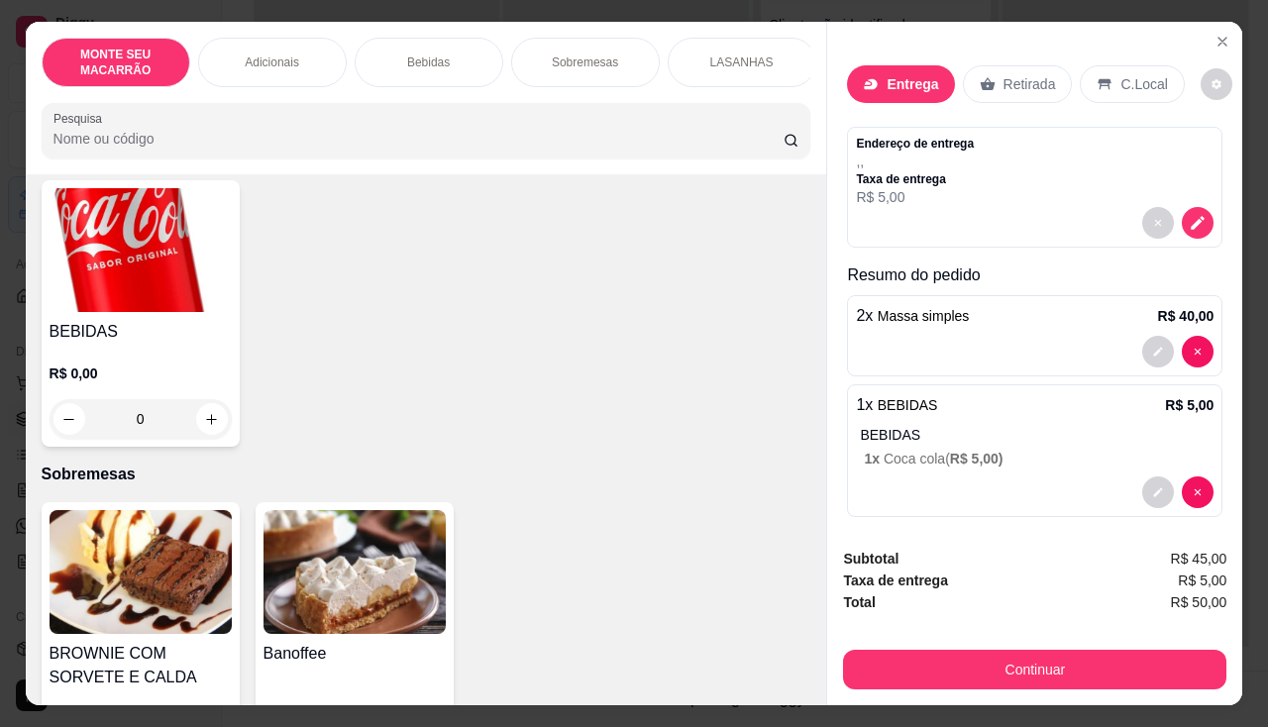
click at [96, 264] on img at bounding box center [141, 250] width 182 height 124
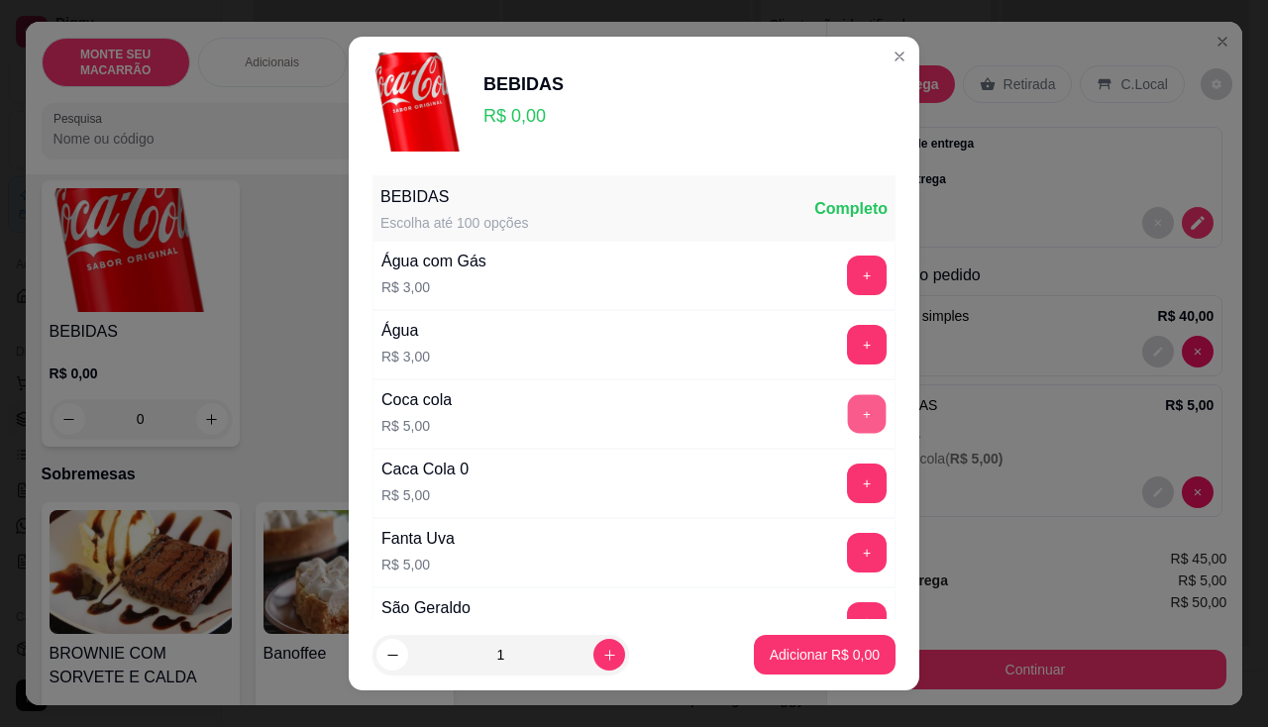
click at [848, 409] on button "+" at bounding box center [867, 413] width 39 height 39
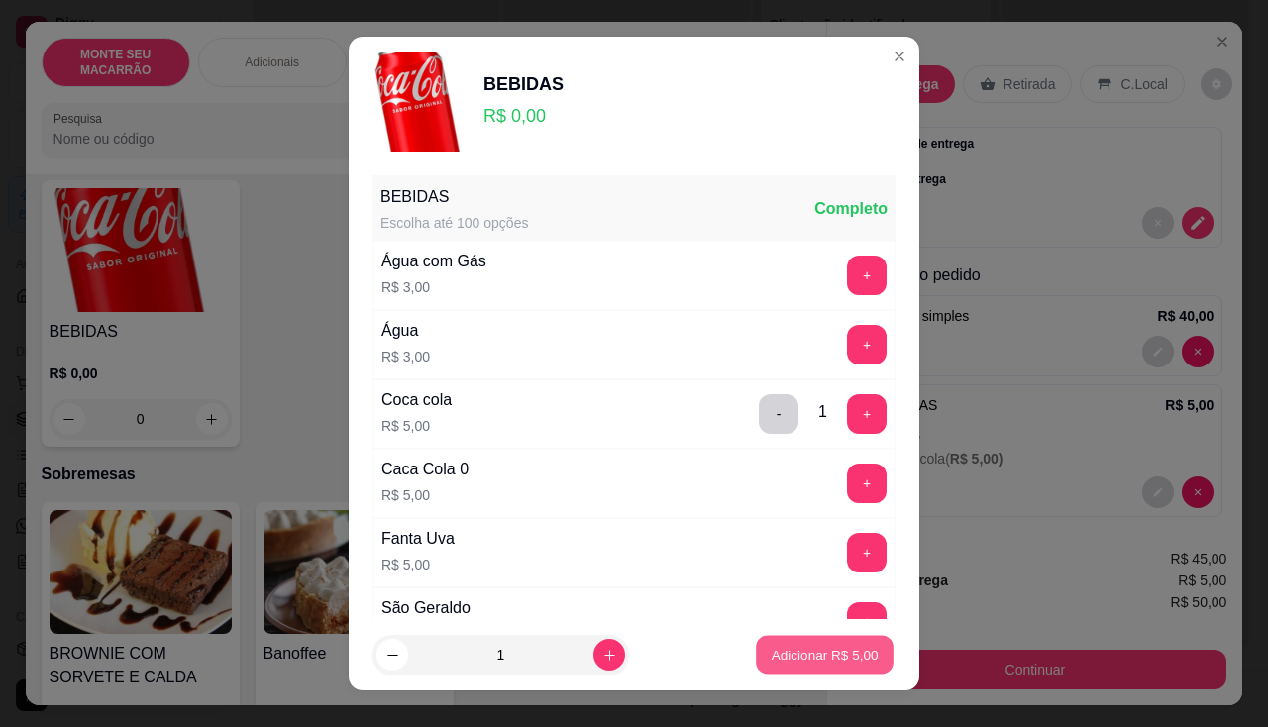
click at [771, 660] on p "Adicionar R$ 5,00" at bounding box center [824, 655] width 107 height 19
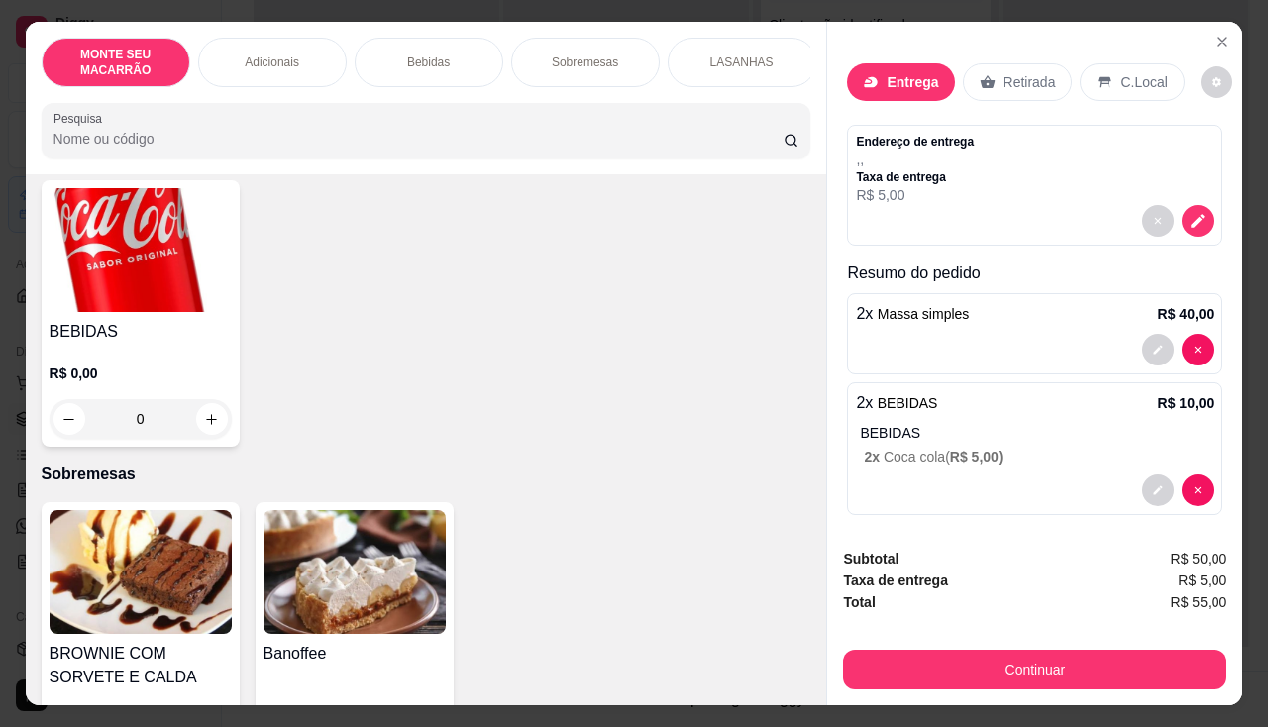
scroll to position [0, 0]
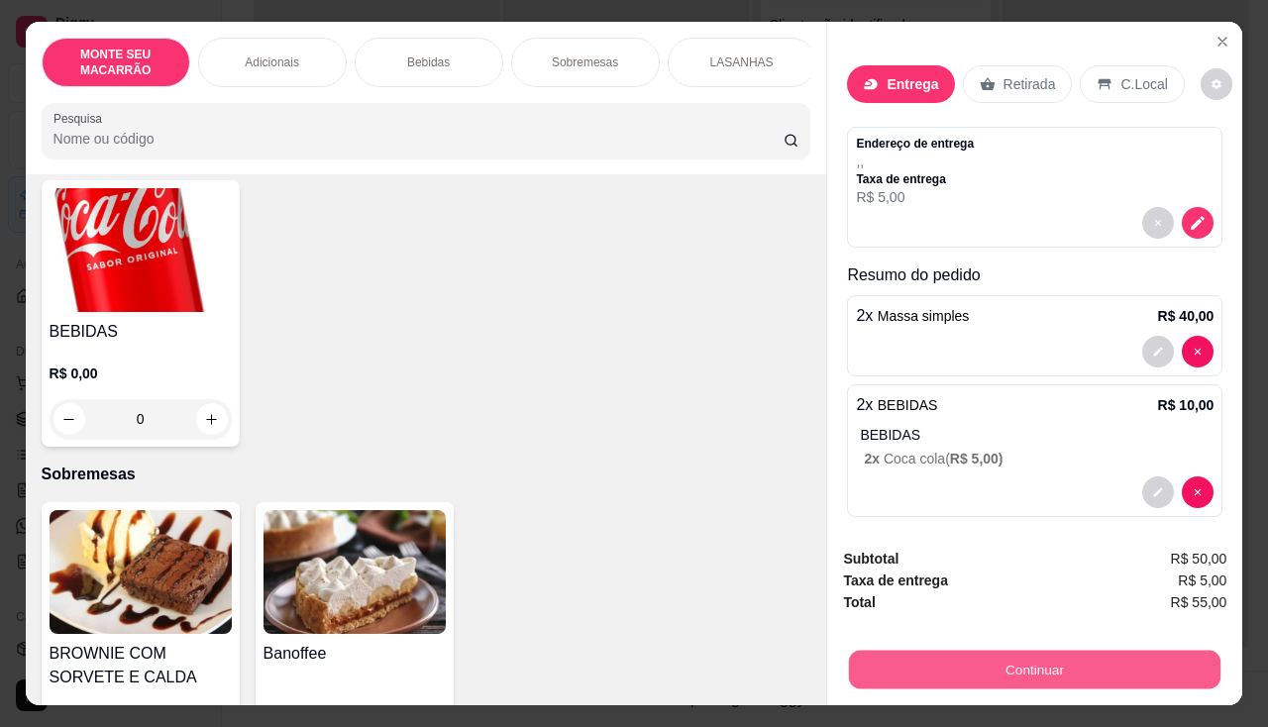
click at [969, 661] on button "Continuar" at bounding box center [1034, 670] width 371 height 39
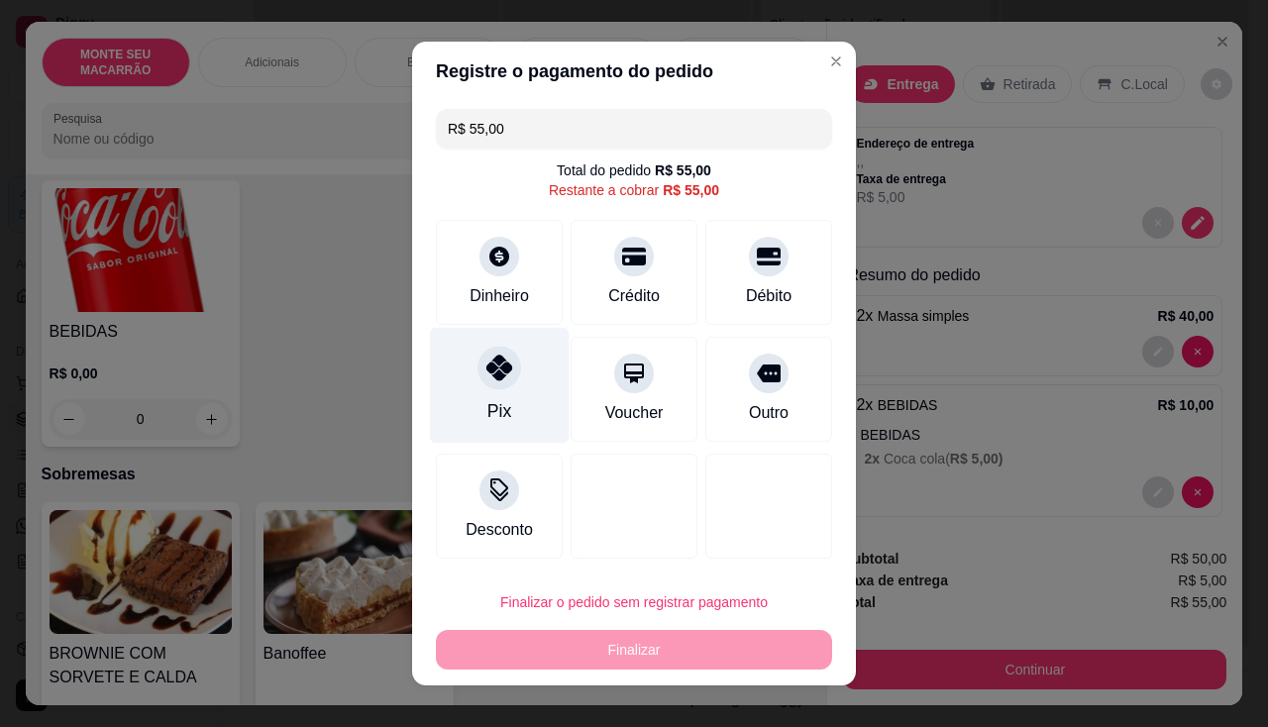
click at [486, 358] on icon at bounding box center [499, 368] width 26 height 26
type input "R$ 0,00"
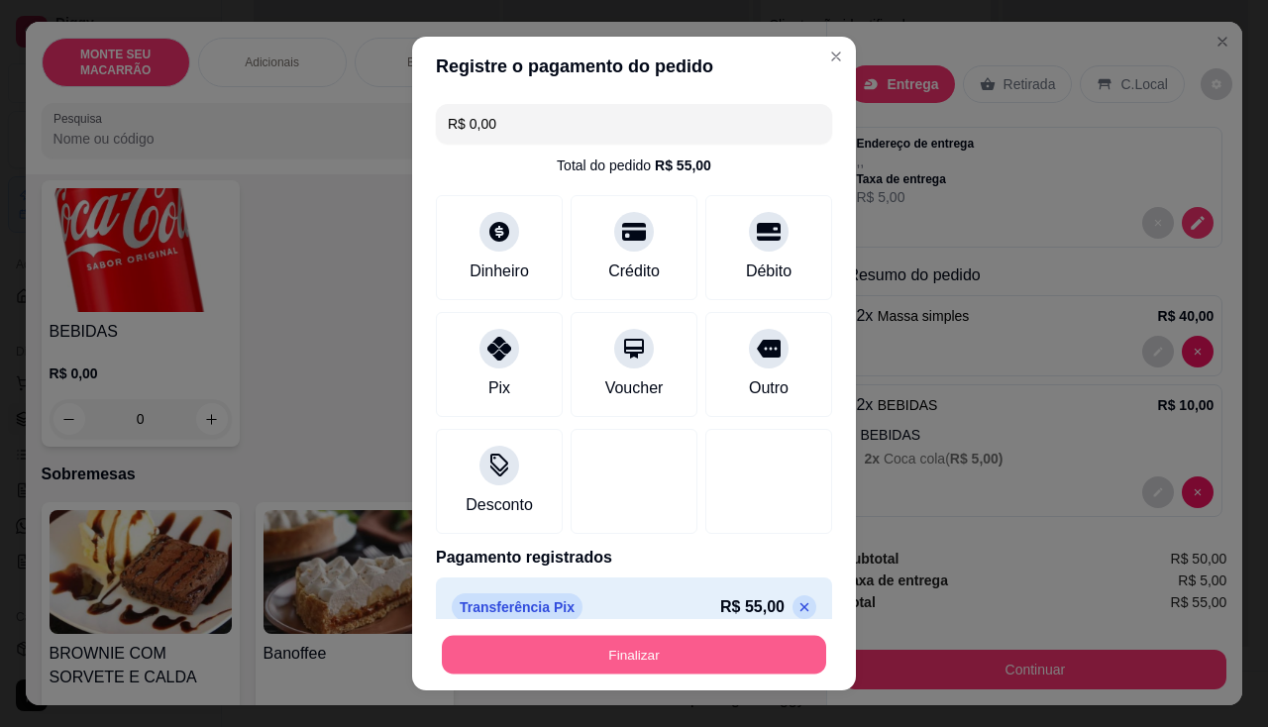
click at [620, 654] on button "Finalizar" at bounding box center [634, 655] width 384 height 39
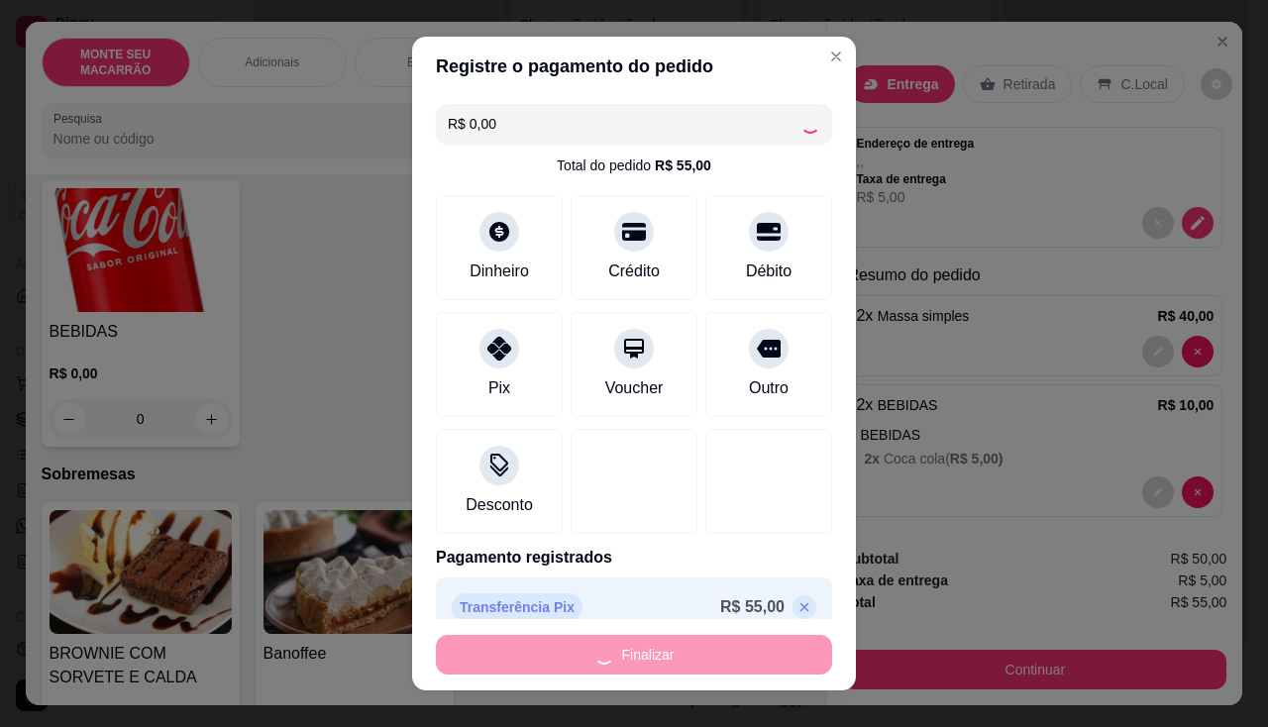
type input "0"
type input "-R$ 55,00"
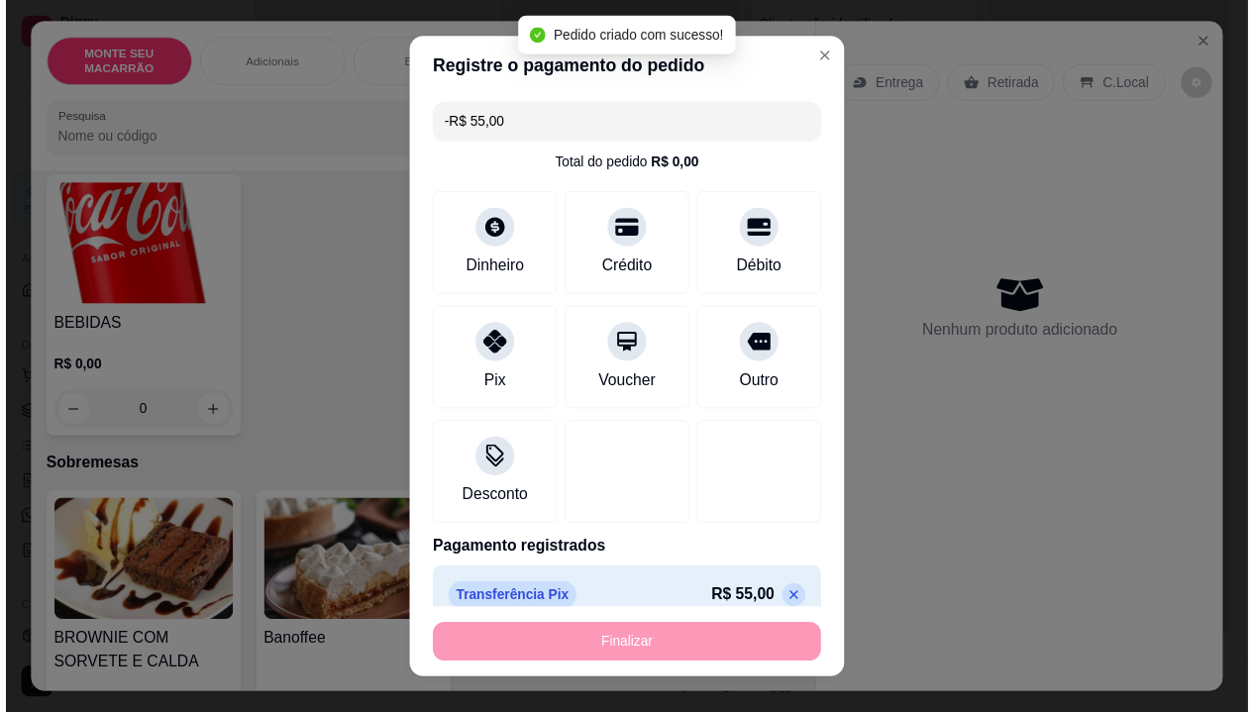
scroll to position [790, 0]
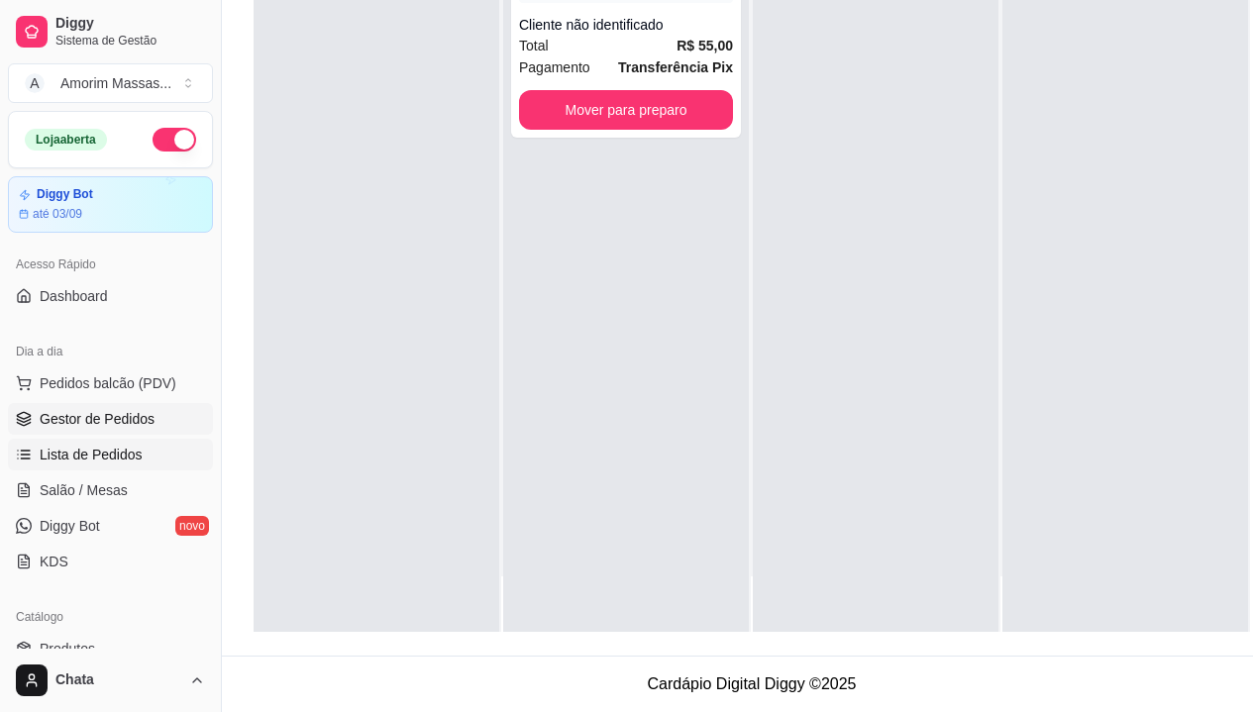
click at [55, 455] on span "Lista de Pedidos" at bounding box center [91, 455] width 103 height 20
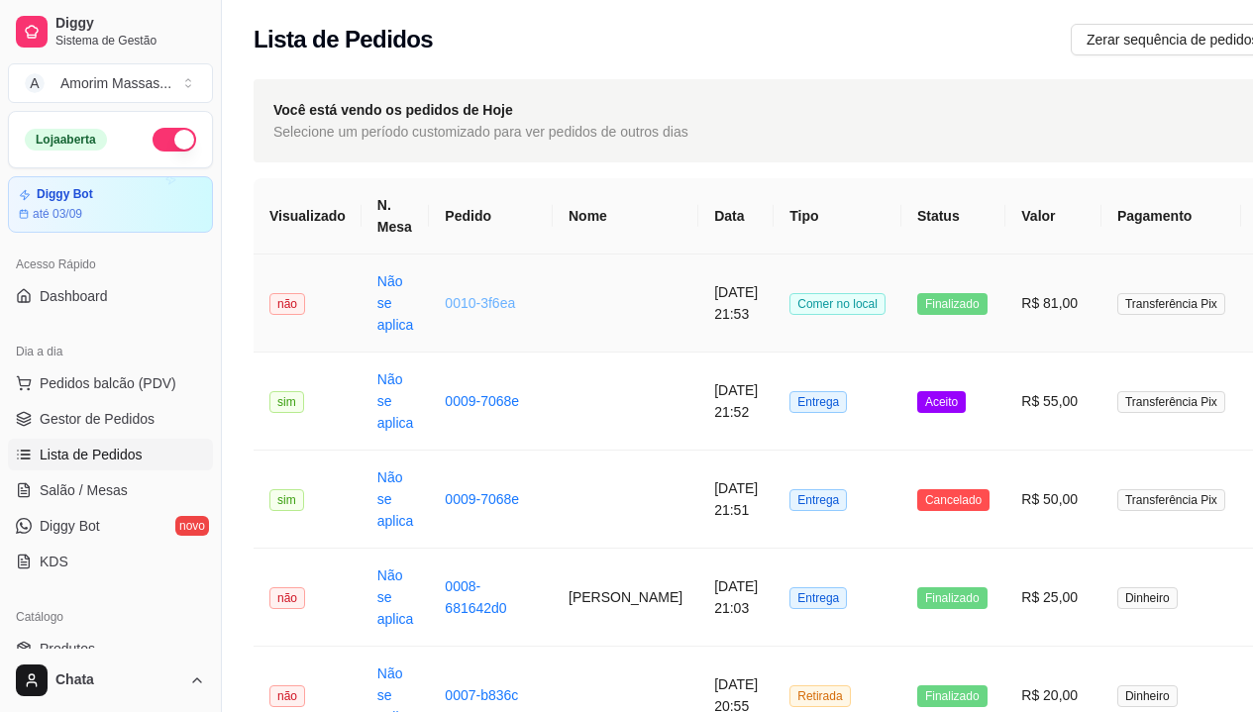
click at [474, 305] on link "0010-3f6ea" at bounding box center [480, 303] width 70 height 16
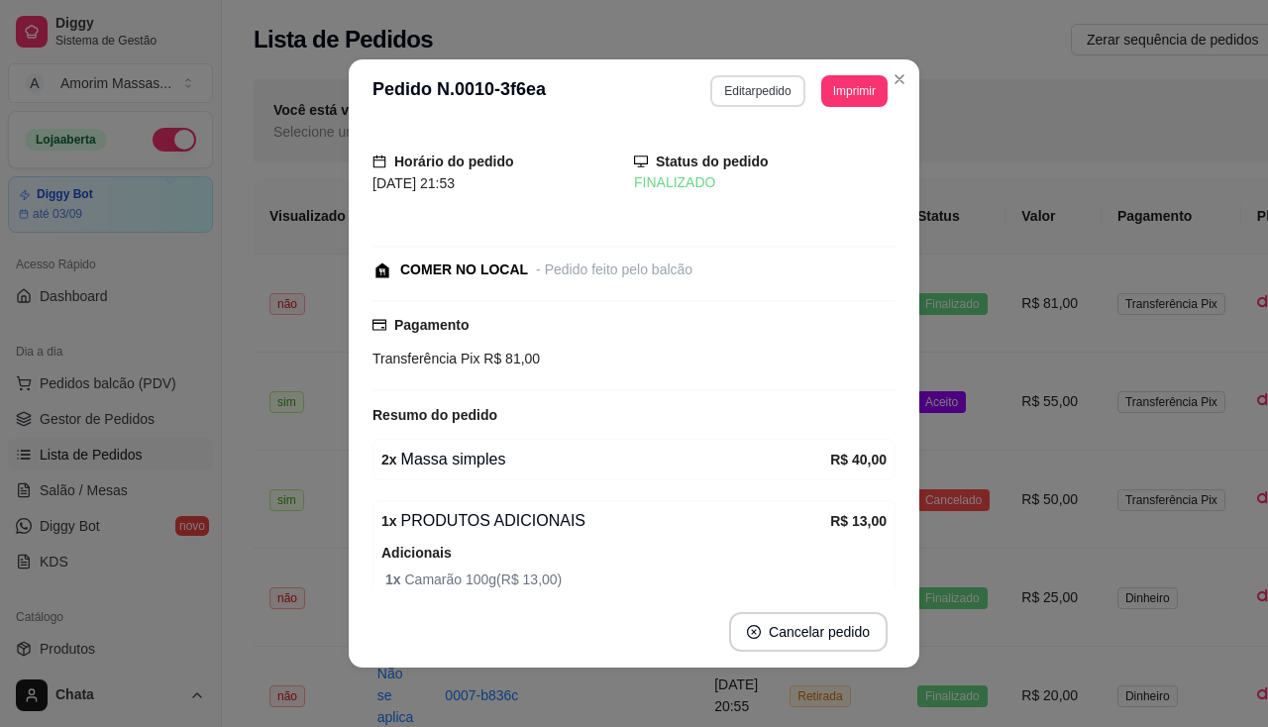
click at [751, 88] on button "Editar pedido" at bounding box center [757, 91] width 94 height 32
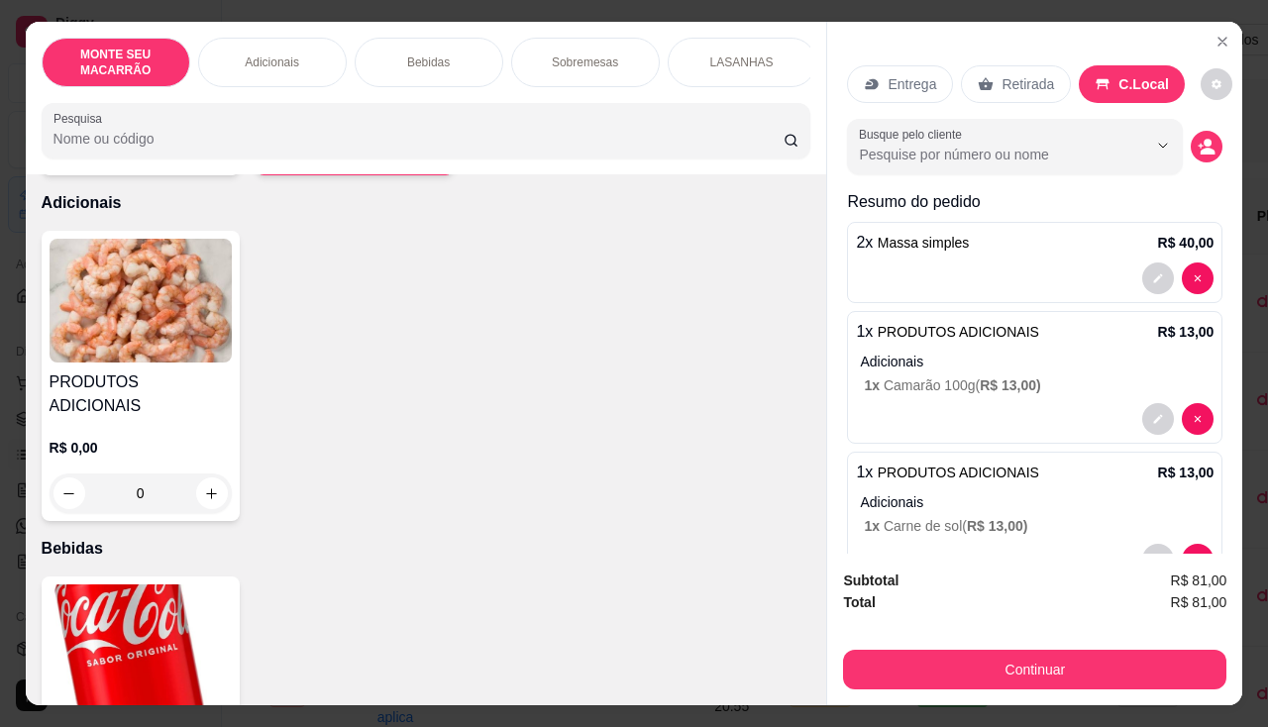
scroll to position [892, 0]
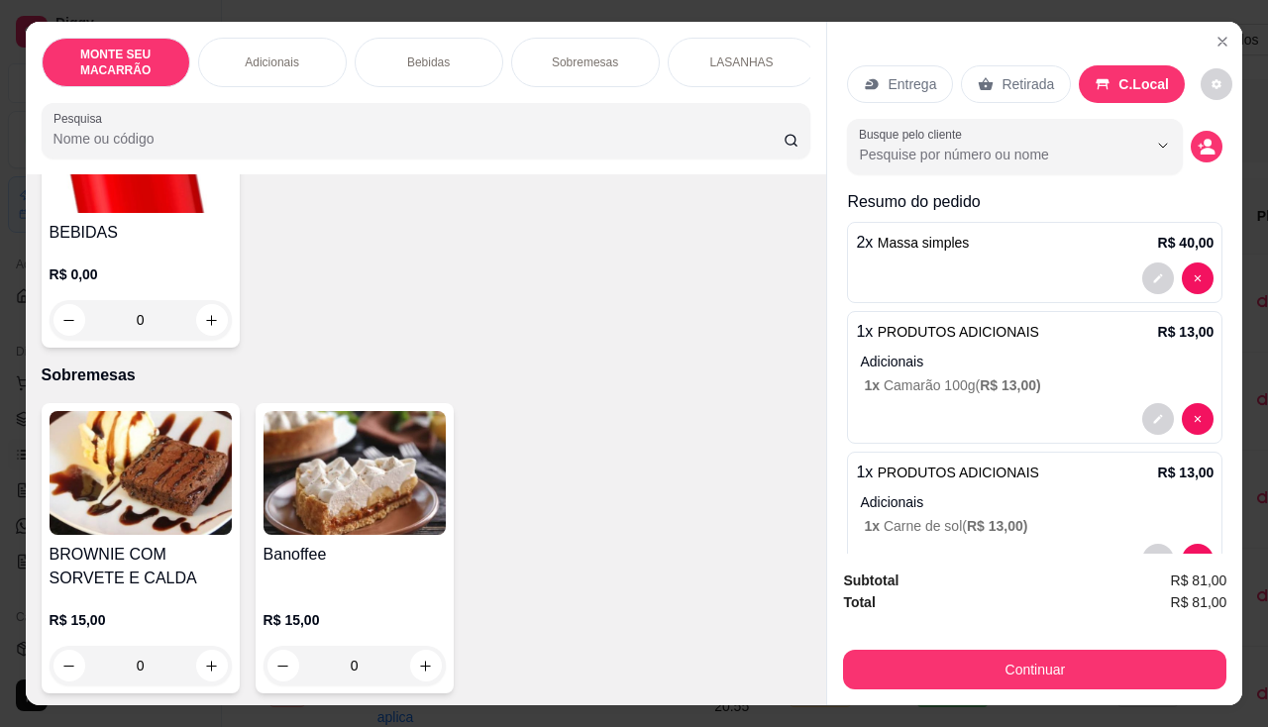
click at [144, 463] on img at bounding box center [141, 473] width 182 height 124
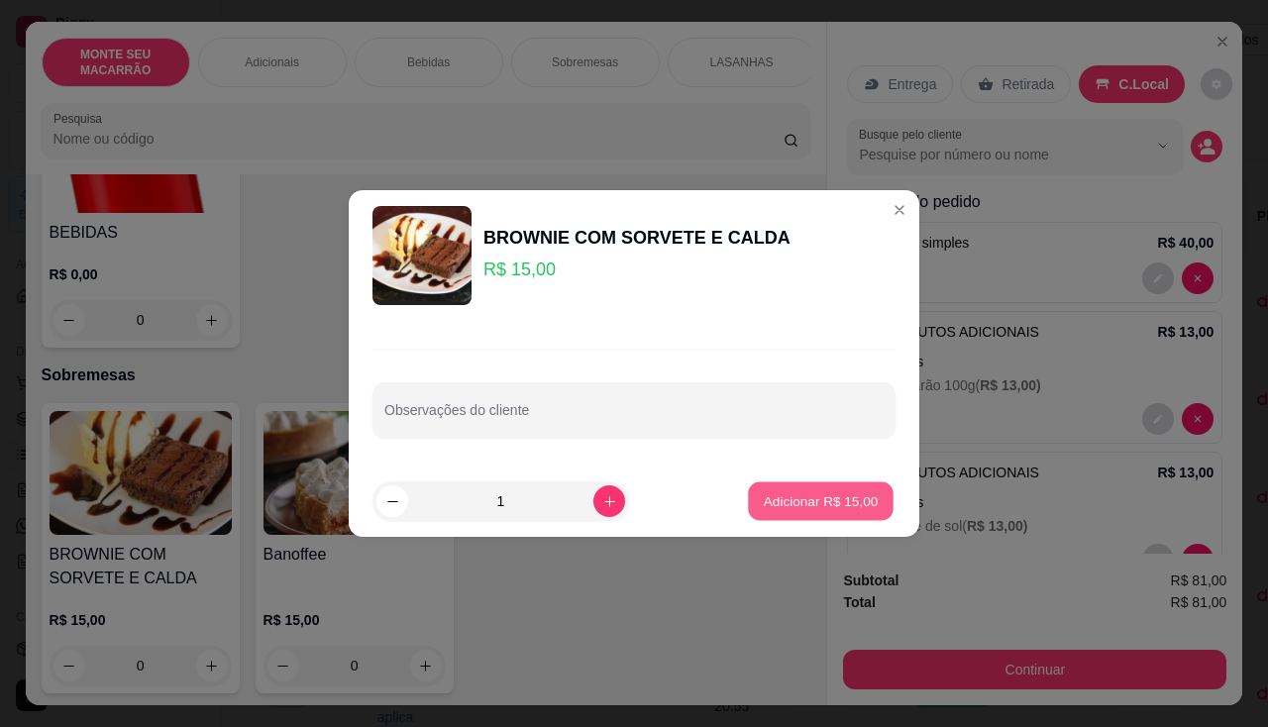
click at [807, 501] on p "Adicionar R$ 15,00" at bounding box center [821, 500] width 115 height 19
type input "1"
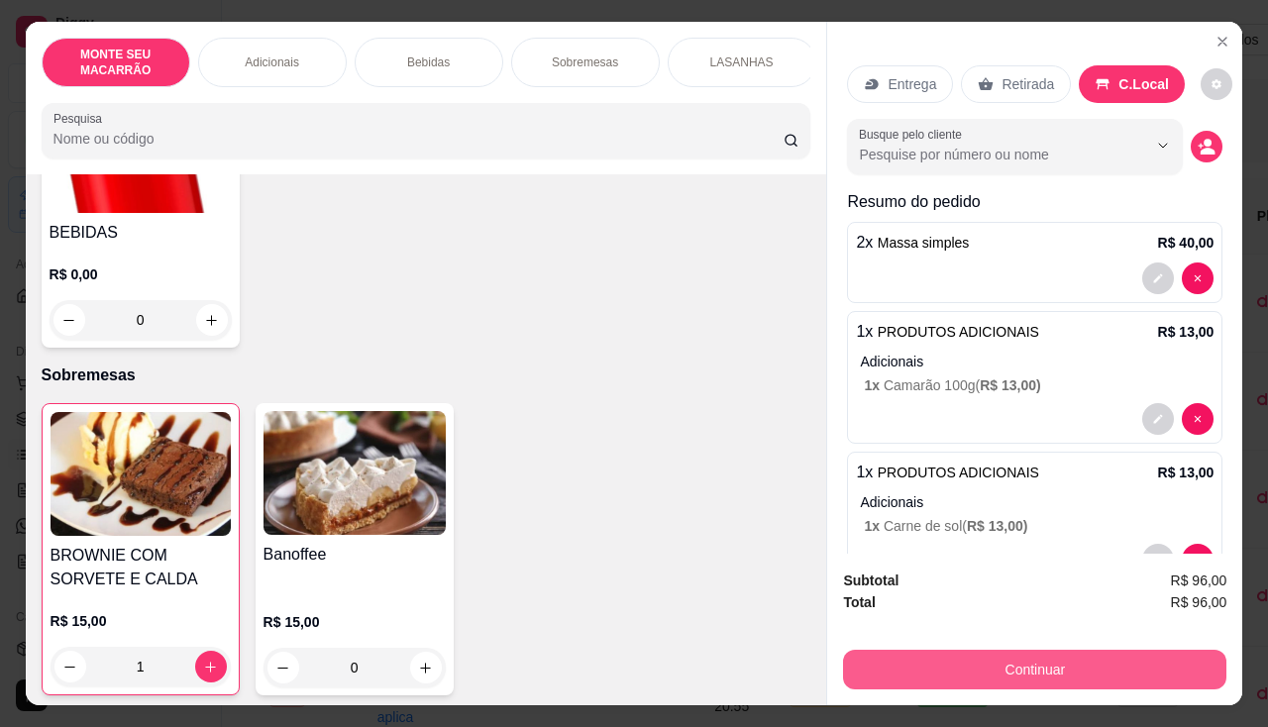
click at [1021, 665] on button "Continuar" at bounding box center [1034, 670] width 383 height 40
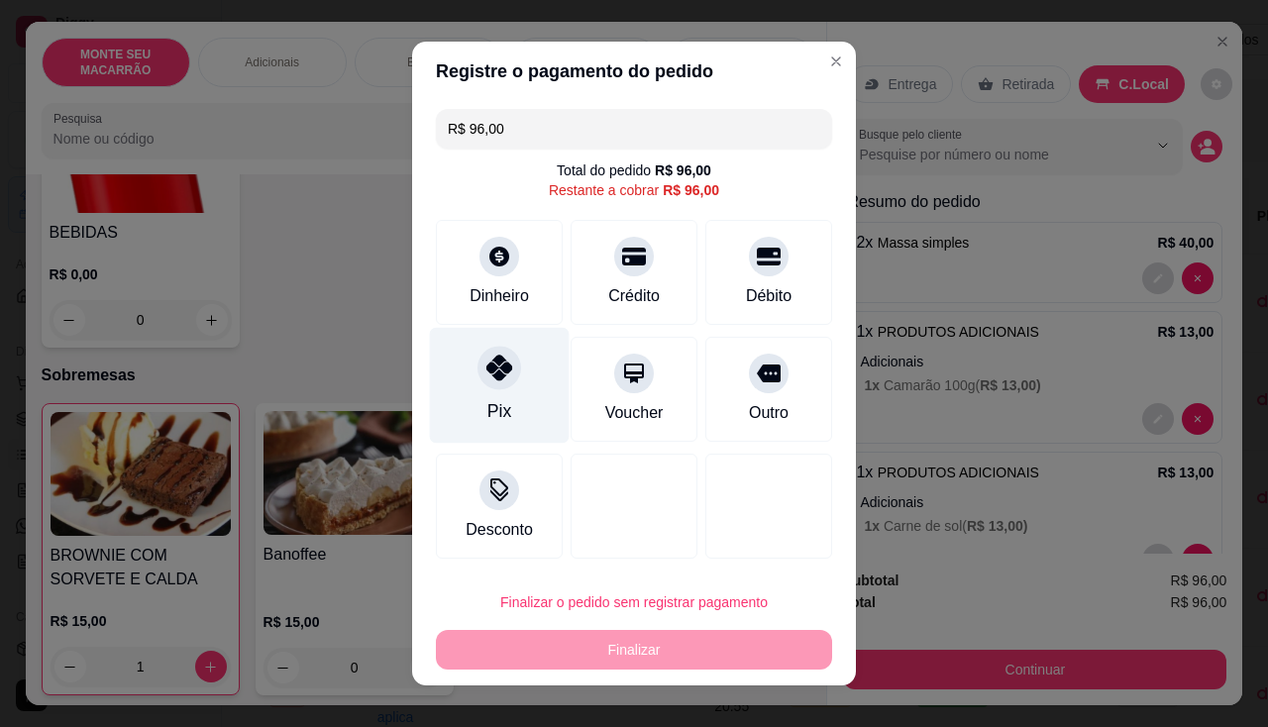
click at [502, 368] on icon at bounding box center [499, 368] width 26 height 26
type input "R$ 0,00"
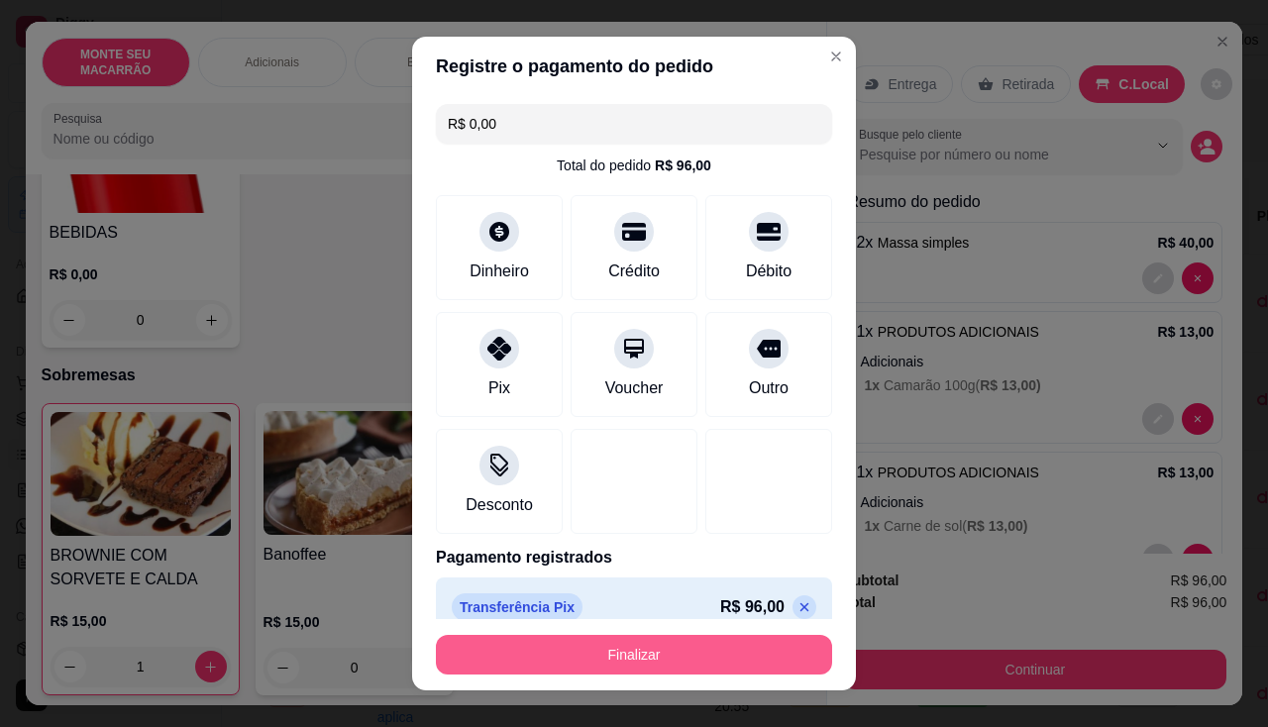
click at [646, 659] on button "Finalizar" at bounding box center [634, 655] width 396 height 40
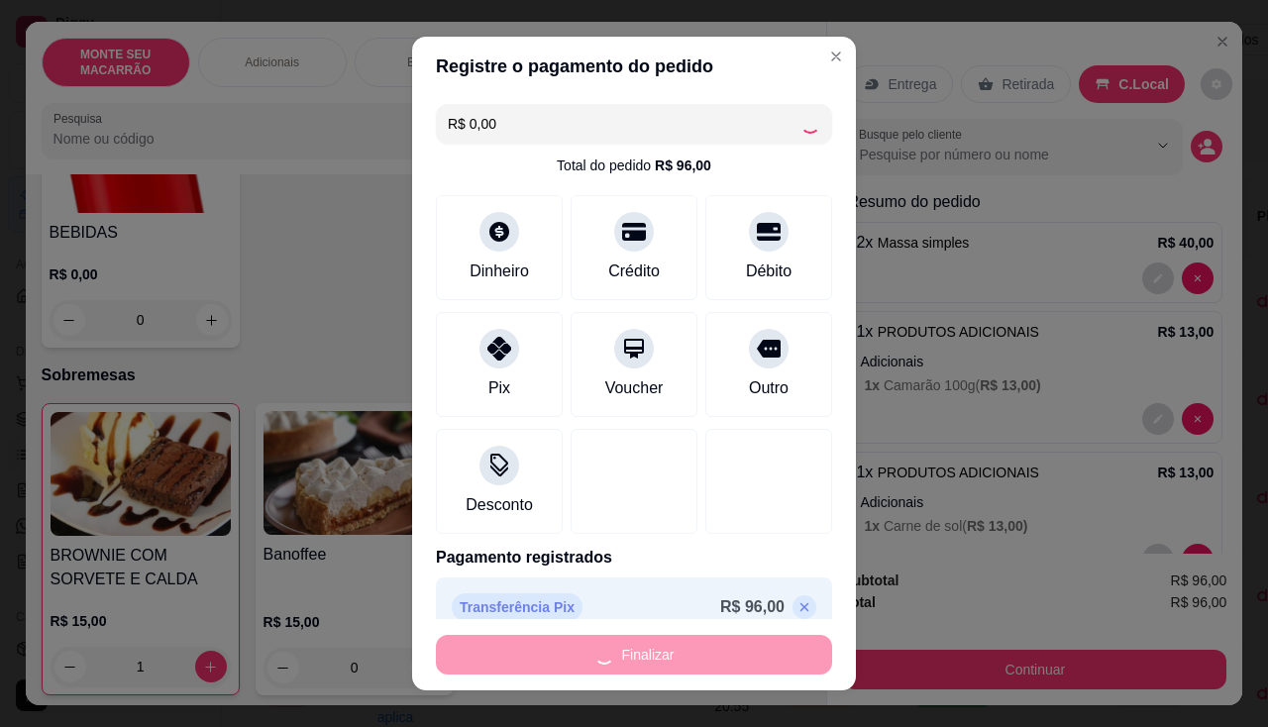
type input "0"
type input "-R$ 96,00"
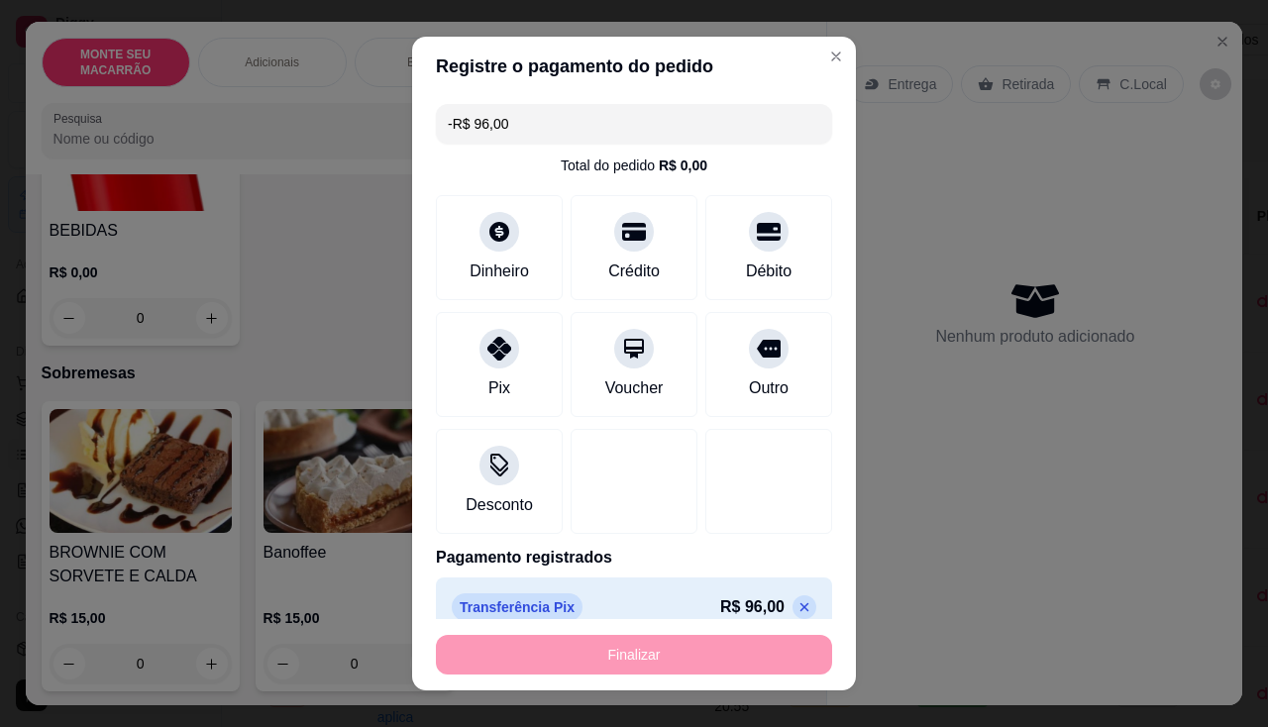
scroll to position [890, 0]
